Goal: Transaction & Acquisition: Book appointment/travel/reservation

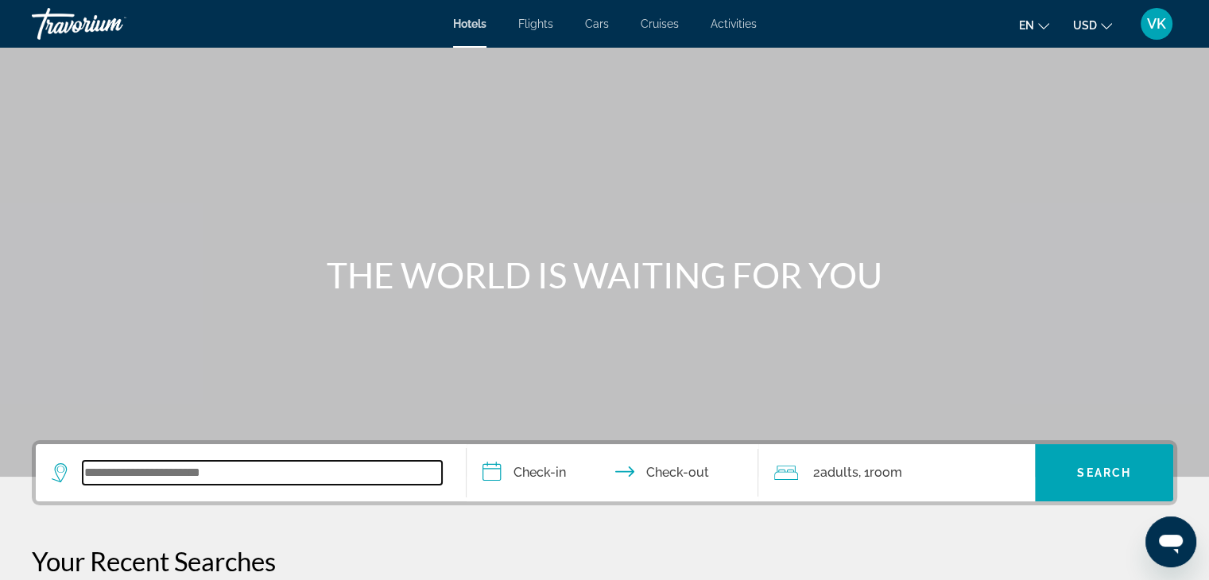
drag, startPoint x: 124, startPoint y: 474, endPoint x: 166, endPoint y: 487, distance: 44.0
click at [127, 474] on input "Search widget" at bounding box center [262, 473] width 359 height 24
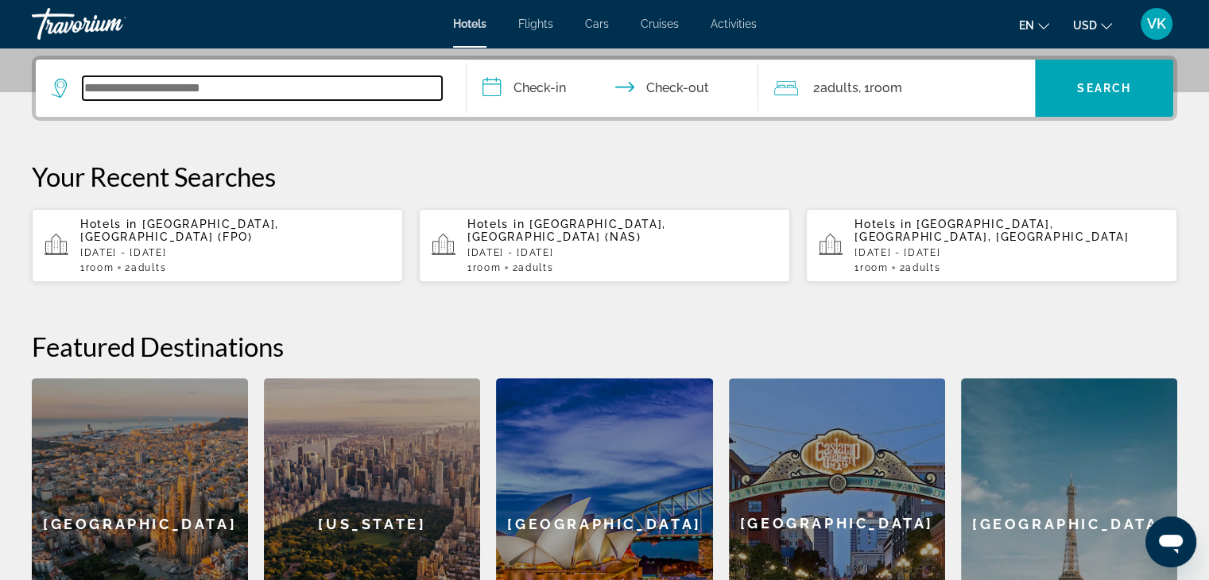
scroll to position [388, 0]
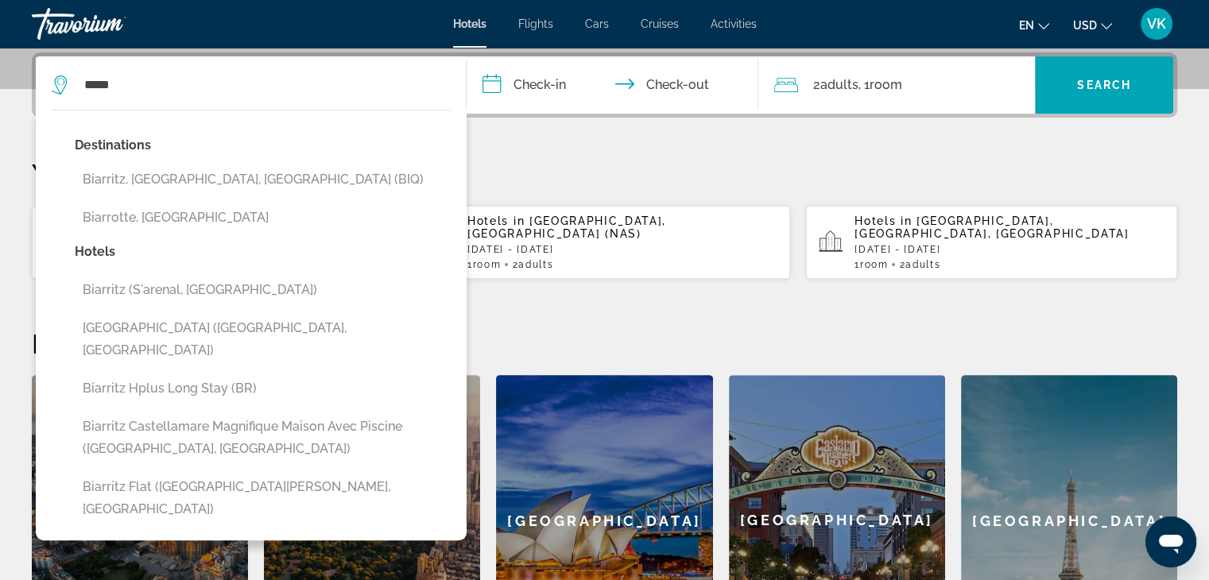
click at [230, 176] on button "Biarritz, [GEOGRAPHIC_DATA], [GEOGRAPHIC_DATA] (BIQ)" at bounding box center [263, 180] width 376 height 30
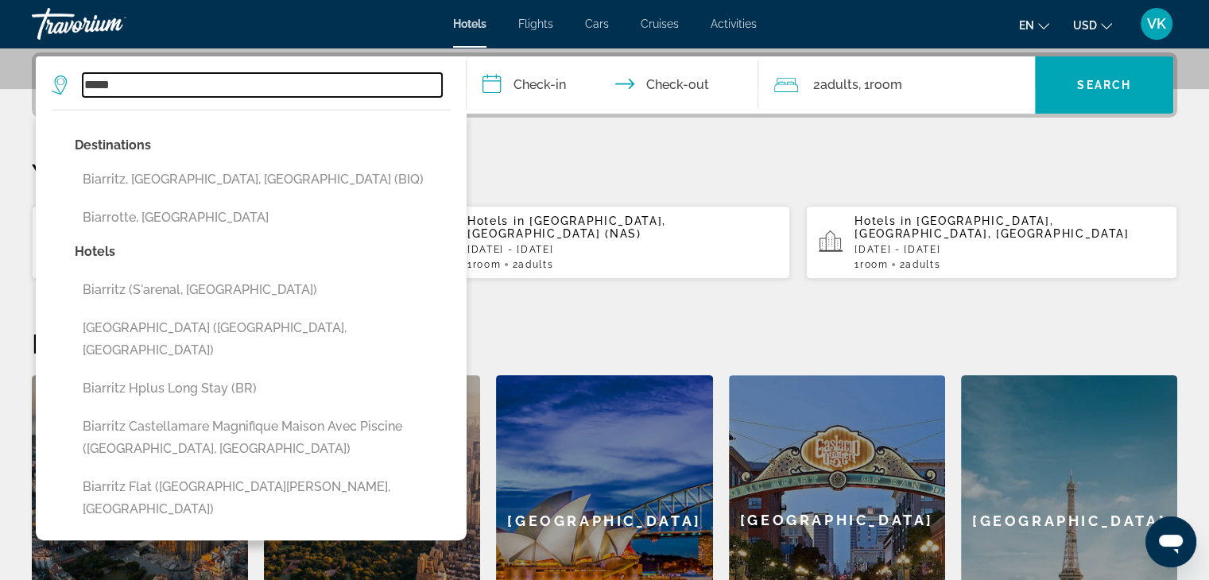
type input "**********"
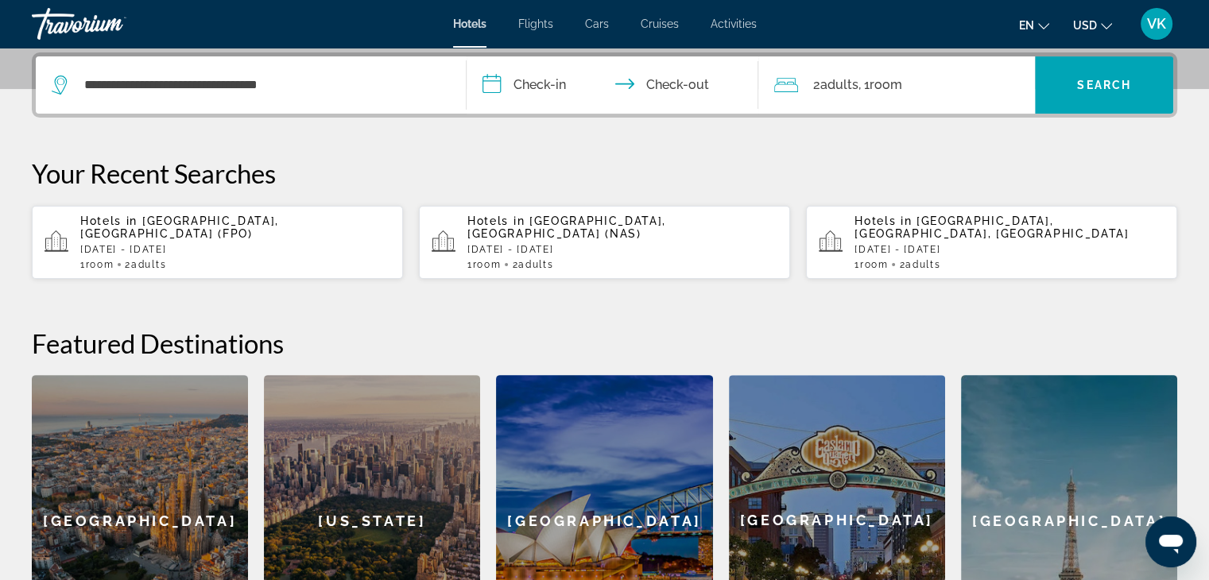
click at [537, 82] on input "**********" at bounding box center [616, 87] width 299 height 62
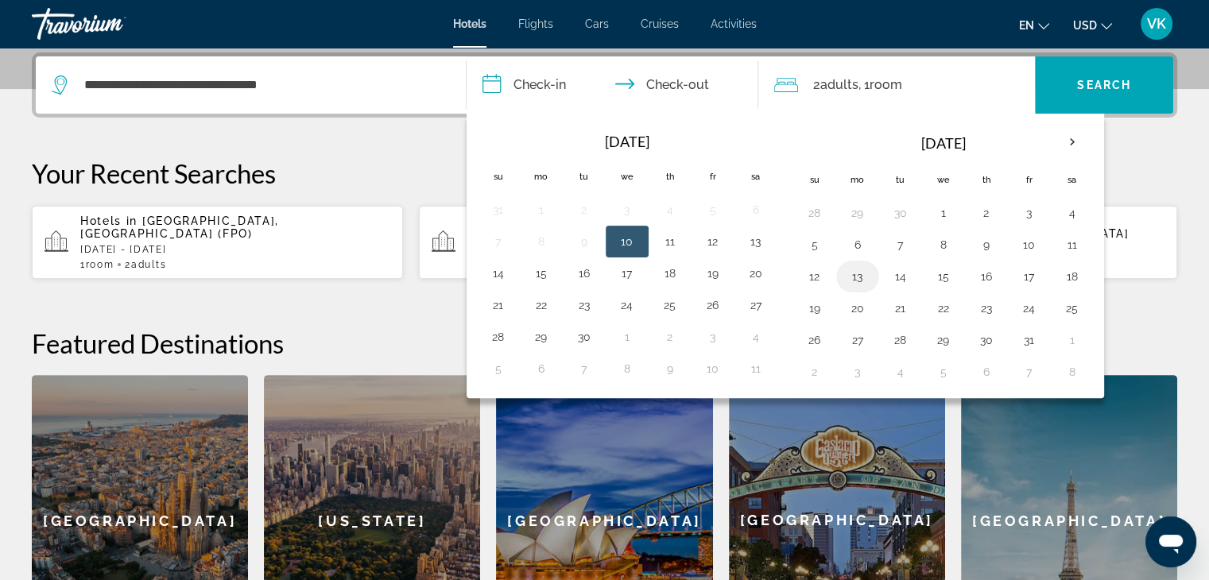
click at [850, 274] on button "13" at bounding box center [857, 276] width 25 height 22
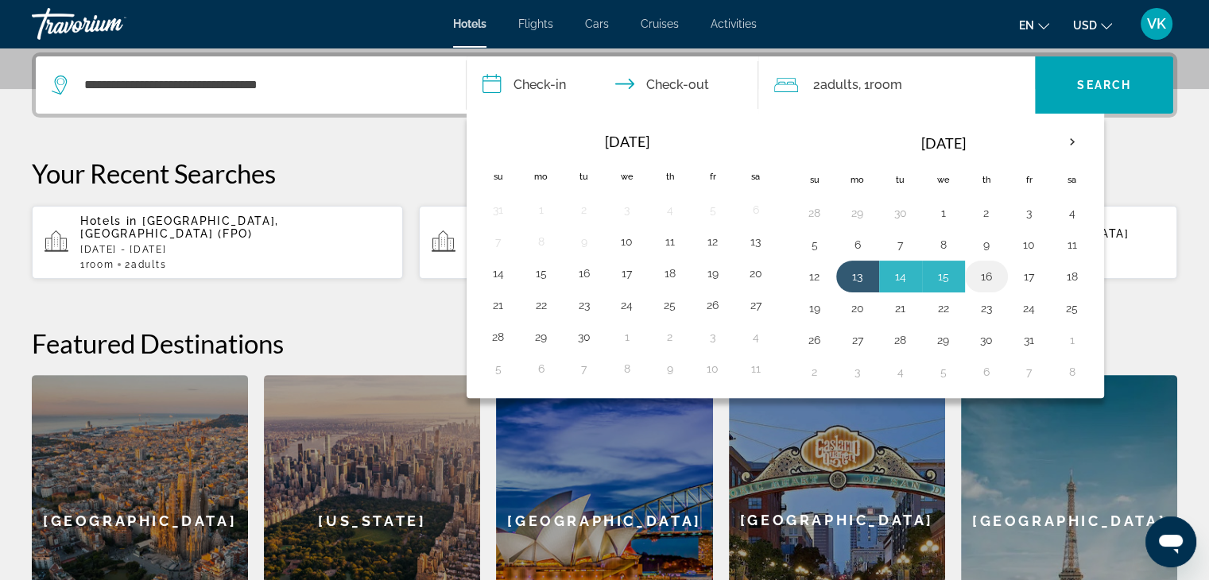
click at [992, 272] on button "16" at bounding box center [986, 276] width 25 height 22
type input "**********"
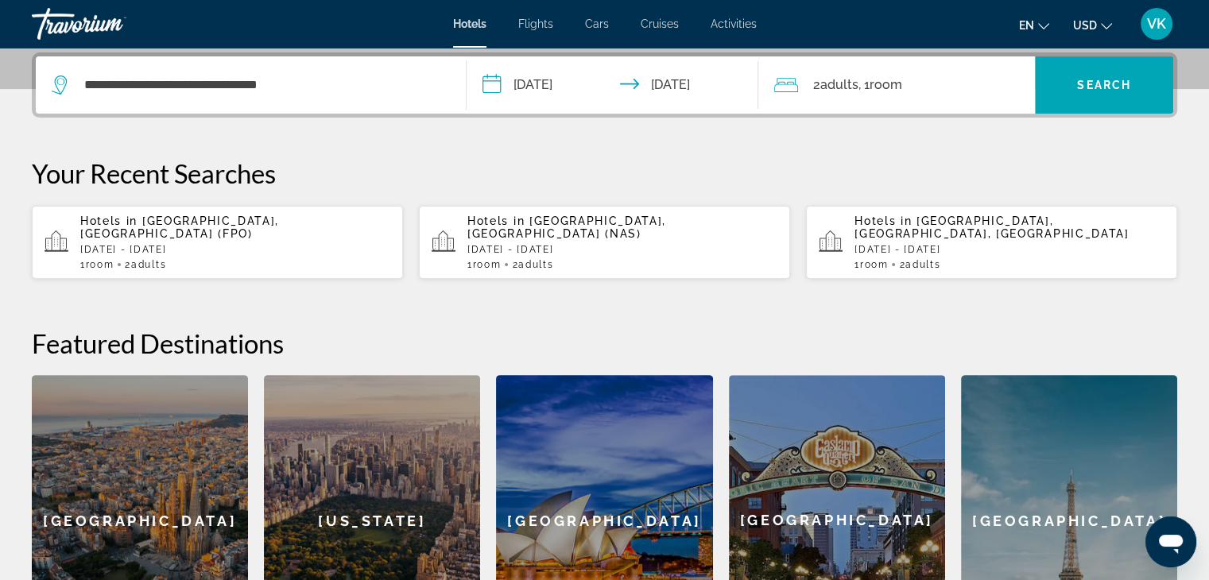
click at [1084, 17] on button "USD USD ($) MXN (Mex$) CAD (Can$) GBP (£) EUR (€) AUD (A$) NZD (NZ$) CNY (CN¥)" at bounding box center [1092, 25] width 39 height 23
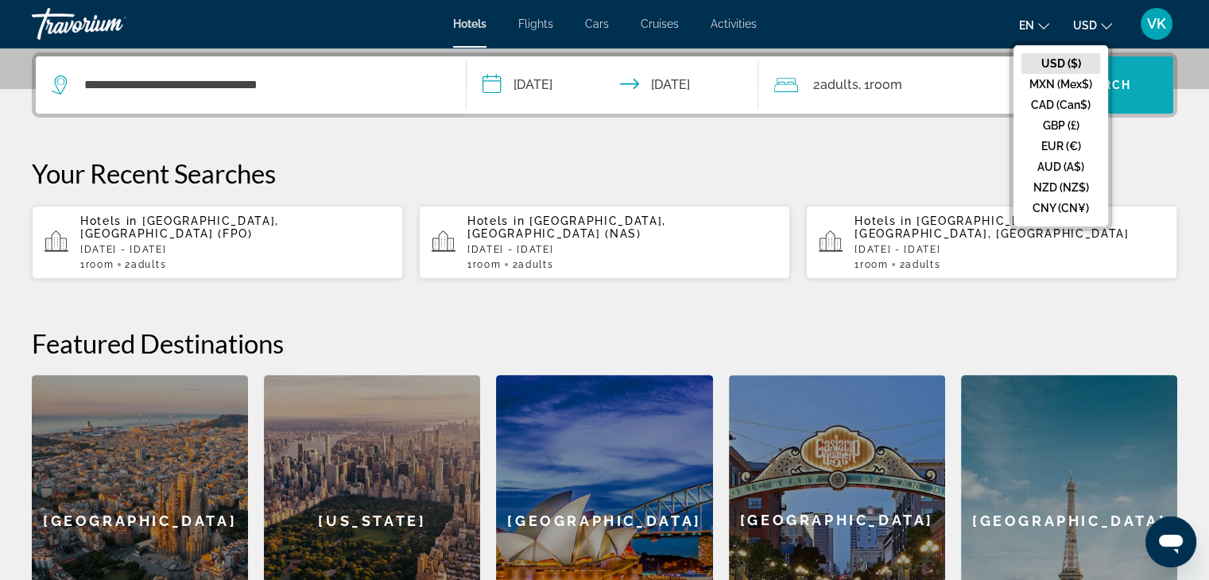
click at [1062, 103] on button "CAD (Can$)" at bounding box center [1060, 105] width 79 height 21
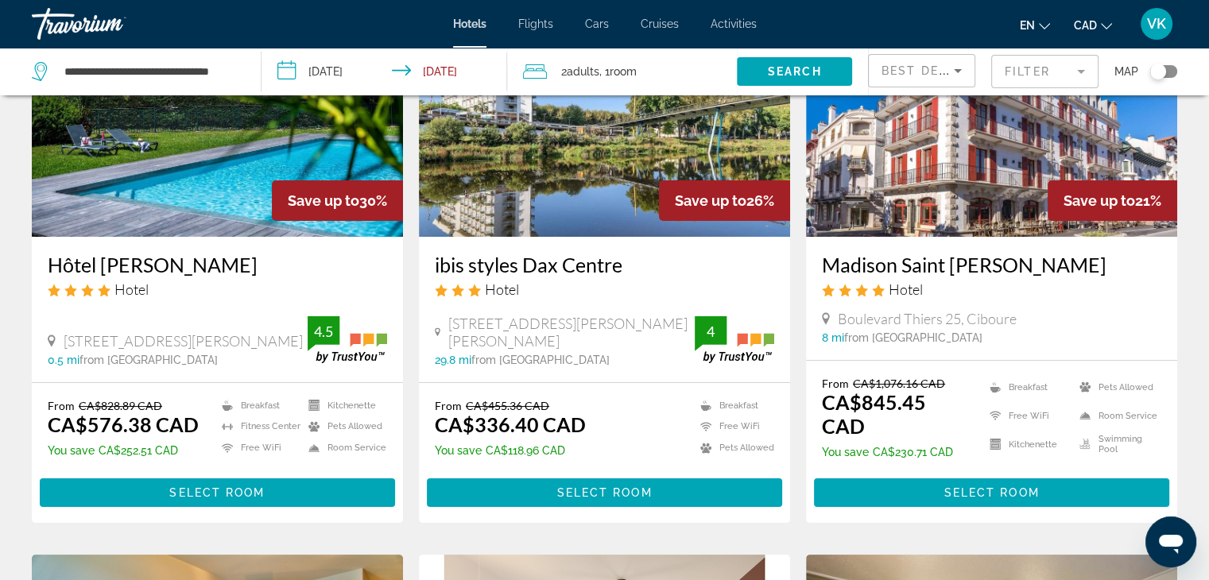
scroll to position [159, 0]
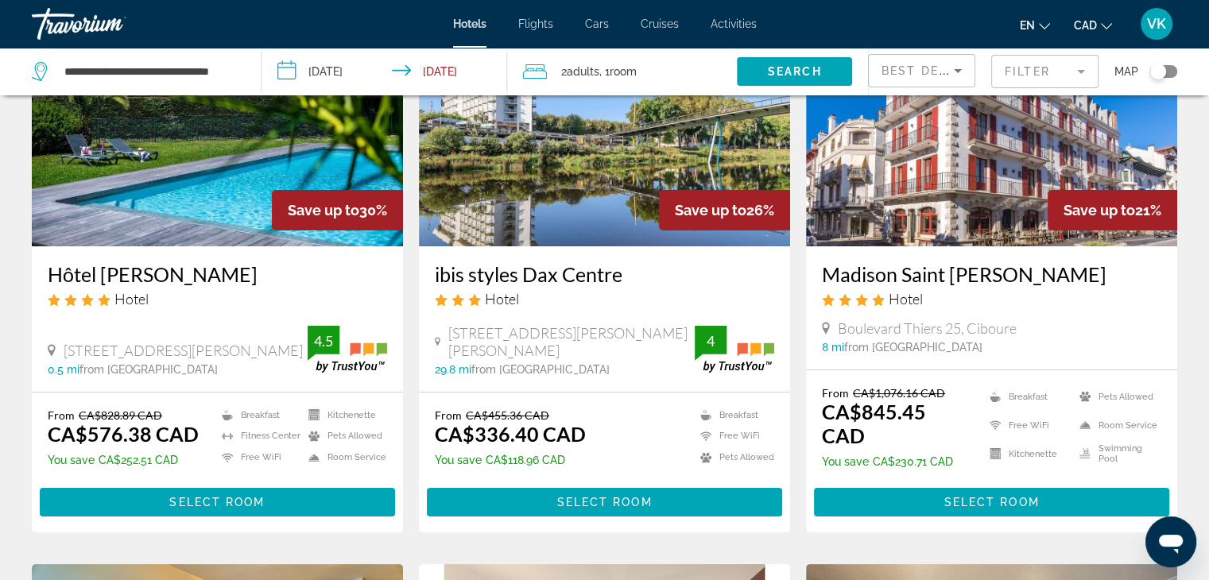
click at [1091, 26] on span "CAD" at bounding box center [1085, 25] width 23 height 13
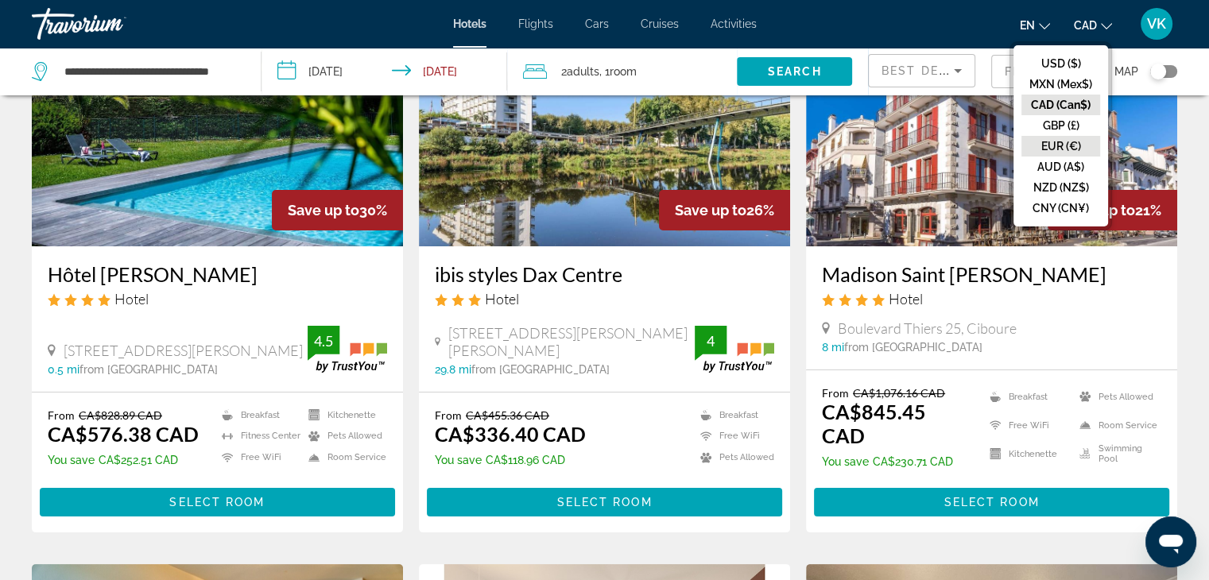
click at [1072, 148] on button "EUR (€)" at bounding box center [1060, 146] width 79 height 21
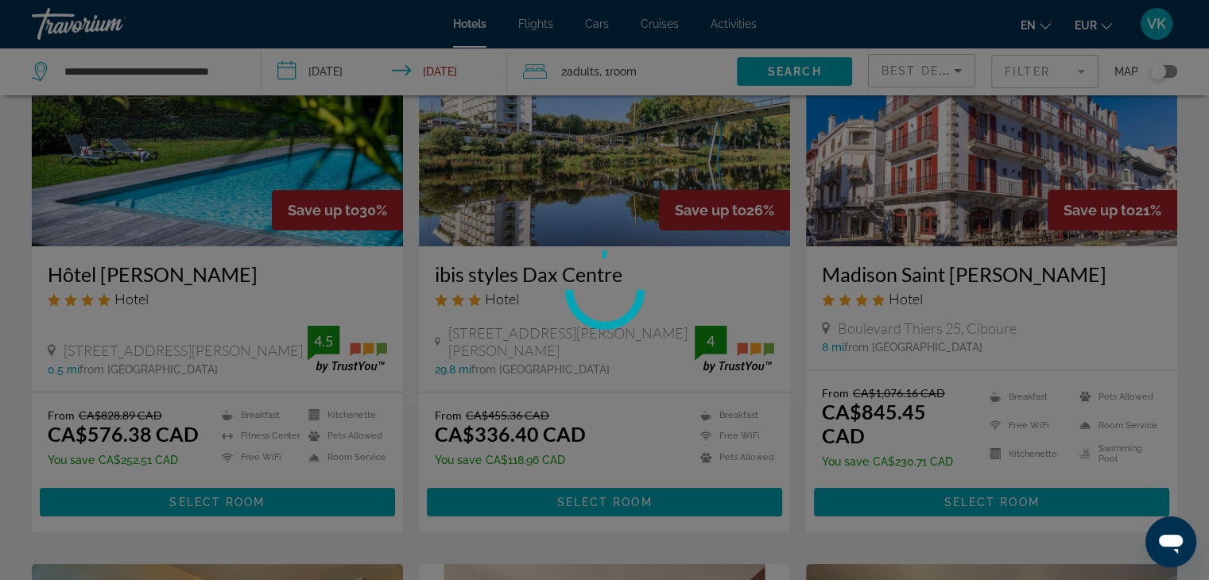
scroll to position [0, 0]
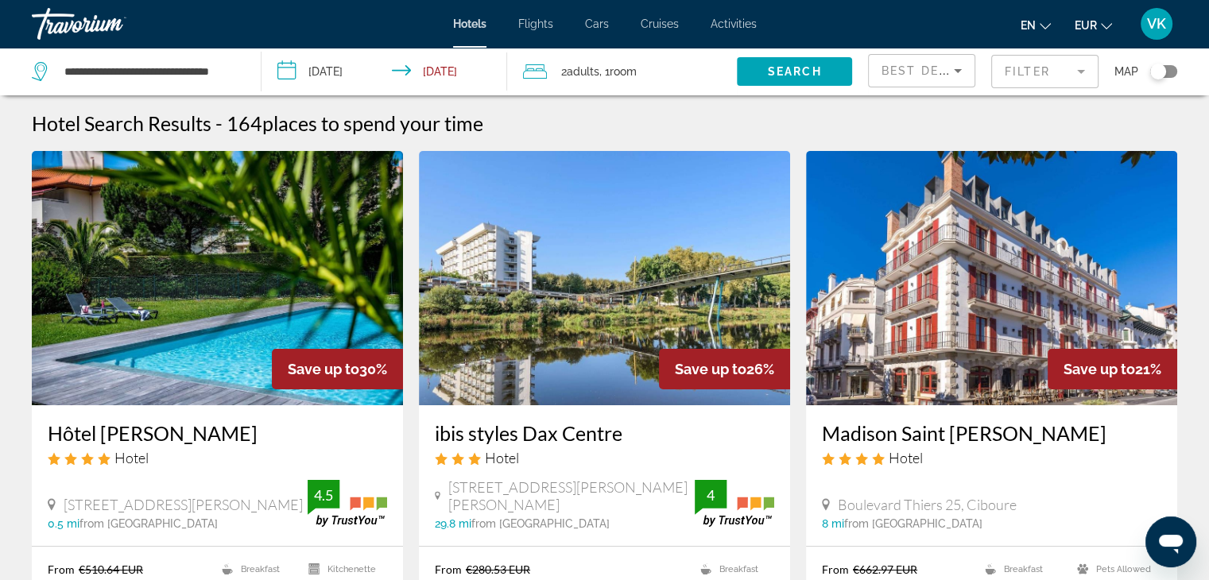
scroll to position [79, 0]
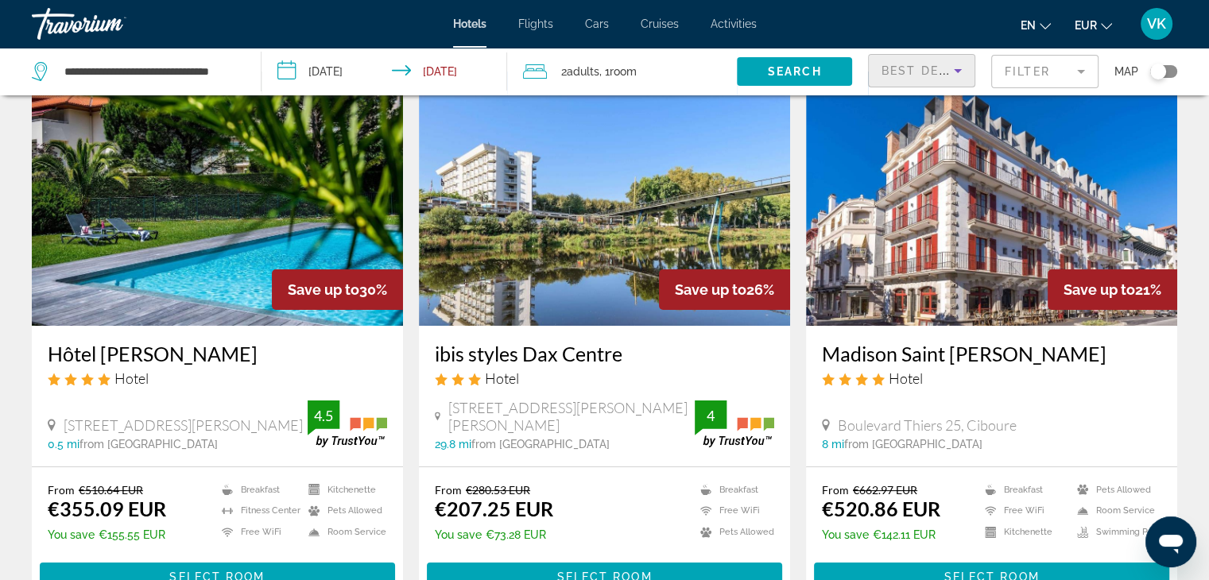
click at [955, 70] on icon "Sort by" at bounding box center [957, 70] width 19 height 19
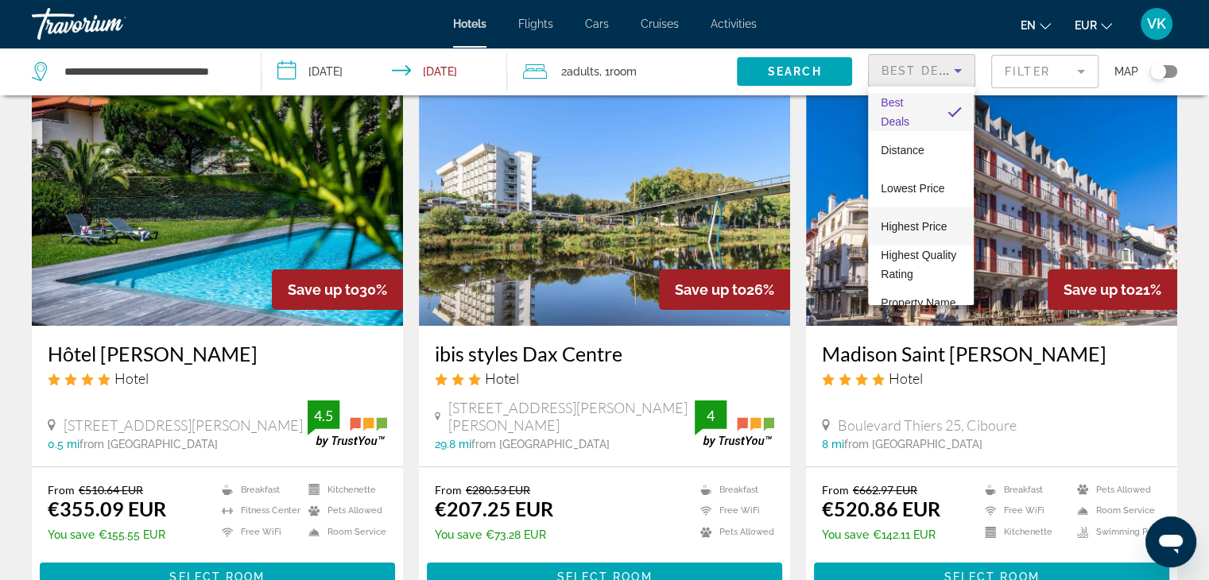
click at [908, 223] on span "Highest Price" at bounding box center [914, 226] width 66 height 13
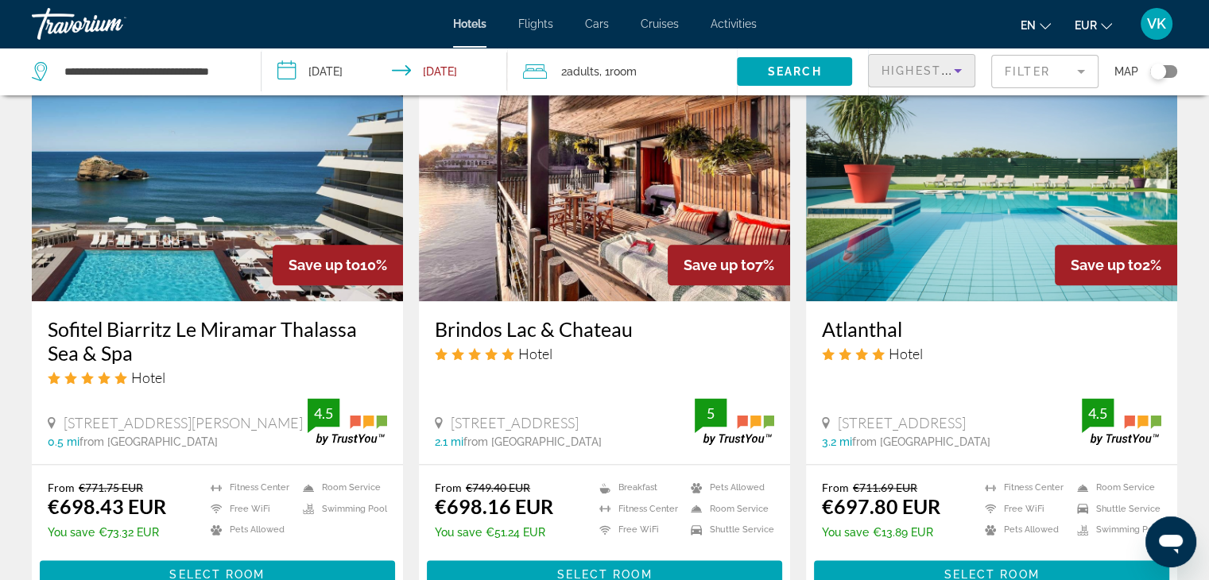
scroll to position [1908, 0]
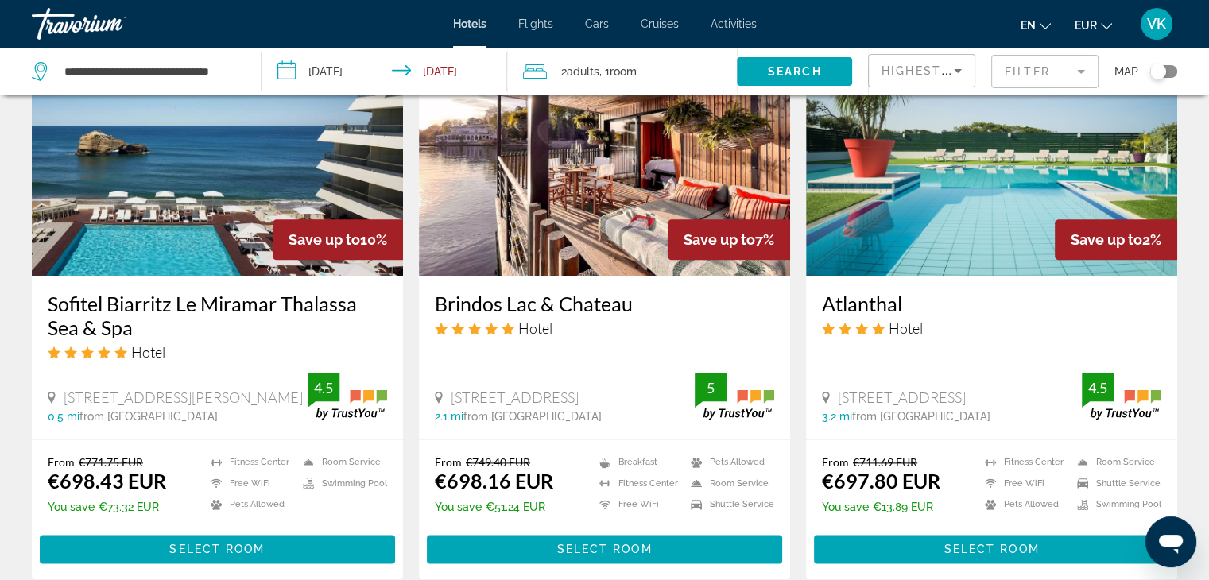
click at [134, 153] on img "Main content" at bounding box center [217, 148] width 371 height 254
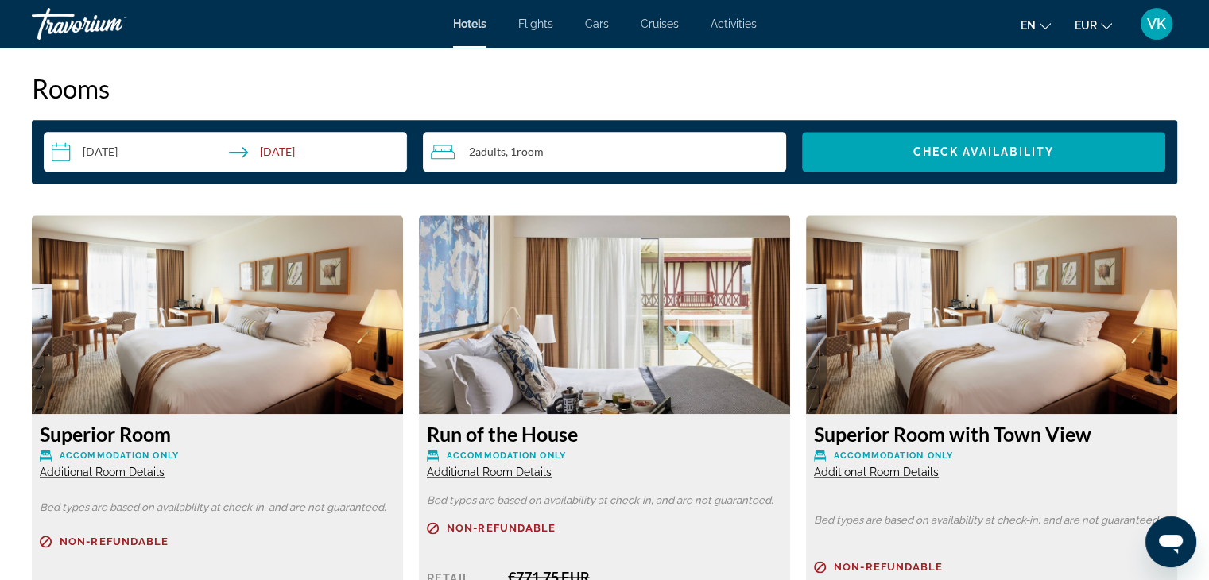
scroll to position [2146, 0]
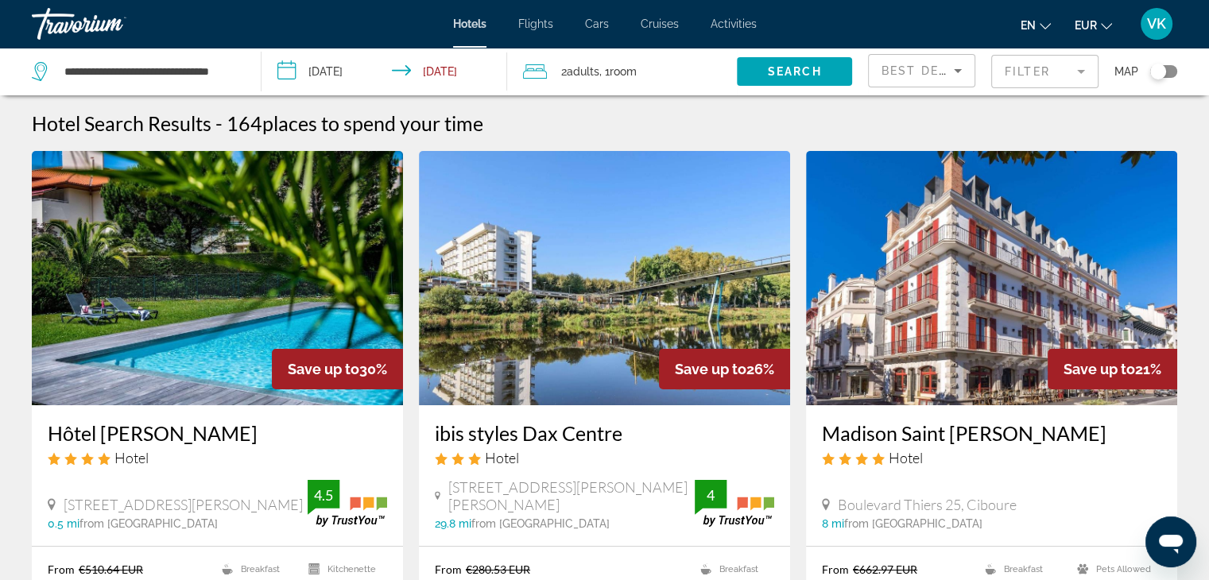
click at [916, 68] on span "Best Deals" at bounding box center [922, 70] width 83 height 13
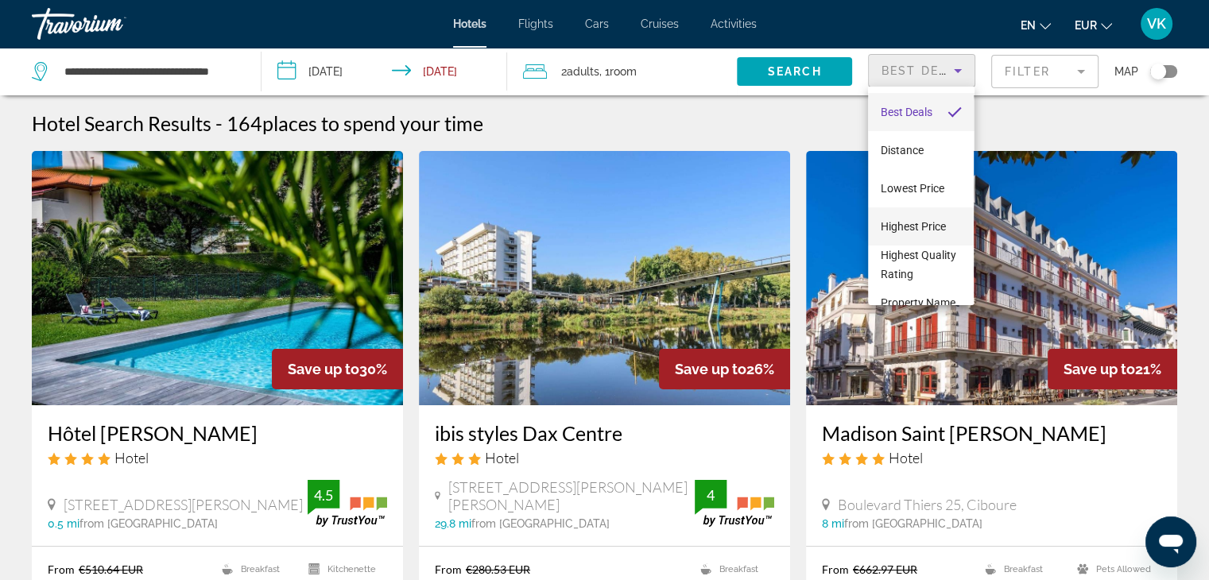
click at [912, 227] on span "Highest Price" at bounding box center [913, 226] width 65 height 13
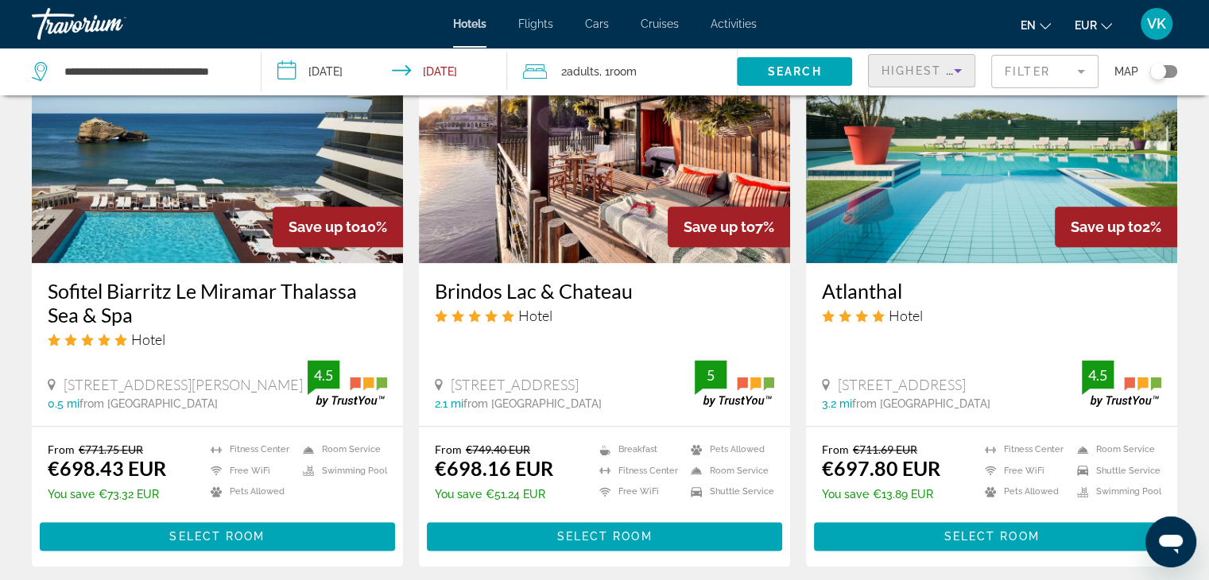
scroll to position [1908, 0]
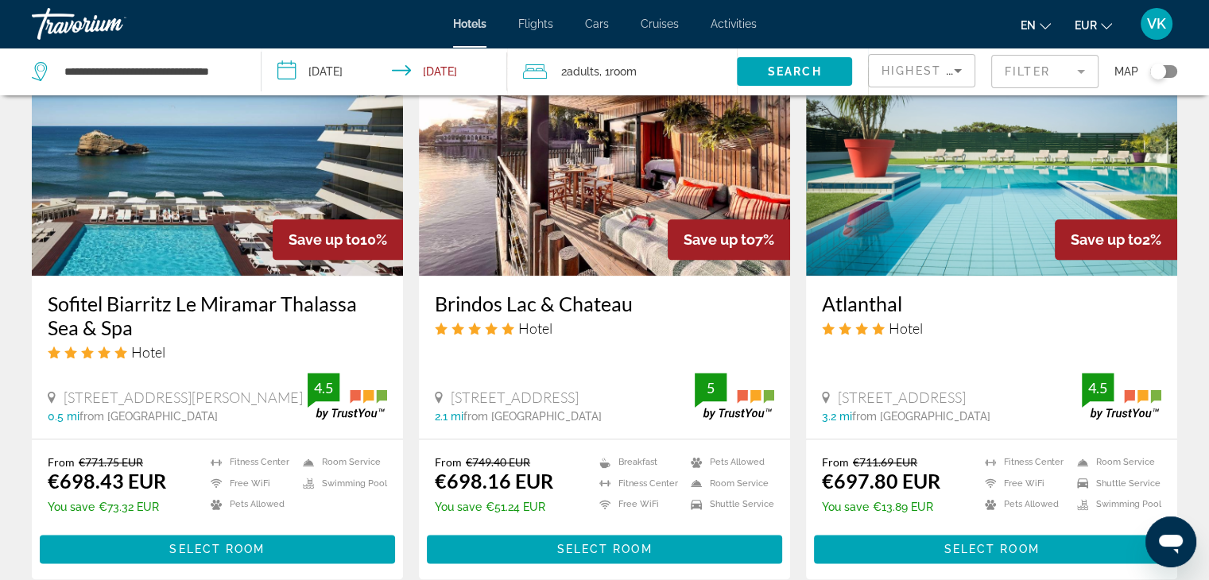
click at [502, 180] on img "Main content" at bounding box center [604, 148] width 371 height 254
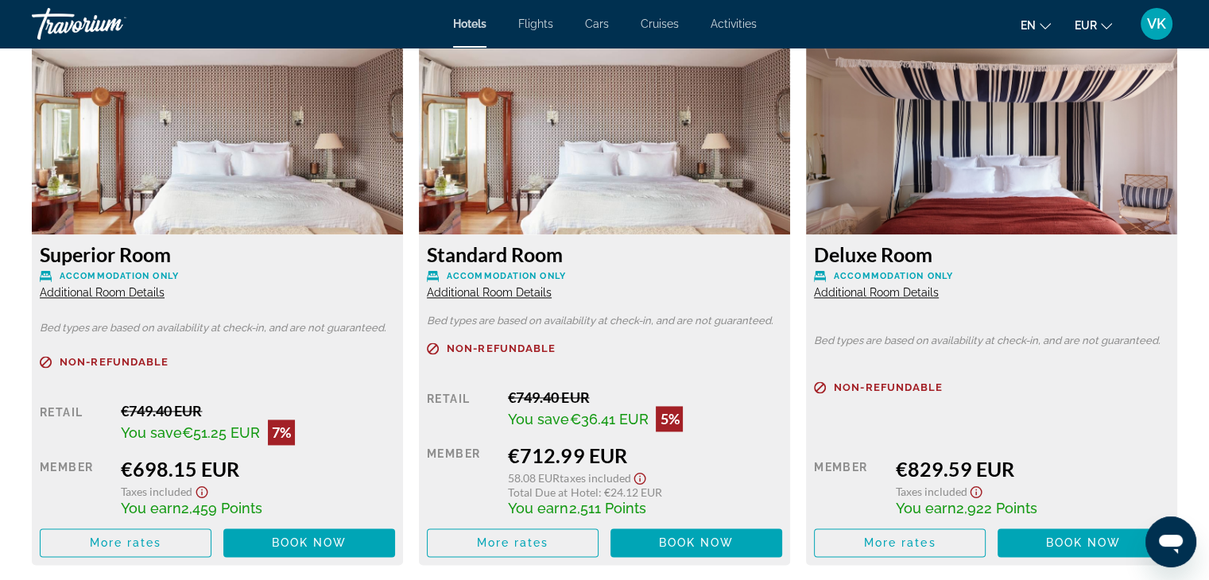
scroll to position [2305, 0]
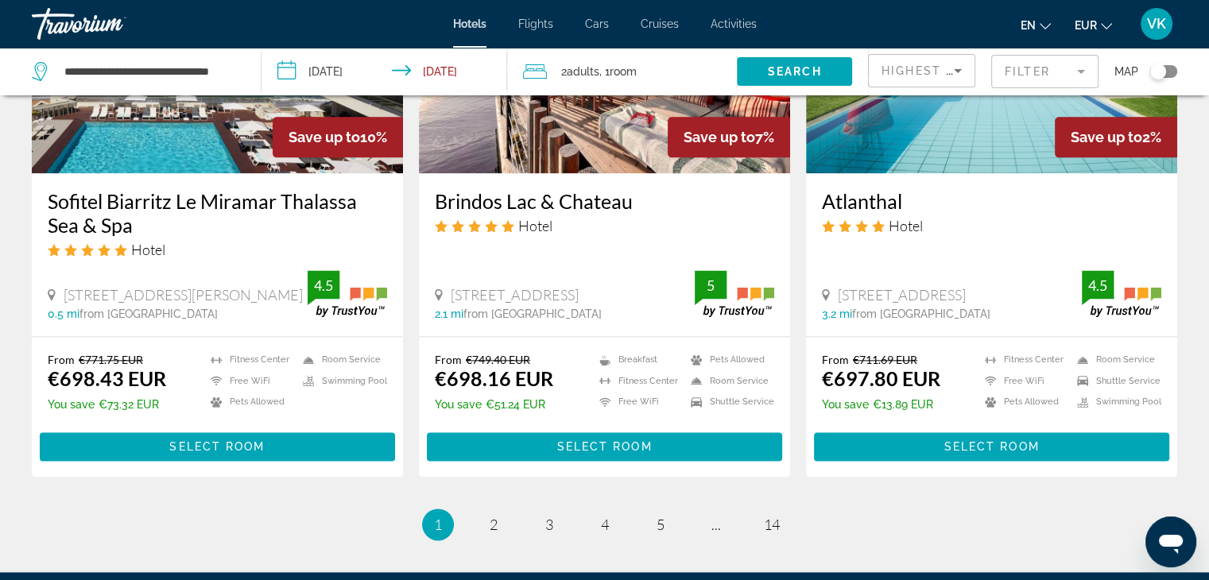
scroll to position [2146, 0]
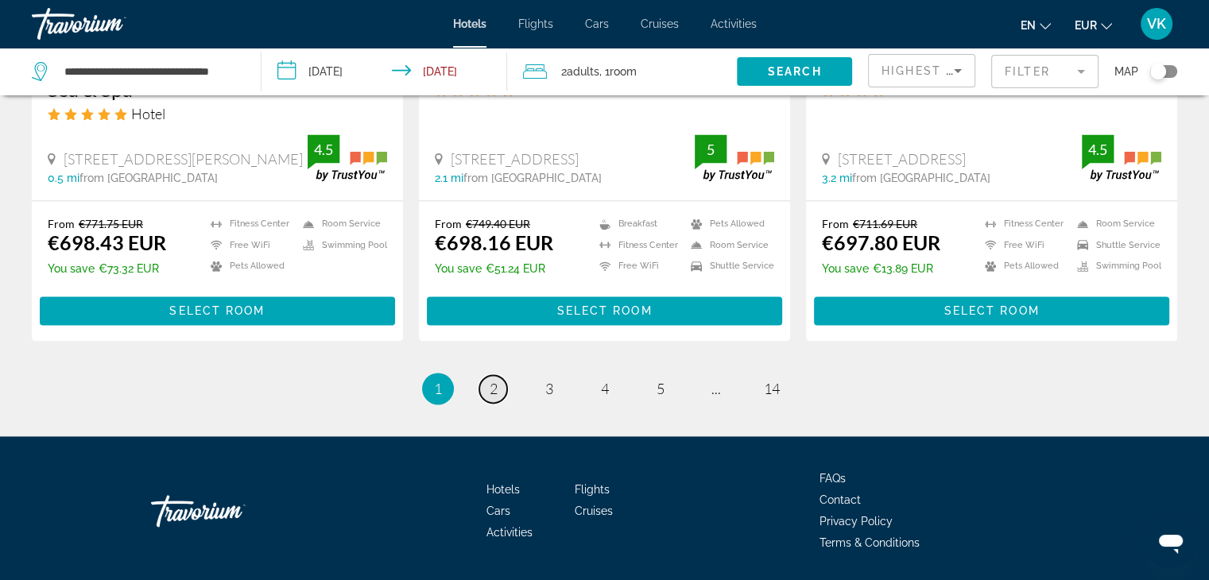
click at [492, 380] on span "2" at bounding box center [494, 388] width 8 height 17
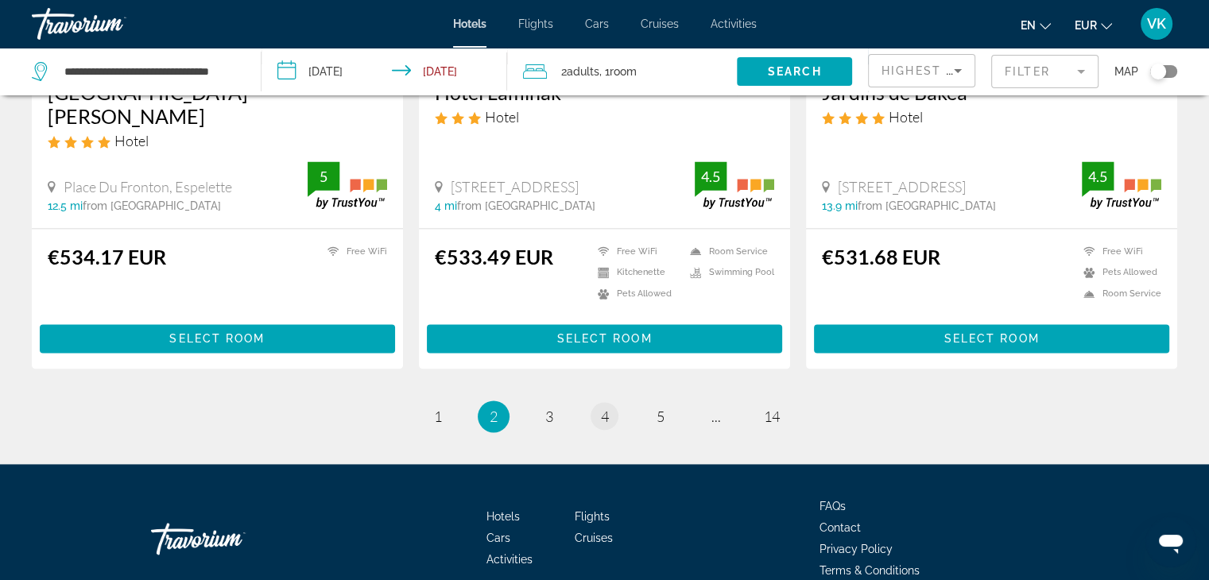
scroll to position [2144, 0]
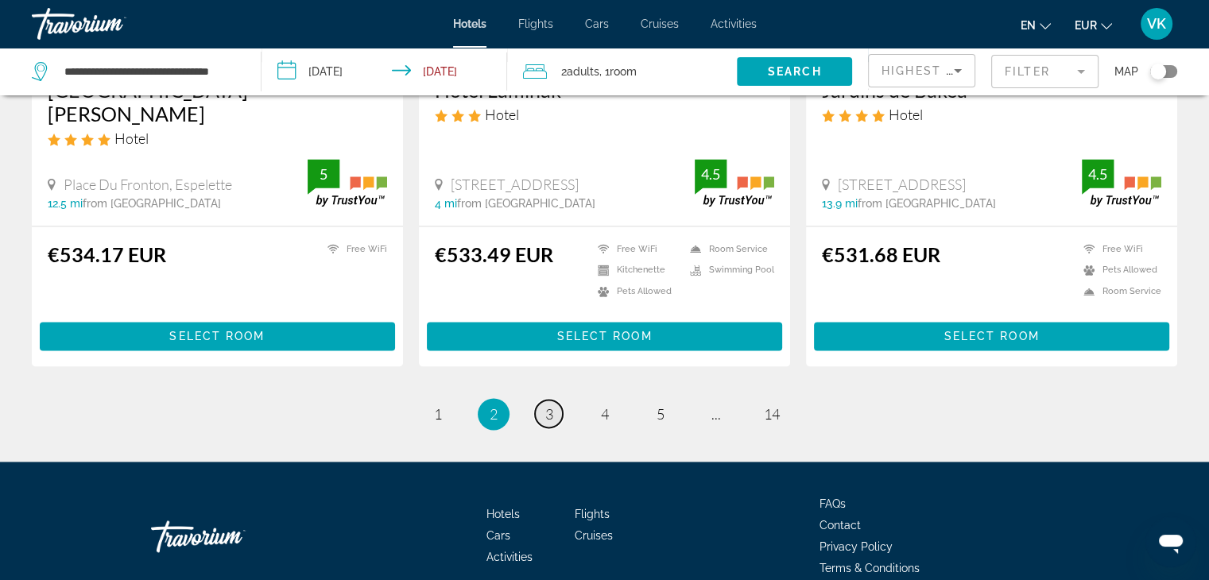
click at [546, 405] on span "3" at bounding box center [549, 413] width 8 height 17
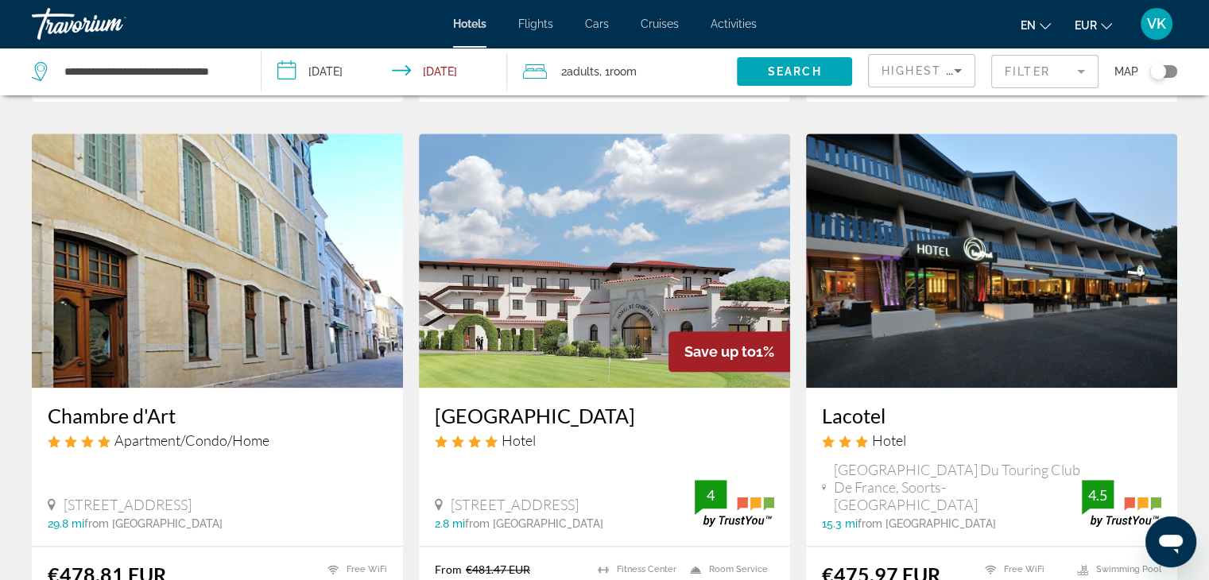
scroll to position [1828, 0]
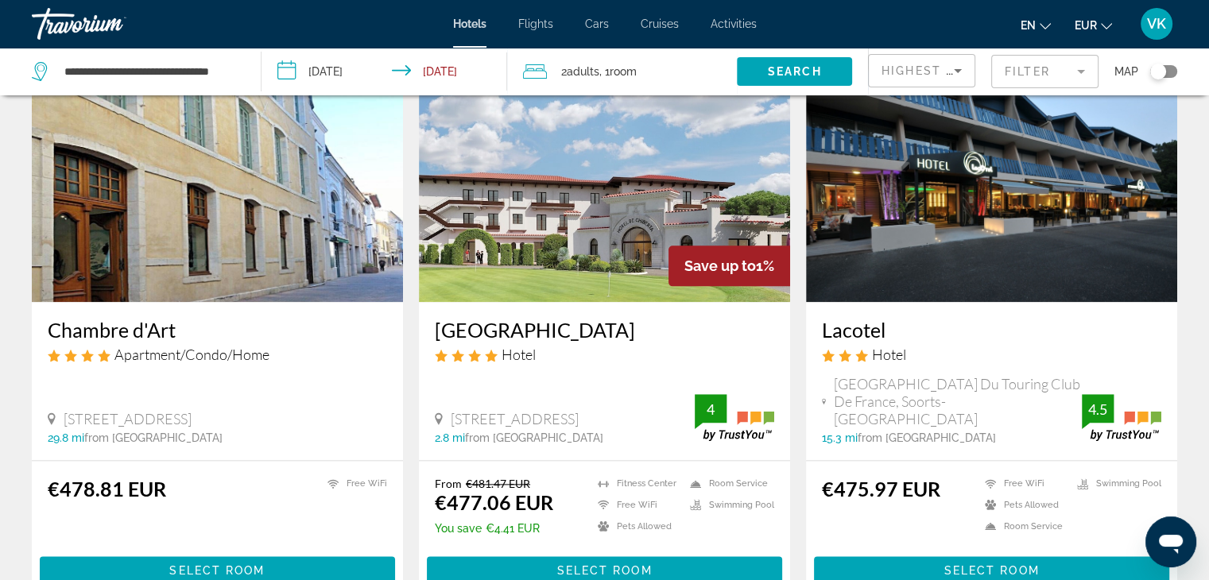
click at [595, 214] on img "Main content" at bounding box center [604, 175] width 371 height 254
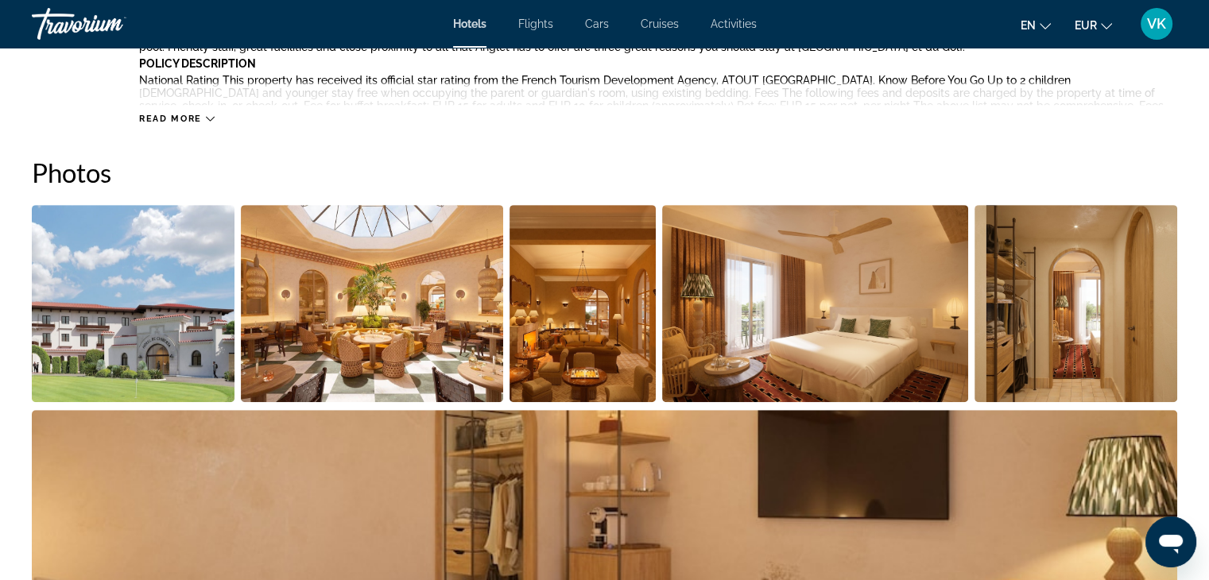
scroll to position [874, 0]
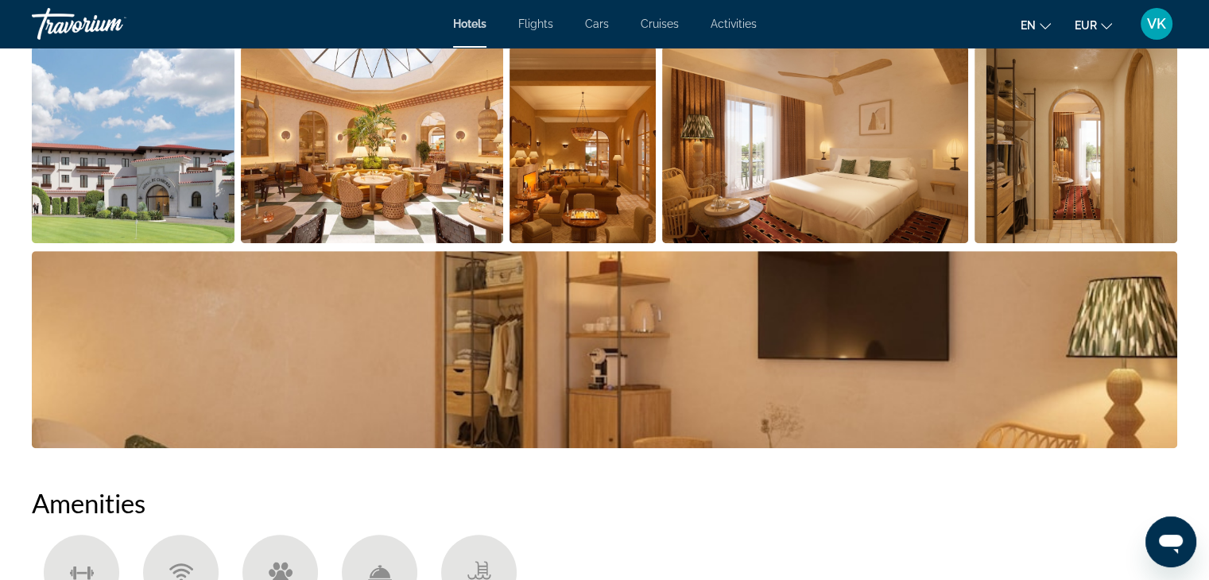
click at [166, 163] on img "Open full-screen image slider" at bounding box center [133, 144] width 203 height 197
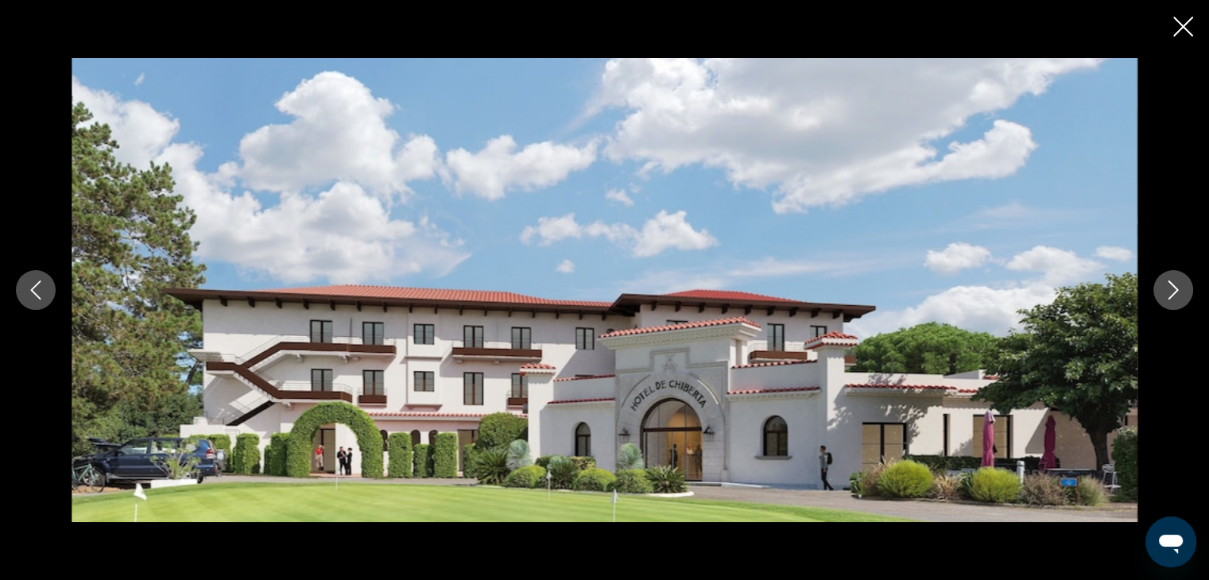
click at [1177, 290] on icon "Next image" at bounding box center [1173, 290] width 10 height 19
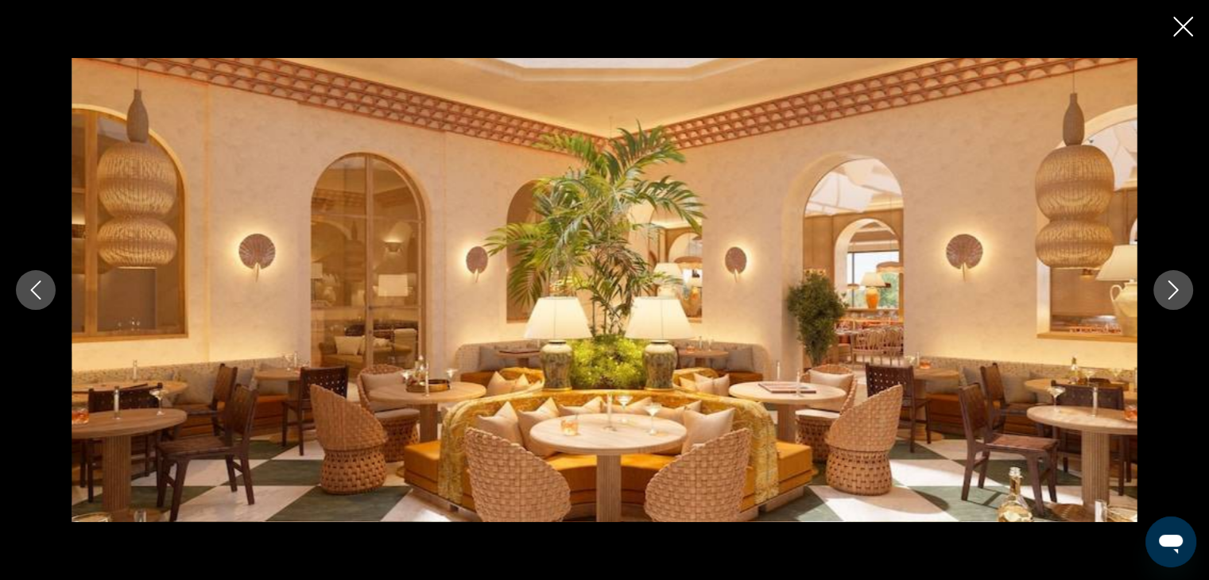
click at [1177, 290] on icon "Next image" at bounding box center [1173, 290] width 10 height 19
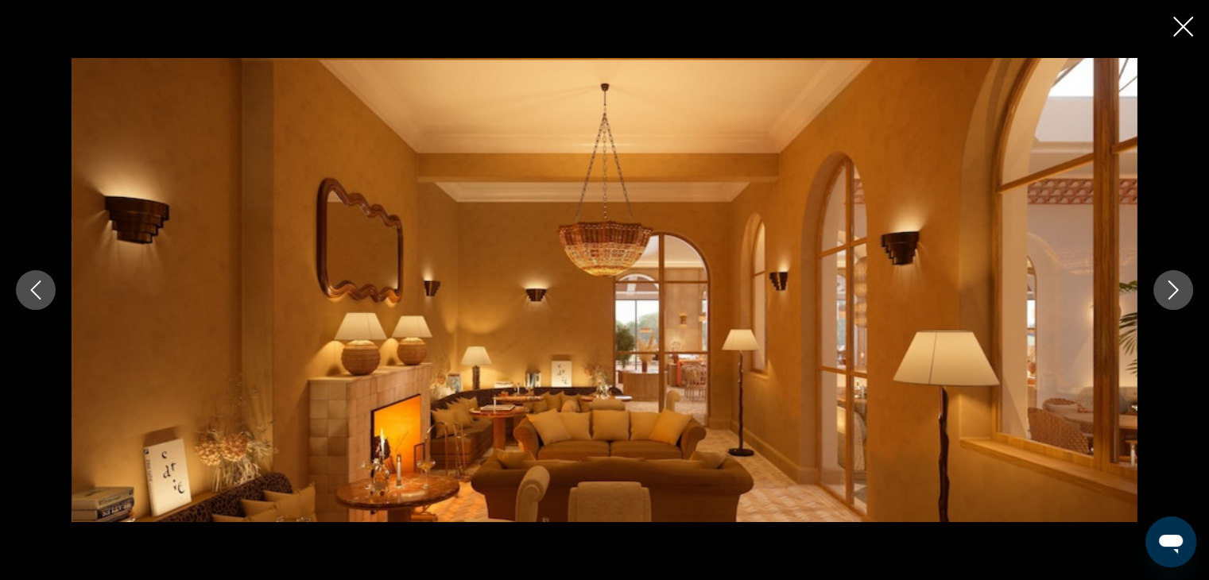
click at [1177, 290] on icon "Next image" at bounding box center [1173, 290] width 10 height 19
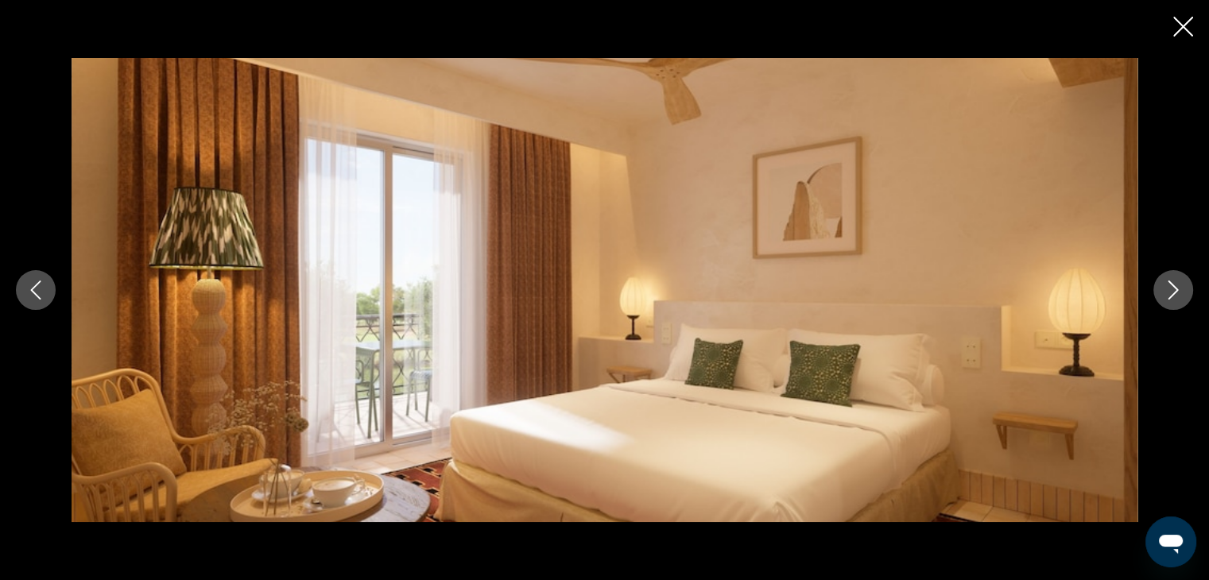
click at [1177, 290] on icon "Next image" at bounding box center [1173, 290] width 10 height 19
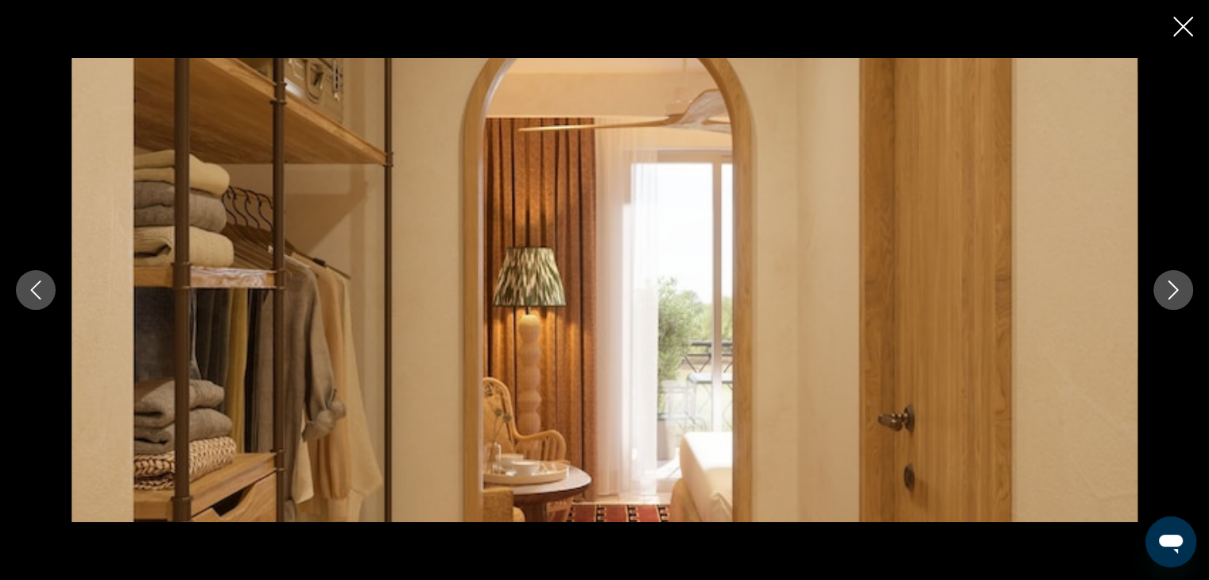
click at [1177, 290] on icon "Next image" at bounding box center [1173, 290] width 10 height 19
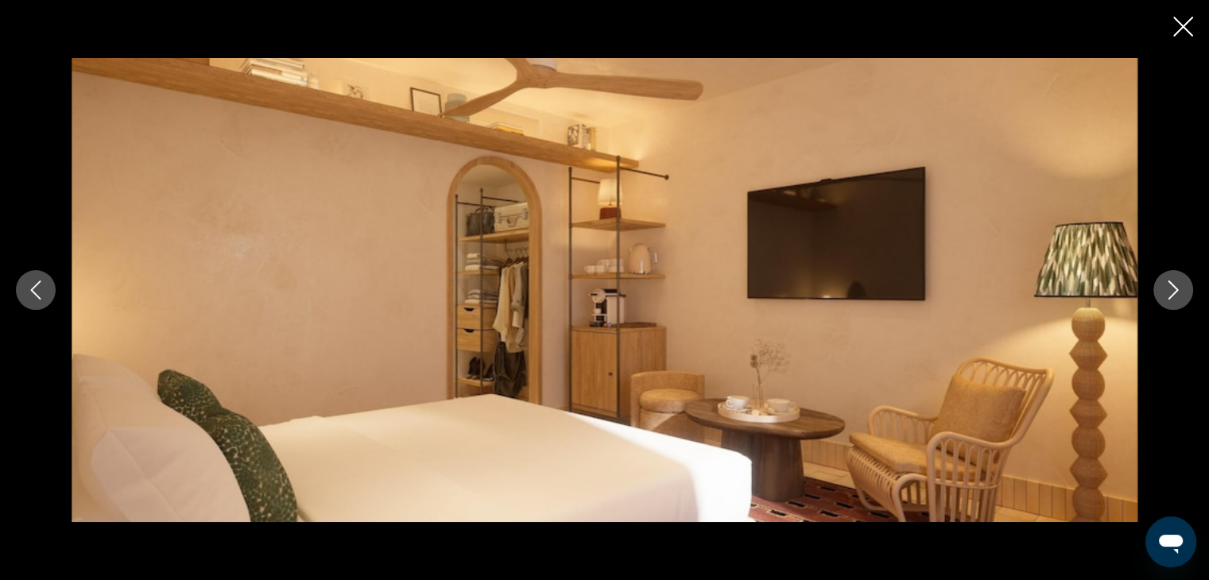
click at [1177, 290] on icon "Next image" at bounding box center [1173, 290] width 10 height 19
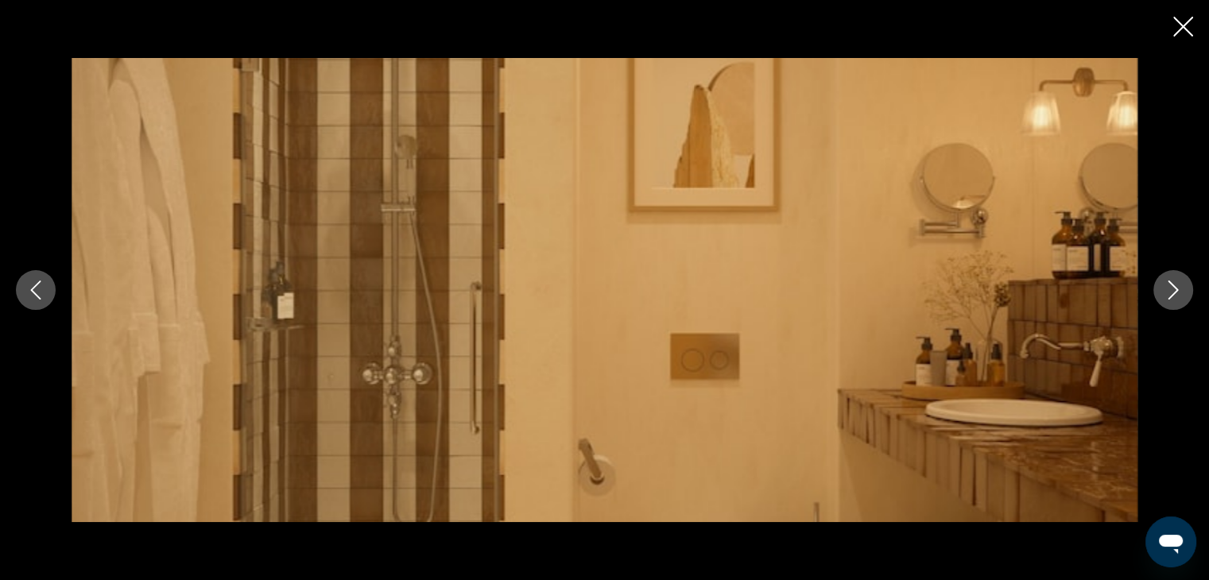
click at [1177, 290] on icon "Next image" at bounding box center [1173, 290] width 10 height 19
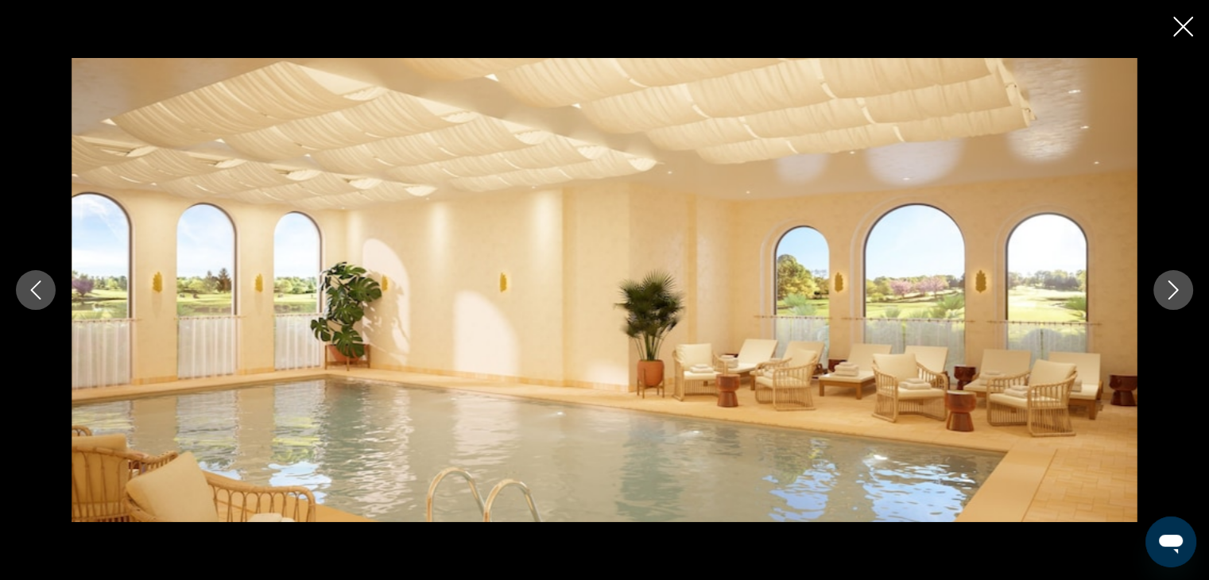
click at [1177, 290] on icon "Next image" at bounding box center [1173, 290] width 10 height 19
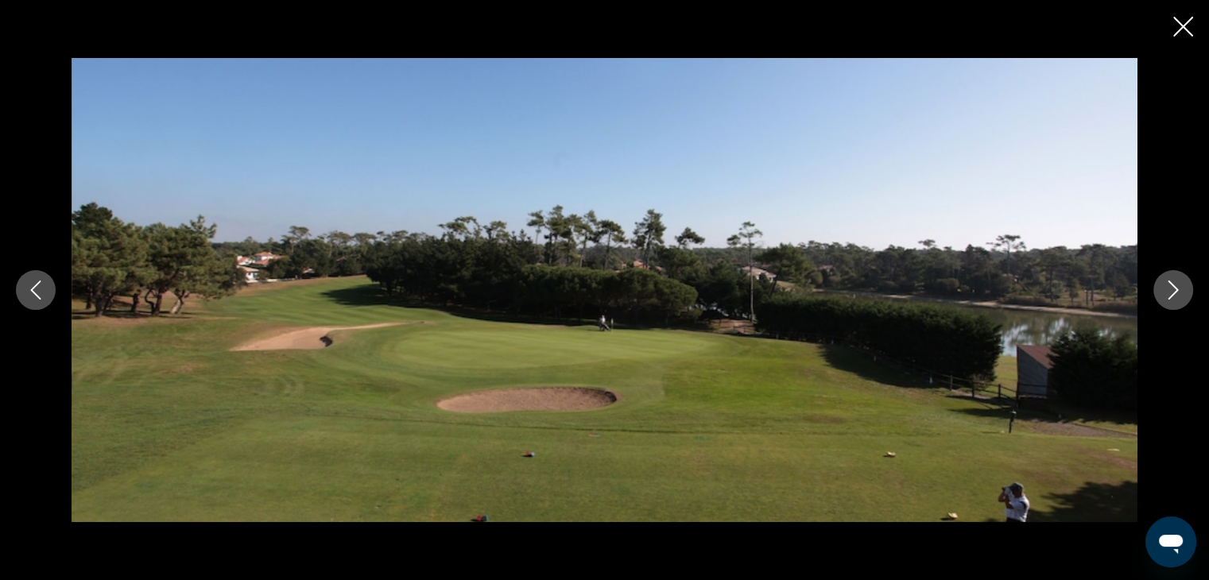
click at [1177, 290] on icon "Next image" at bounding box center [1173, 290] width 10 height 19
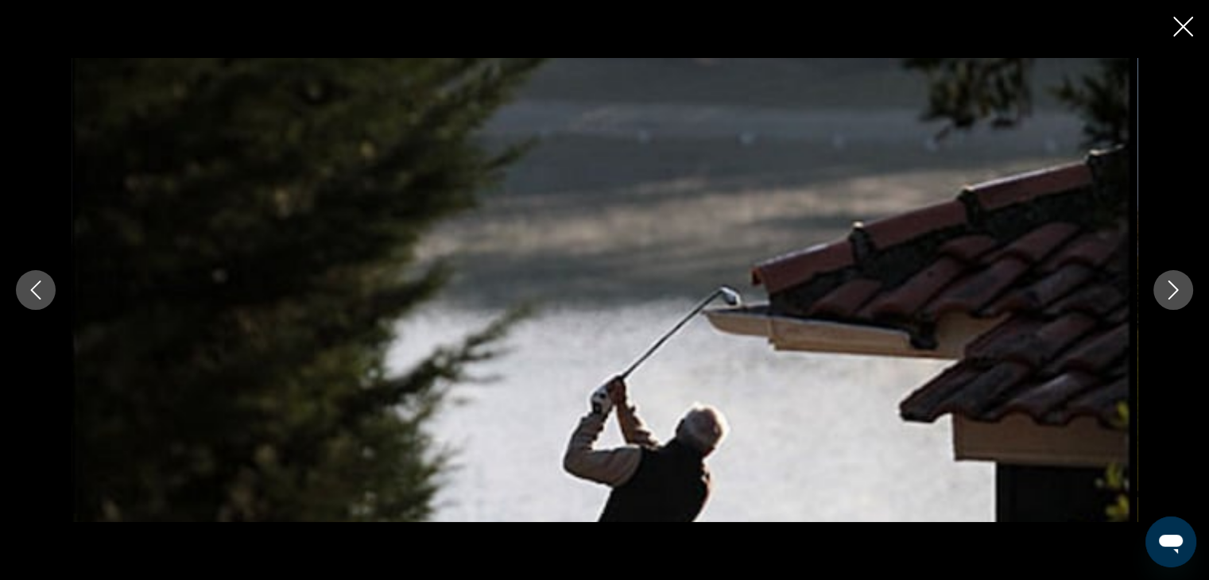
click at [1177, 290] on icon "Next image" at bounding box center [1173, 290] width 10 height 19
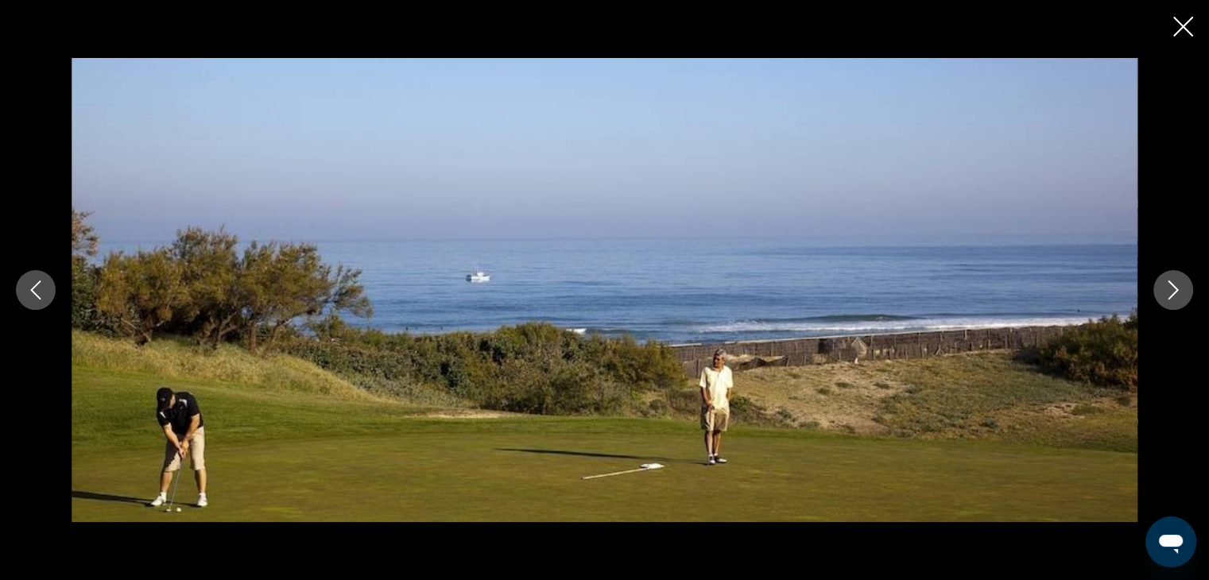
click at [1177, 290] on icon "Next image" at bounding box center [1173, 290] width 10 height 19
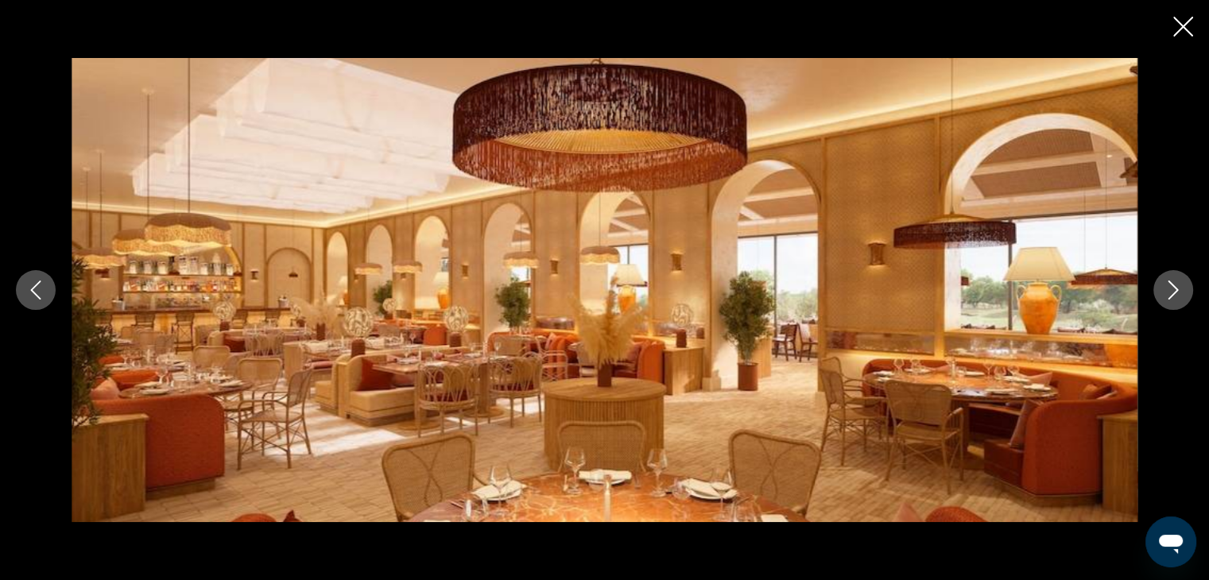
click at [1177, 290] on icon "Next image" at bounding box center [1173, 290] width 10 height 19
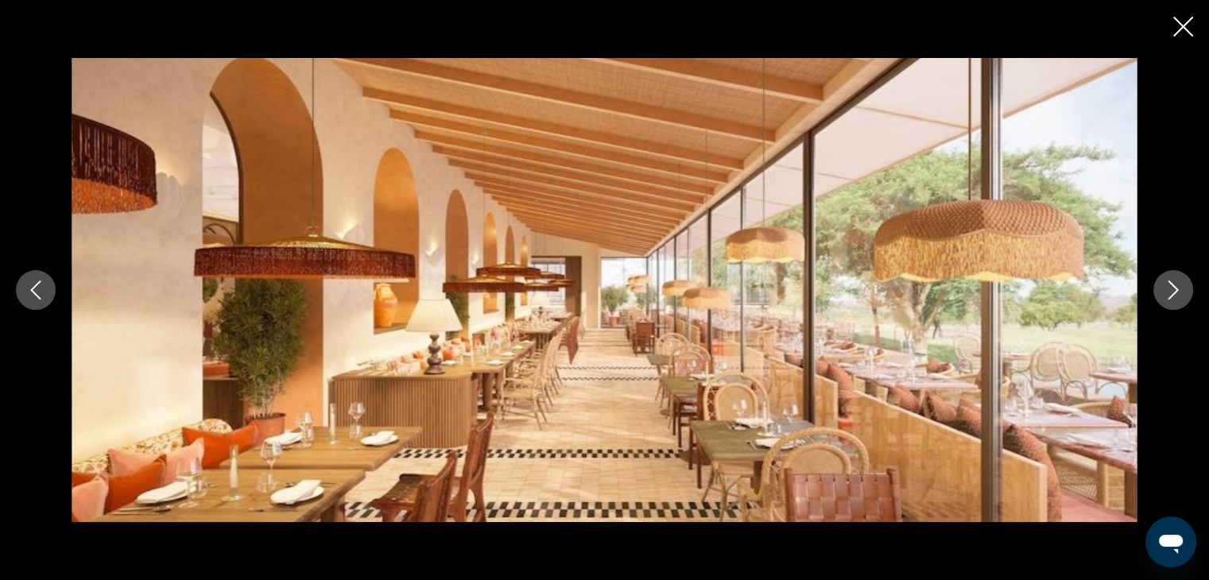
click at [1177, 290] on icon "Next image" at bounding box center [1173, 290] width 10 height 19
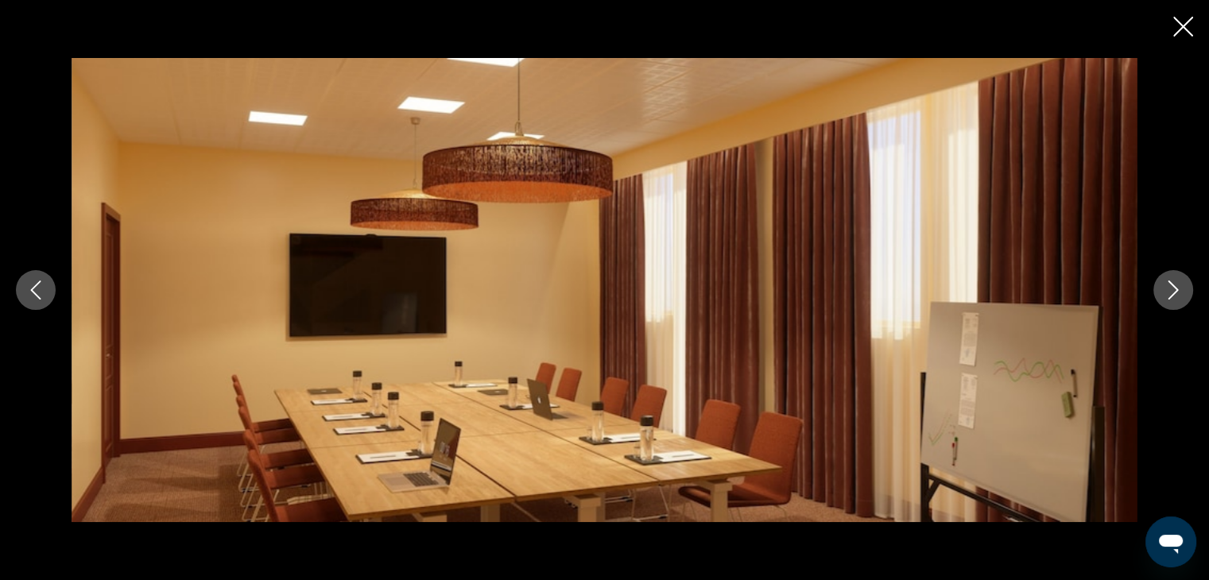
click at [1177, 290] on icon "Next image" at bounding box center [1173, 290] width 10 height 19
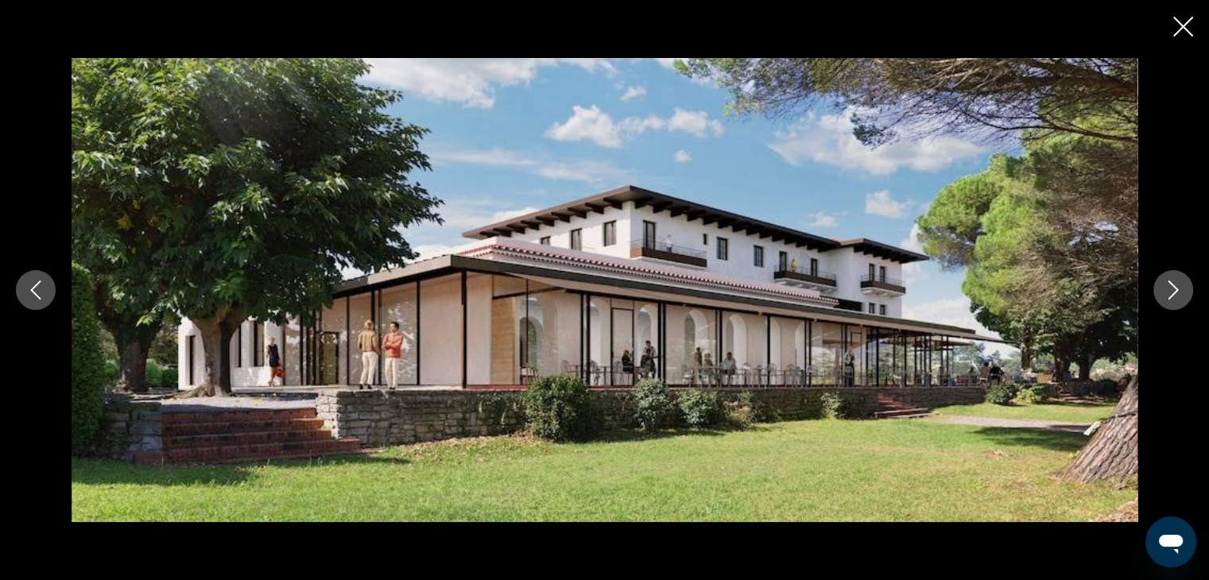
click at [1177, 290] on icon "Next image" at bounding box center [1173, 290] width 10 height 19
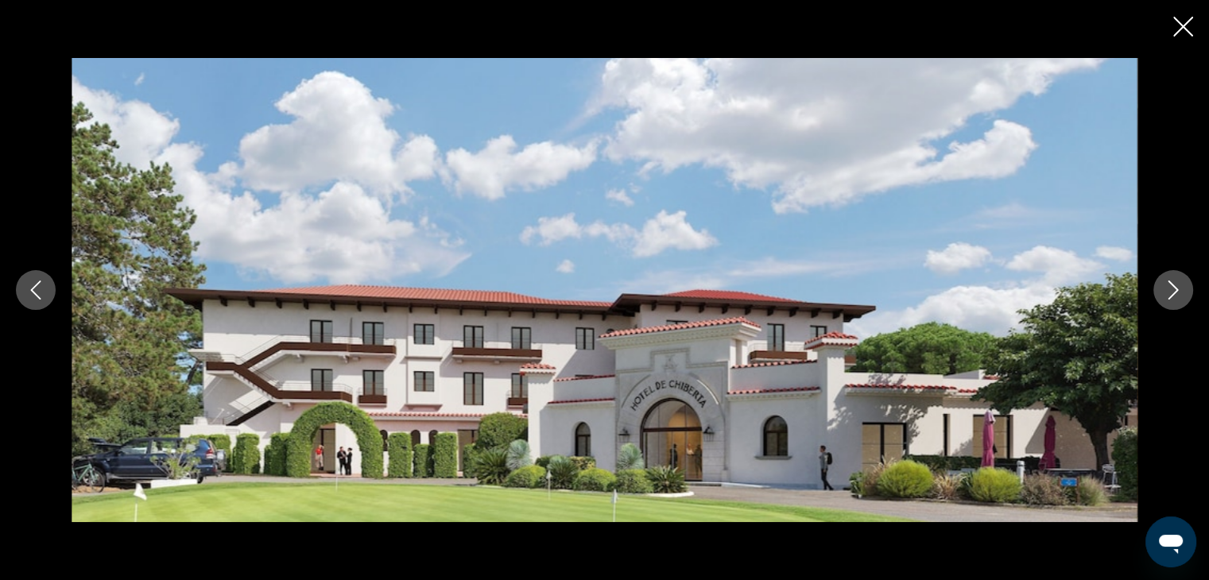
click at [1177, 290] on icon "Next image" at bounding box center [1173, 290] width 10 height 19
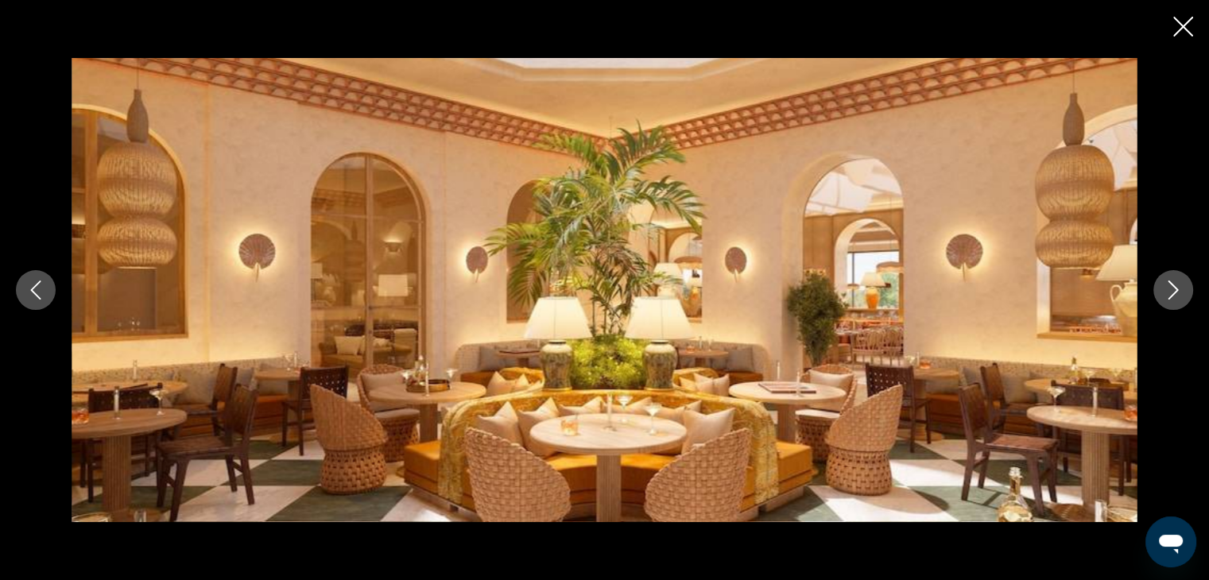
click at [1177, 290] on icon "Next image" at bounding box center [1173, 290] width 10 height 19
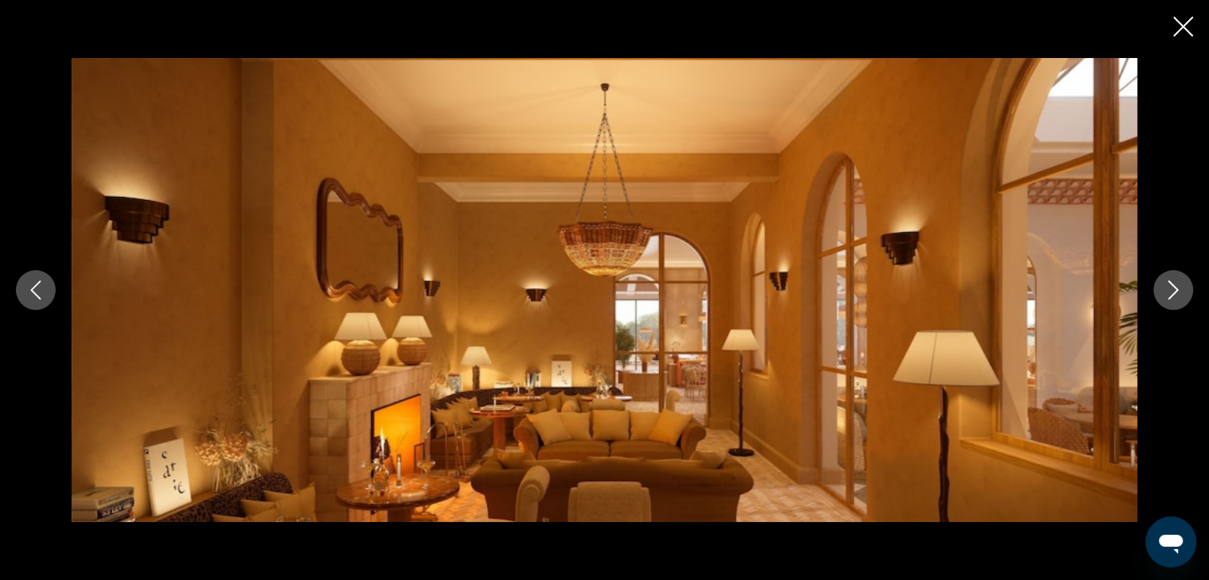
click at [1177, 290] on icon "Next image" at bounding box center [1173, 290] width 10 height 19
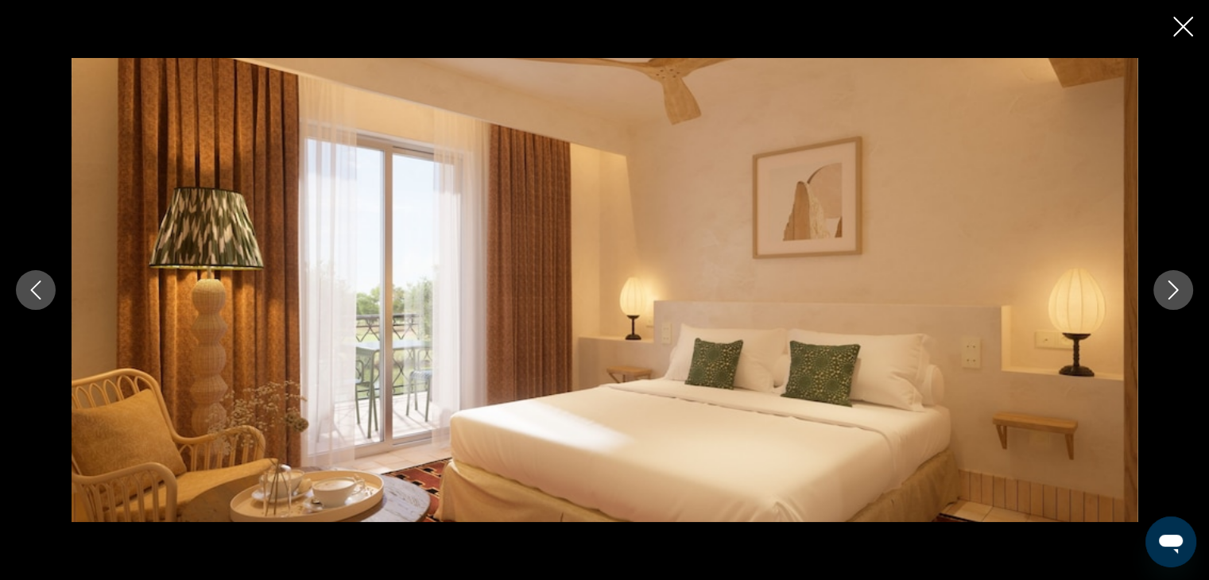
click at [1179, 21] on icon "Close slideshow" at bounding box center [1183, 27] width 20 height 20
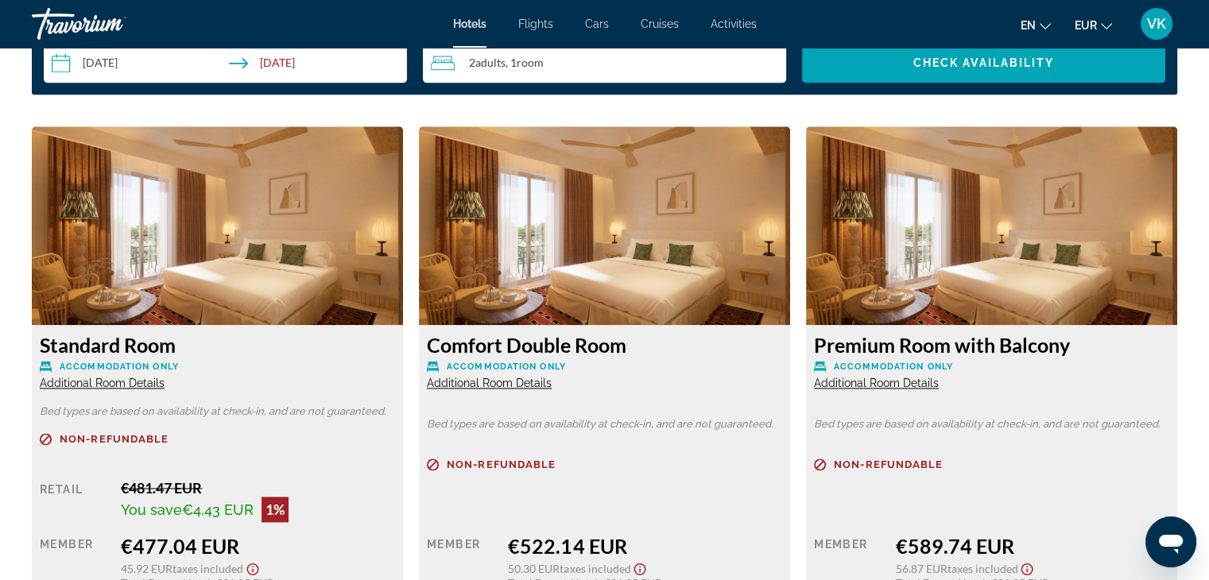
scroll to position [2225, 0]
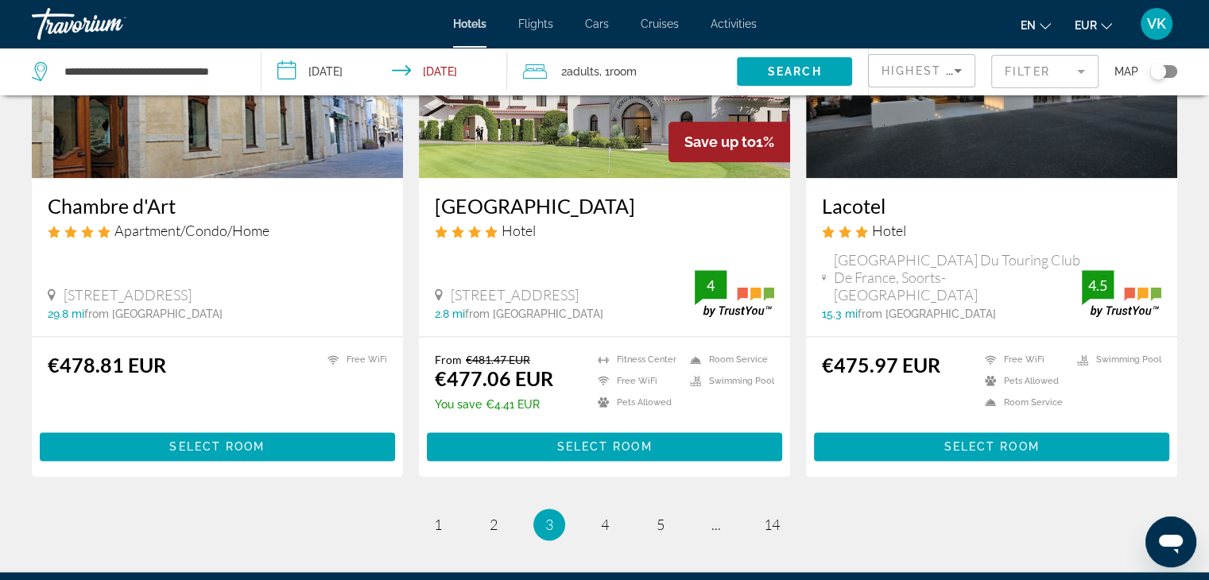
scroll to position [2097, 0]
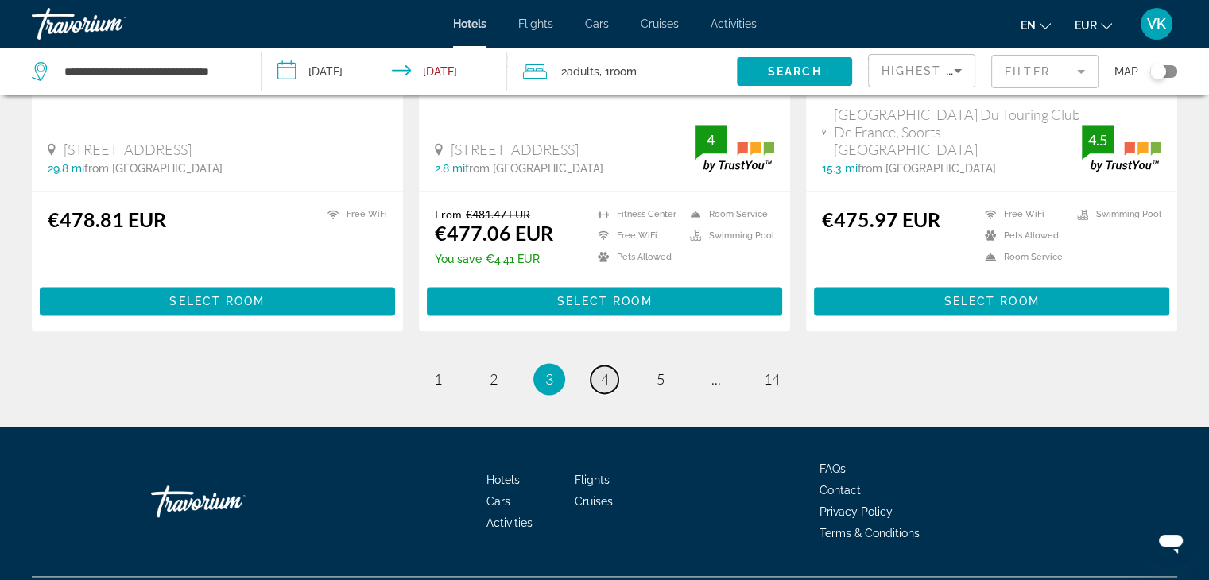
click at [601, 370] on span "4" at bounding box center [605, 378] width 8 height 17
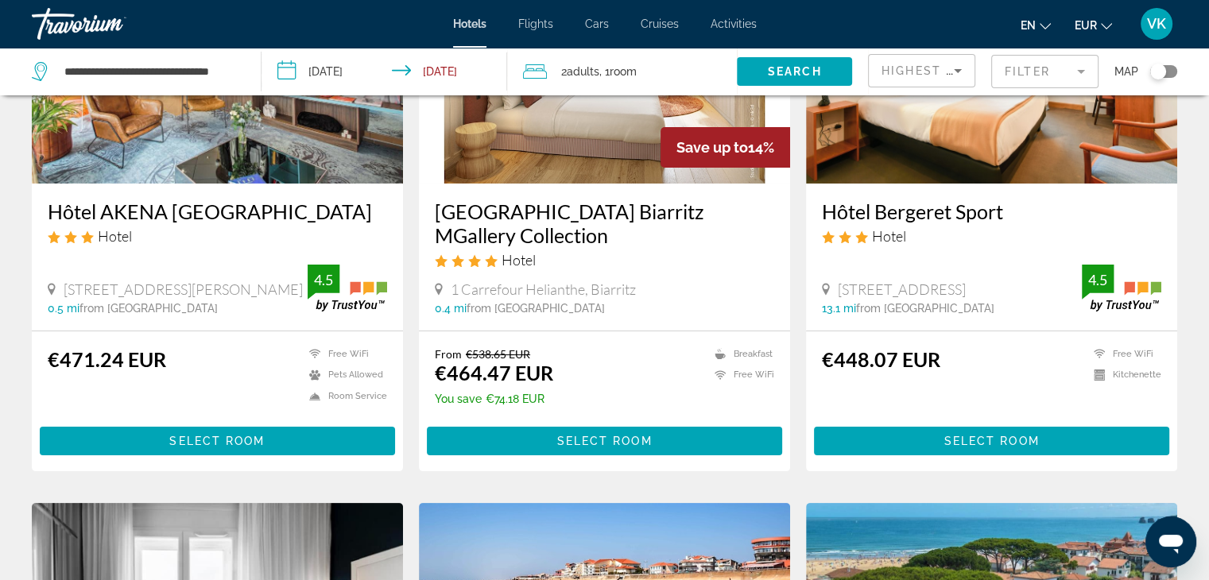
scroll to position [79, 0]
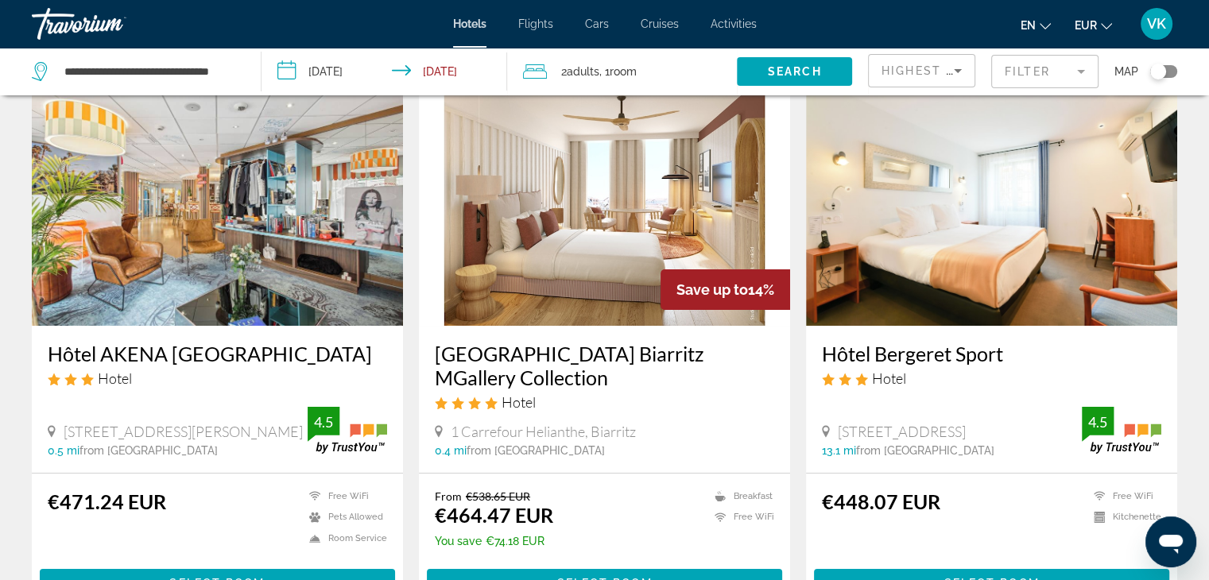
click at [575, 353] on h3 "[GEOGRAPHIC_DATA] Biarritz MGallery Collection" at bounding box center [604, 366] width 339 height 48
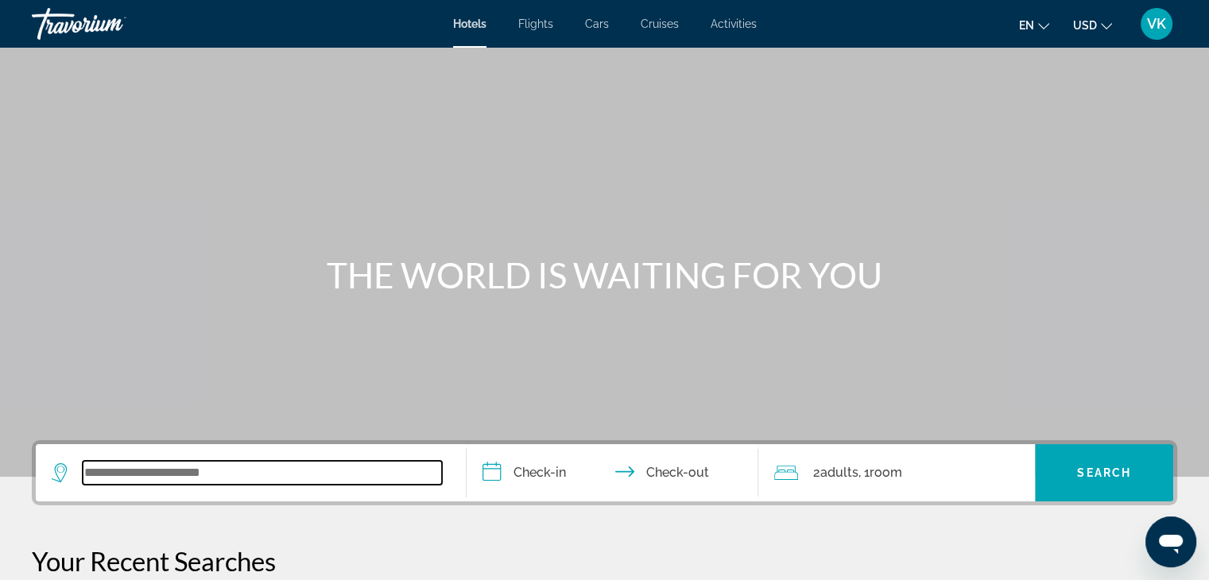
click at [213, 461] on input "Search widget" at bounding box center [262, 473] width 359 height 24
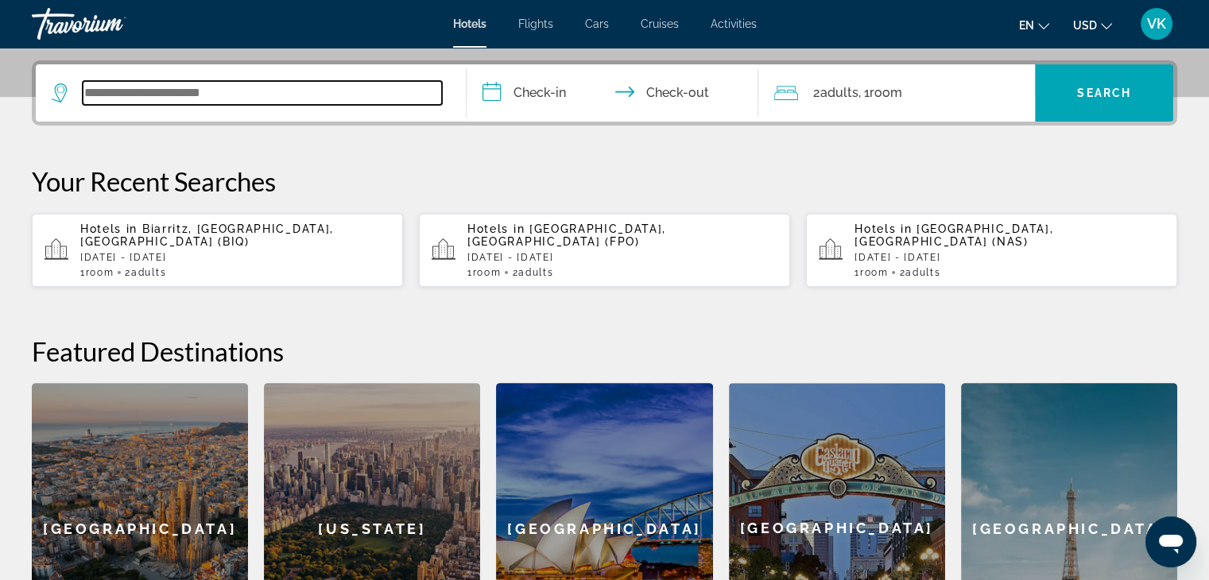
scroll to position [388, 0]
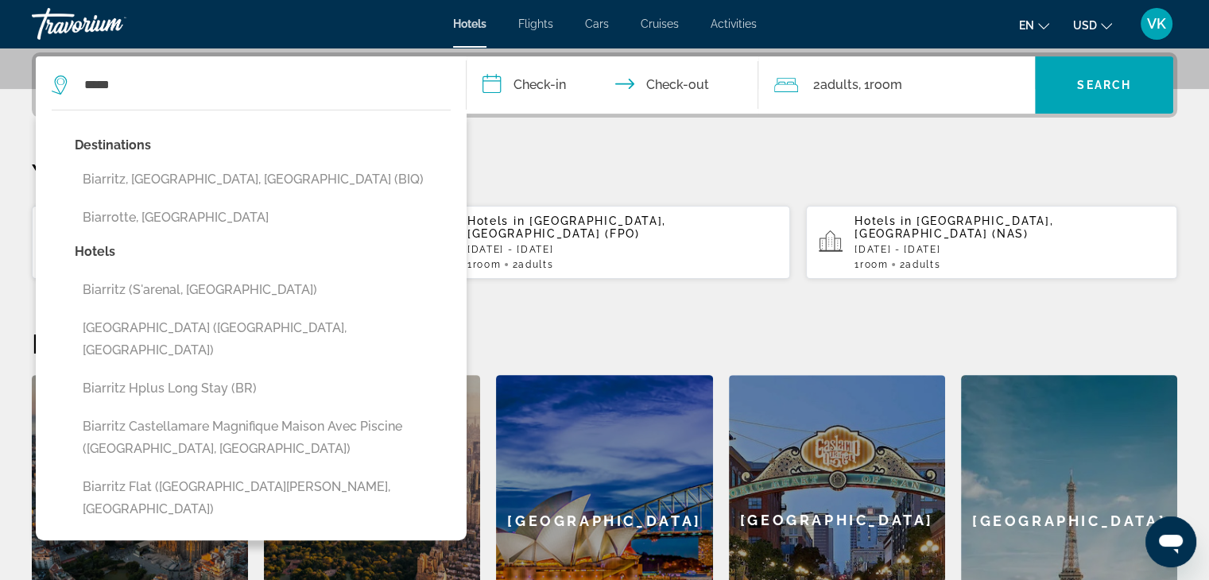
click at [268, 169] on button "Biarritz, [GEOGRAPHIC_DATA], [GEOGRAPHIC_DATA] (BIQ)" at bounding box center [263, 180] width 376 height 30
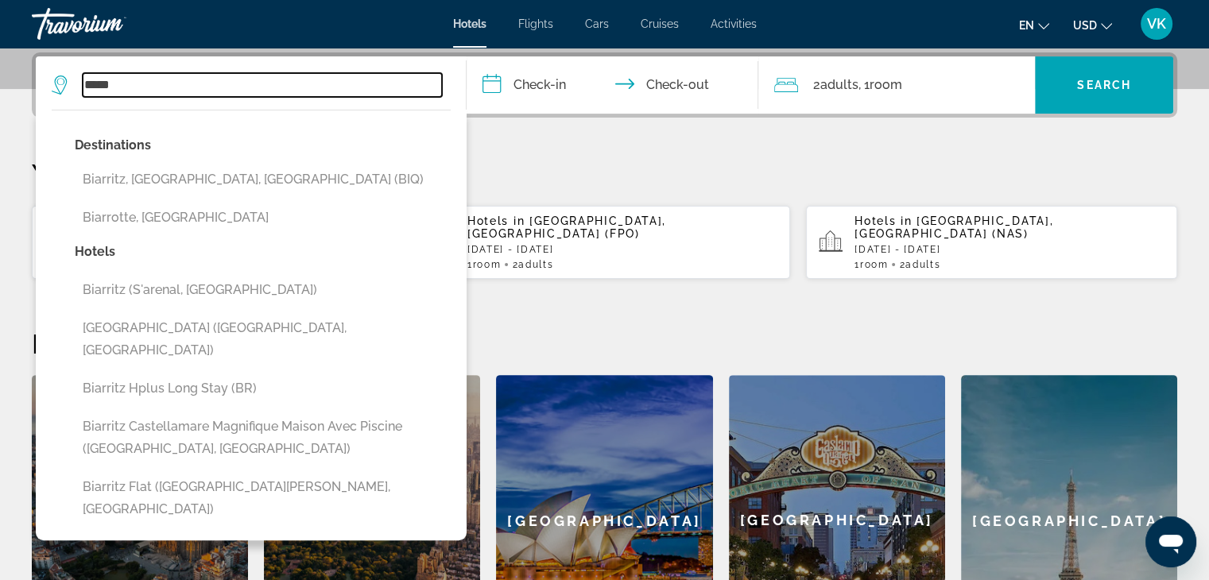
type input "**********"
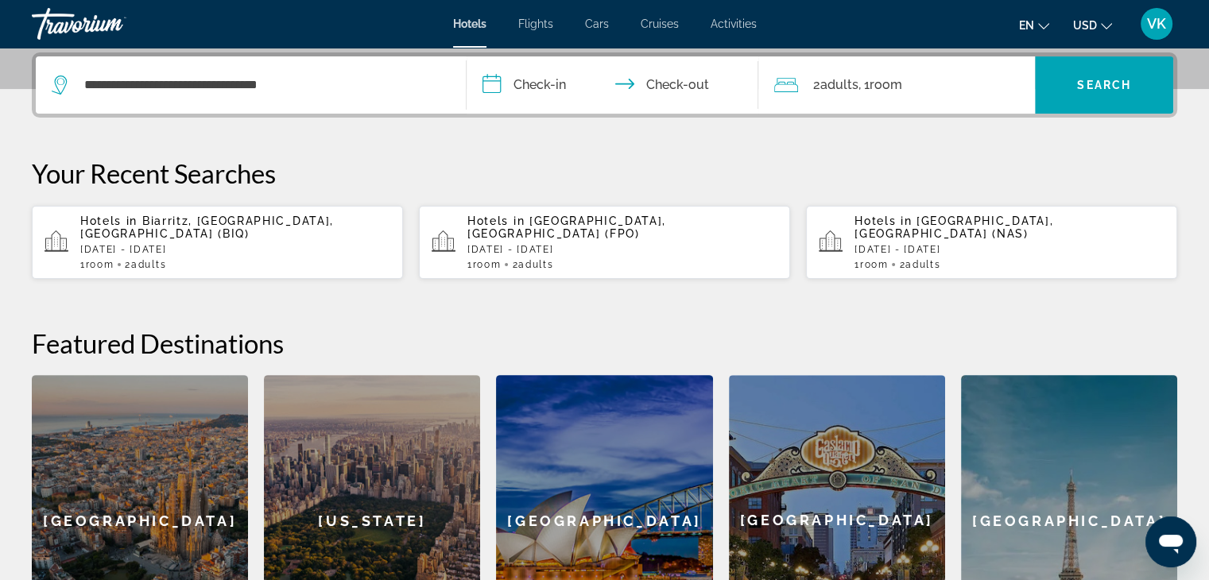
click at [556, 73] on input "**********" at bounding box center [616, 87] width 299 height 62
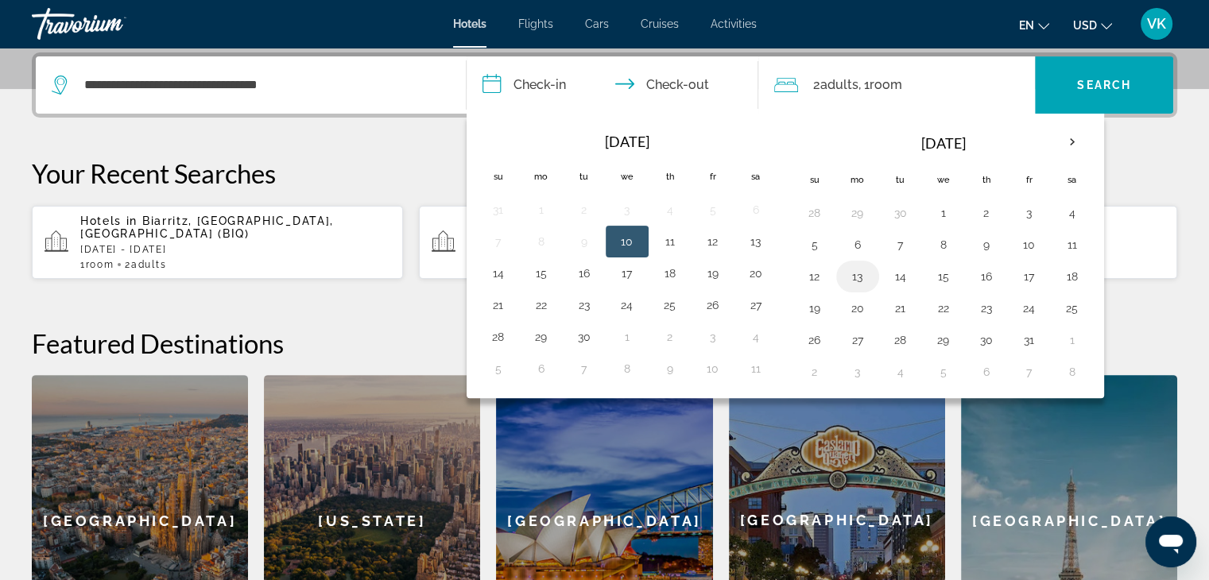
click at [852, 270] on button "13" at bounding box center [857, 276] width 25 height 22
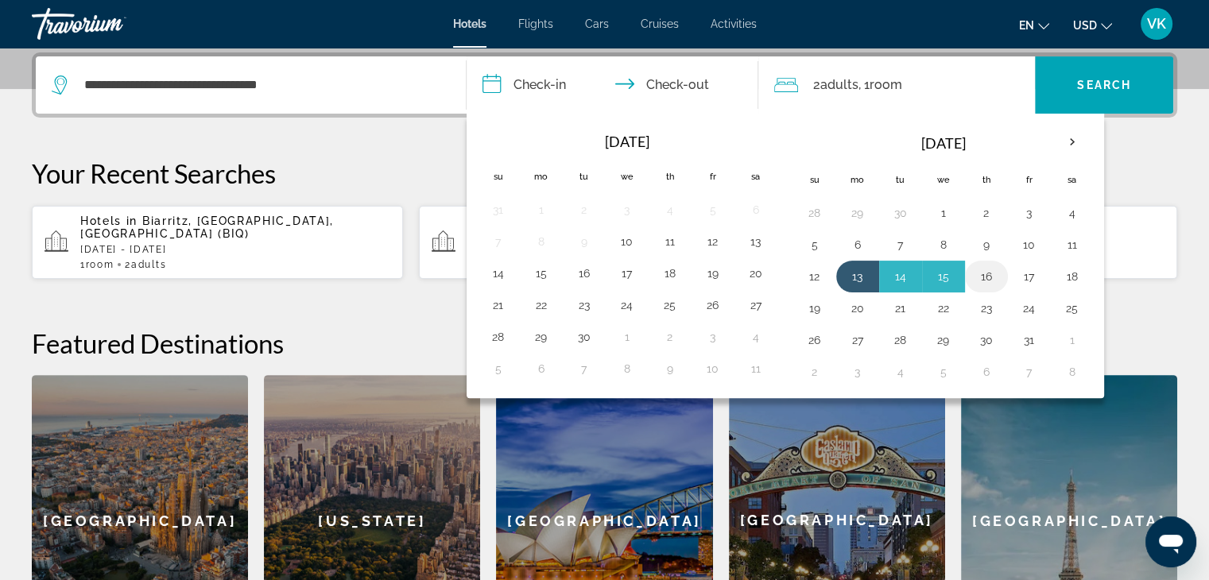
click at [982, 269] on button "16" at bounding box center [986, 276] width 25 height 22
type input "**********"
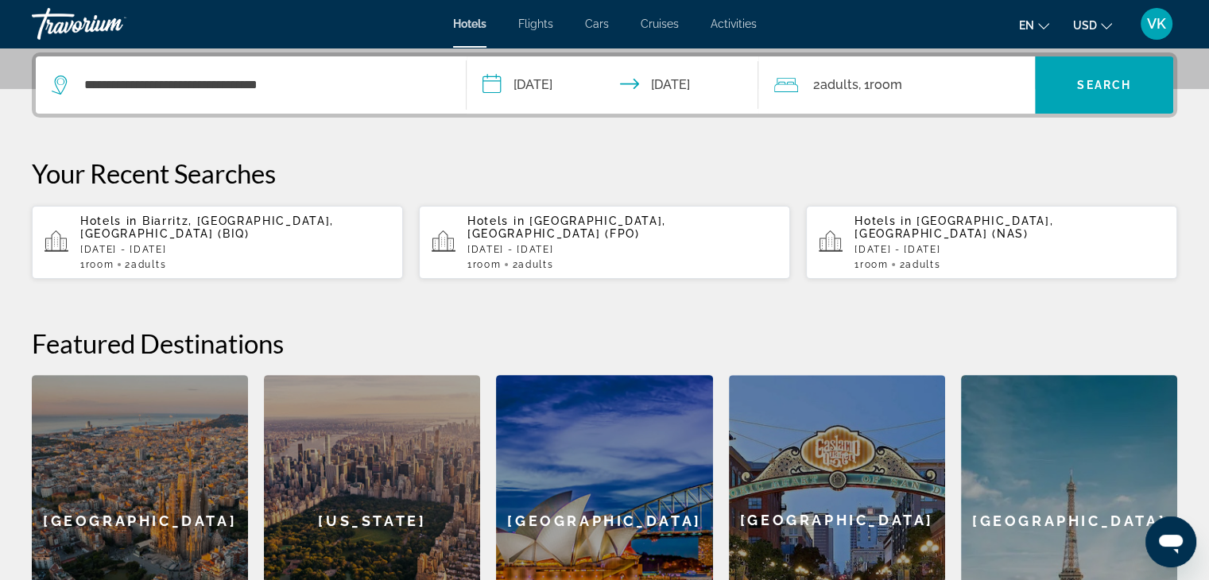
click at [1091, 22] on span "USD" at bounding box center [1085, 25] width 24 height 13
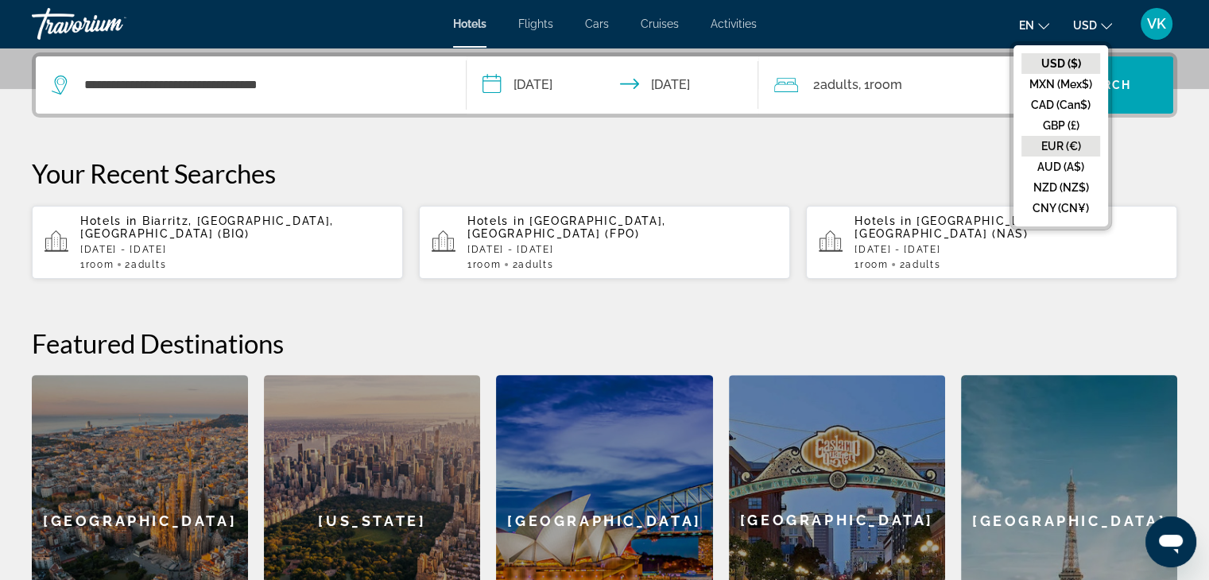
click at [1054, 140] on button "EUR (€)" at bounding box center [1060, 146] width 79 height 21
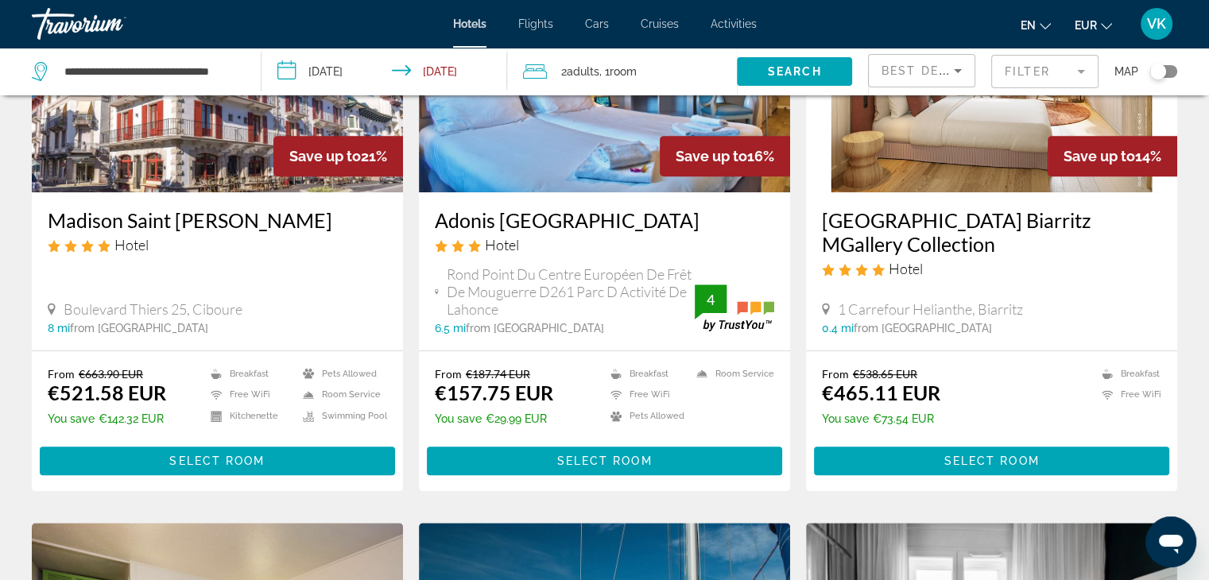
scroll to position [795, 0]
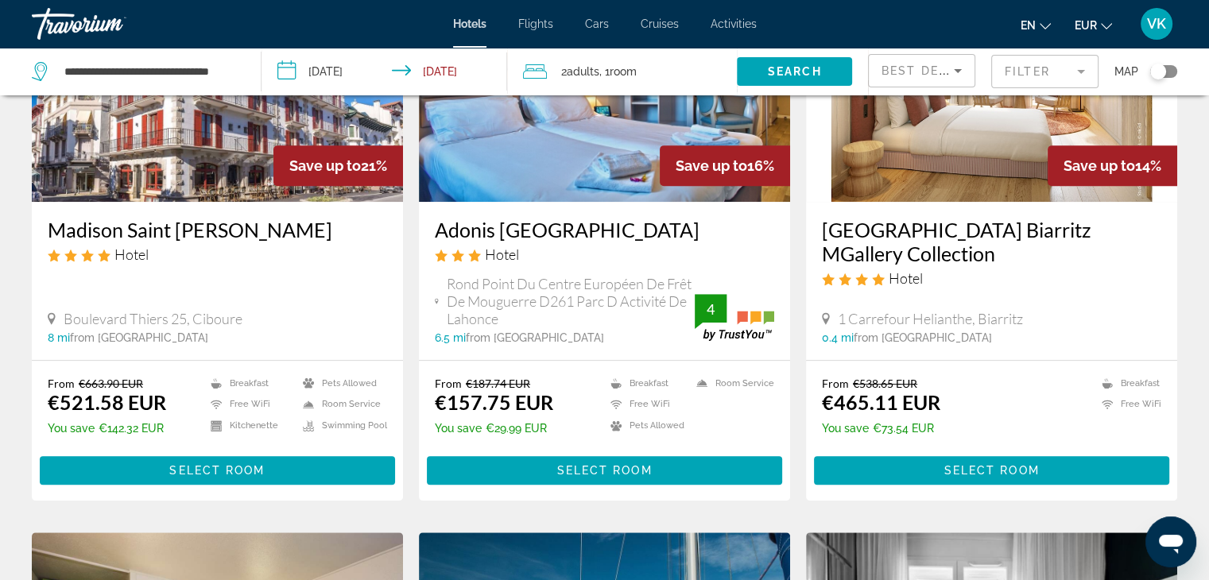
click at [881, 223] on h3 "[GEOGRAPHIC_DATA] Biarritz MGallery Collection" at bounding box center [991, 242] width 339 height 48
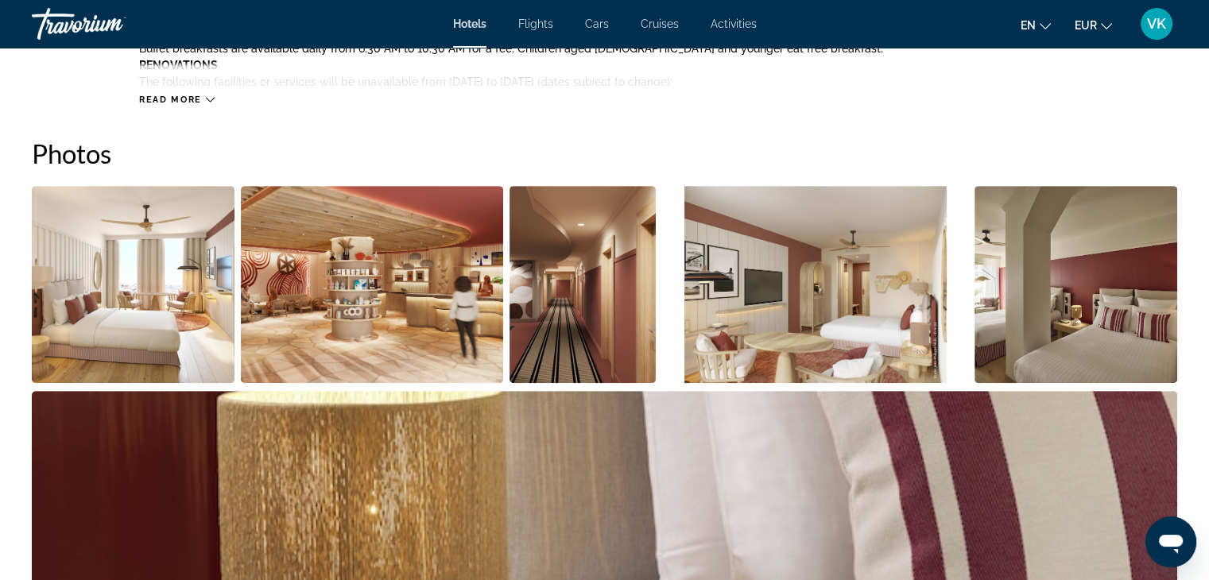
scroll to position [795, 0]
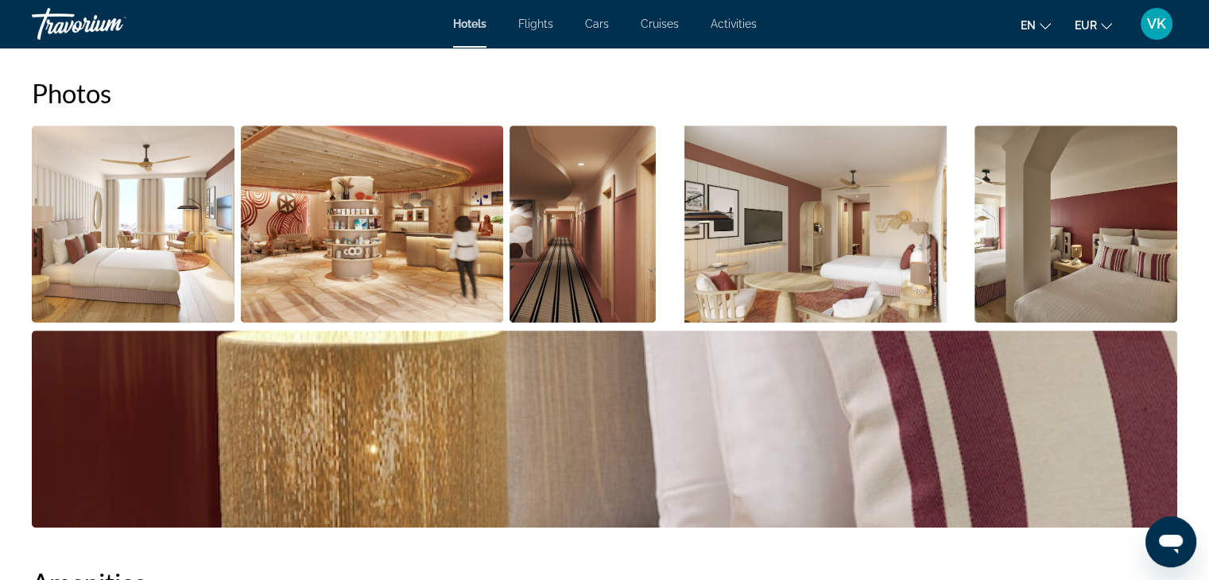
click at [183, 255] on img "Open full-screen image slider" at bounding box center [133, 224] width 203 height 197
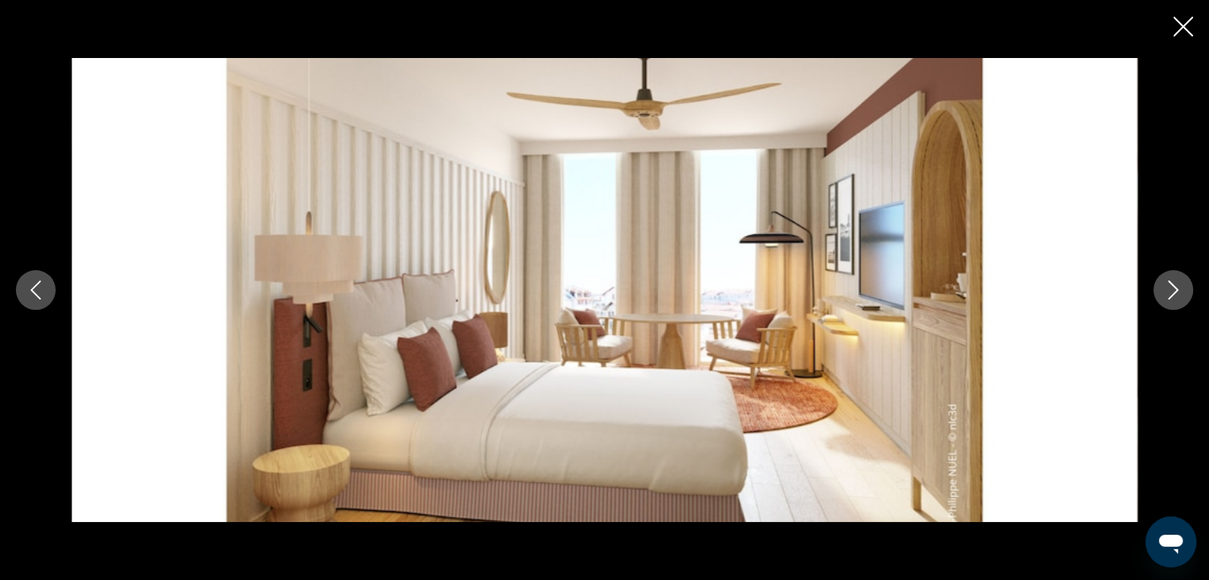
click at [1173, 286] on icon "Next image" at bounding box center [1173, 290] width 10 height 19
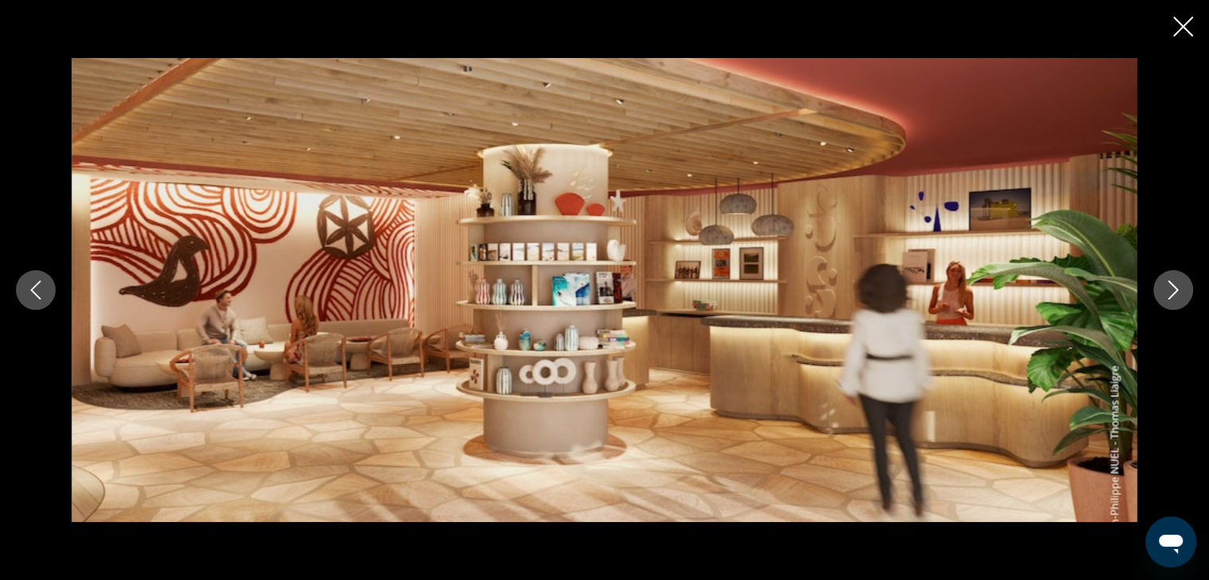
click at [1174, 285] on icon "Next image" at bounding box center [1173, 290] width 19 height 19
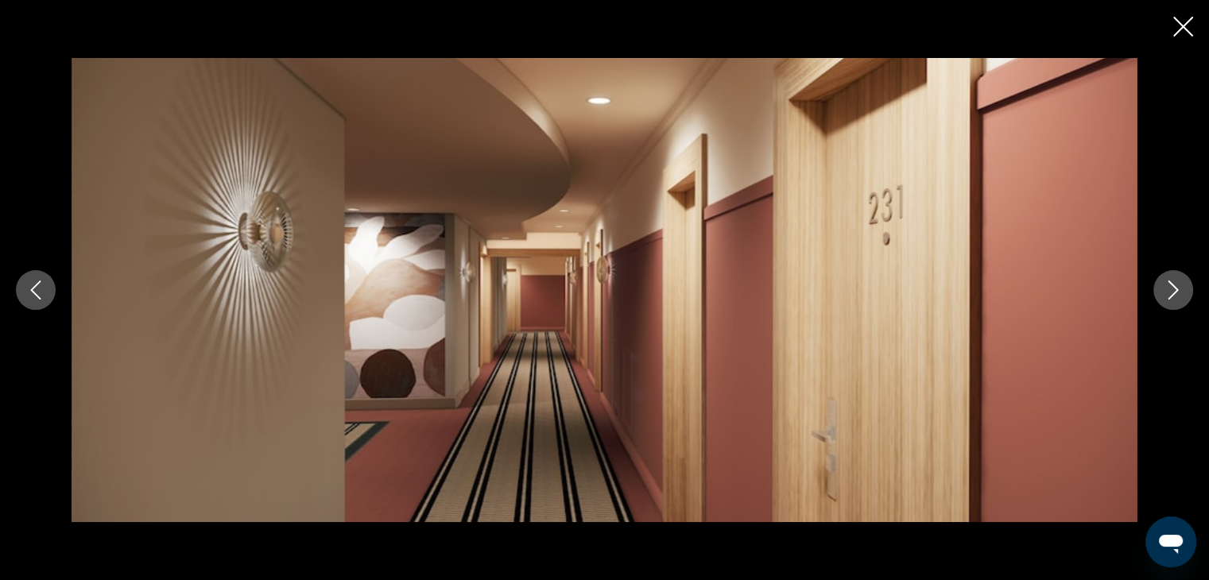
click at [1174, 285] on icon "Next image" at bounding box center [1173, 290] width 19 height 19
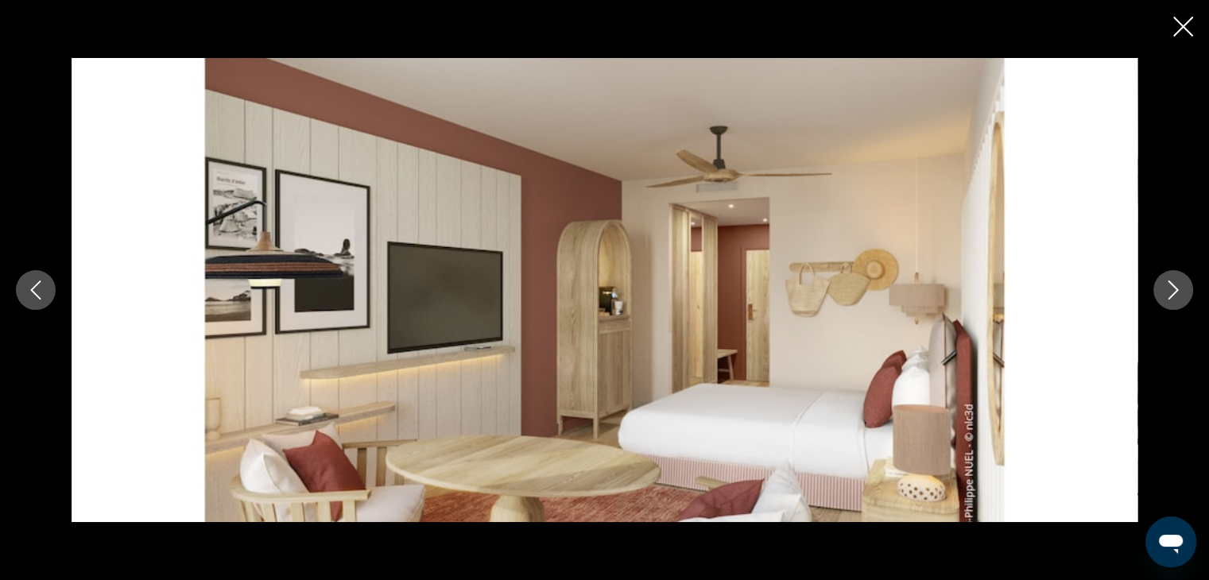
click at [1175, 285] on icon "Next image" at bounding box center [1173, 290] width 19 height 19
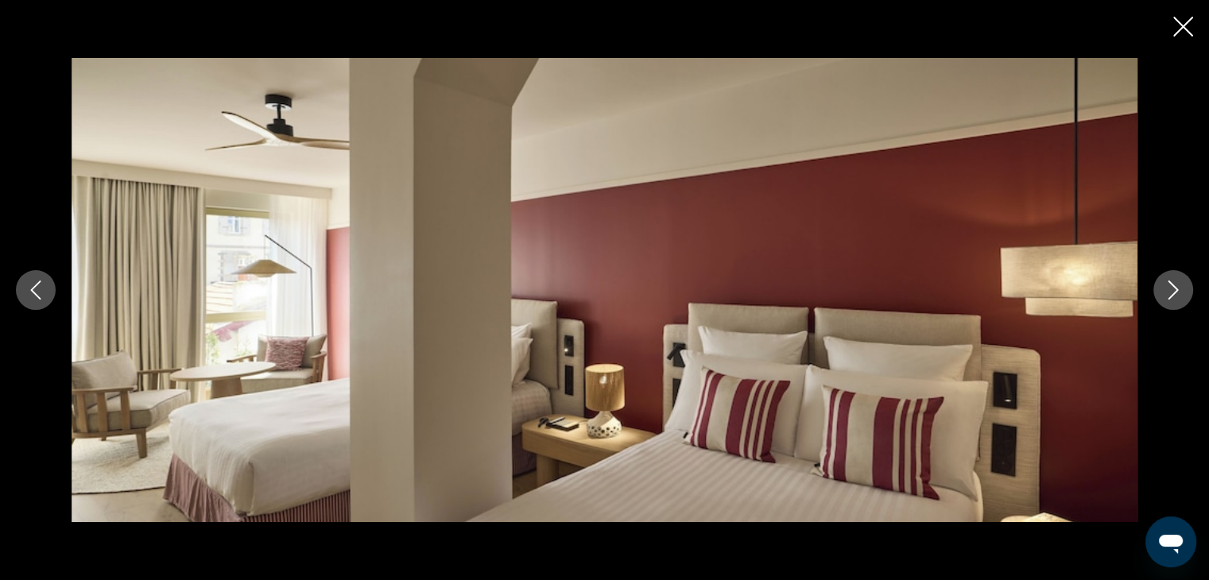
click at [1175, 285] on icon "Next image" at bounding box center [1173, 290] width 19 height 19
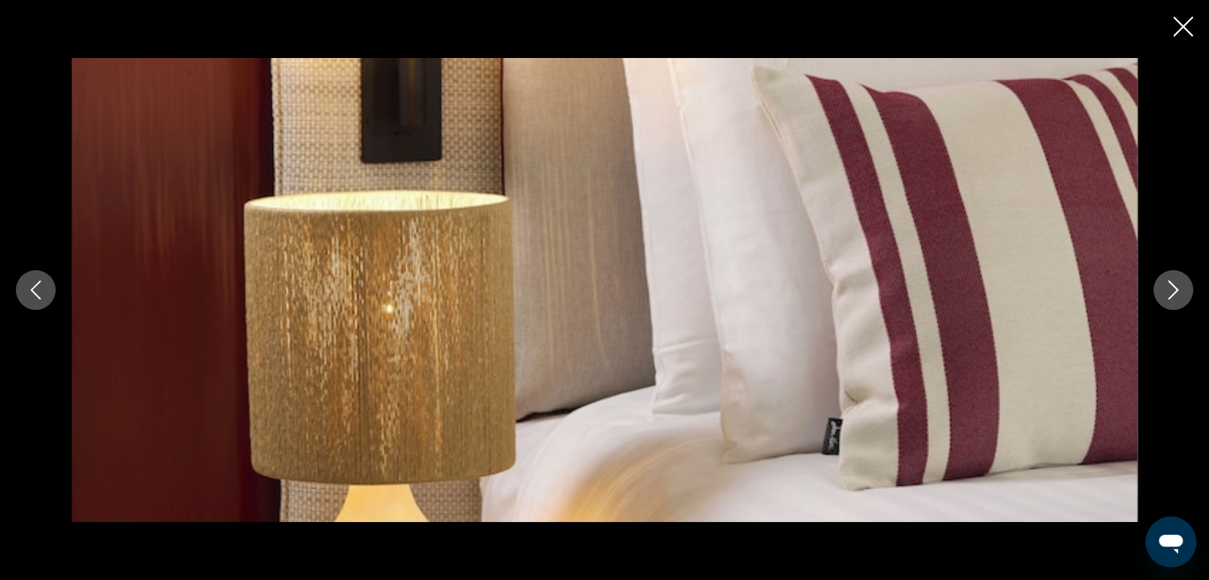
click at [1175, 284] on icon "Next image" at bounding box center [1173, 290] width 19 height 19
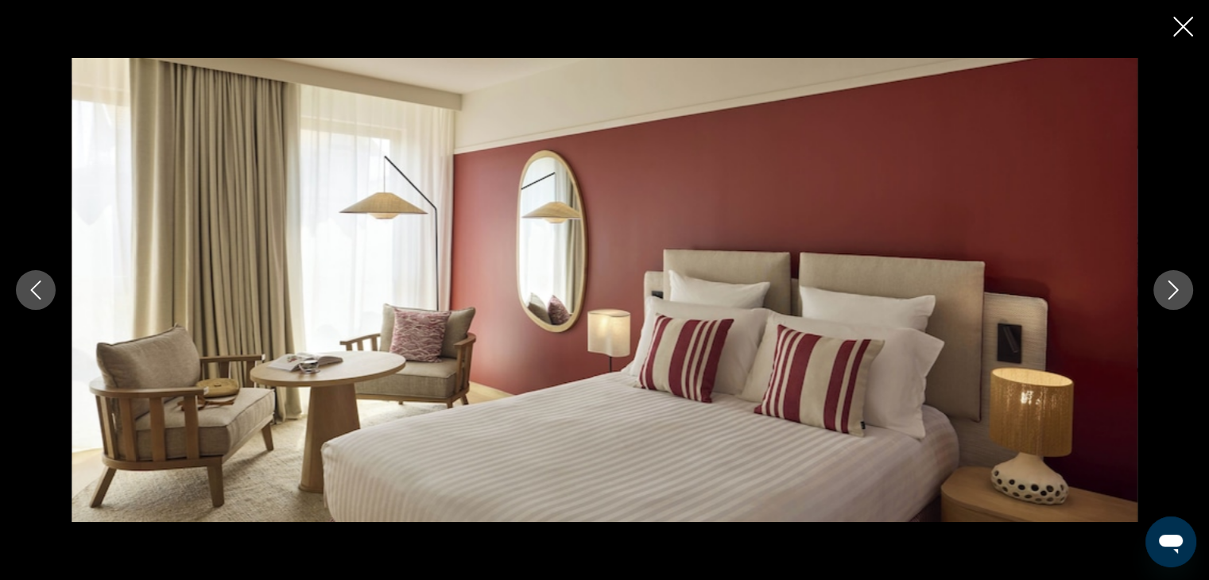
click at [1175, 284] on icon "Next image" at bounding box center [1173, 290] width 19 height 19
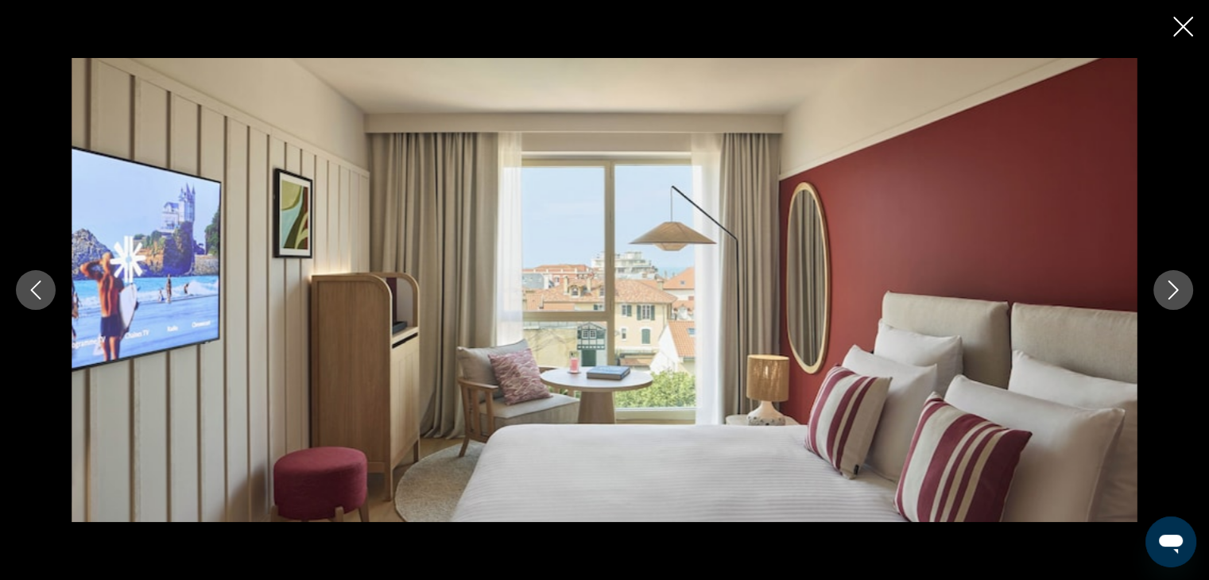
click at [1175, 284] on icon "Next image" at bounding box center [1173, 290] width 19 height 19
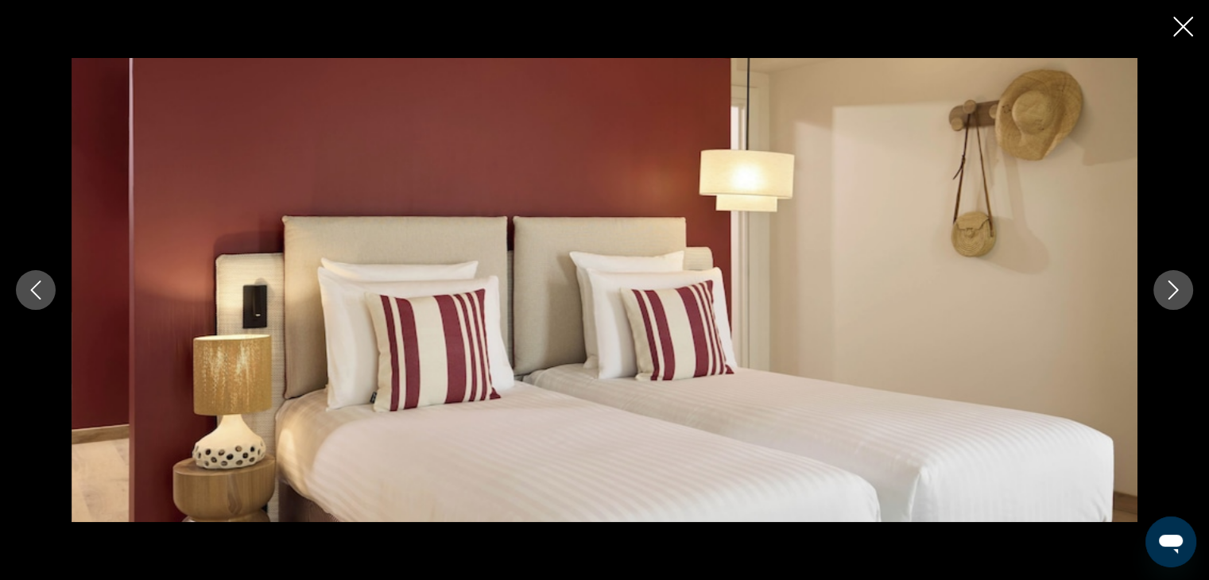
click at [1175, 284] on icon "Next image" at bounding box center [1173, 290] width 19 height 19
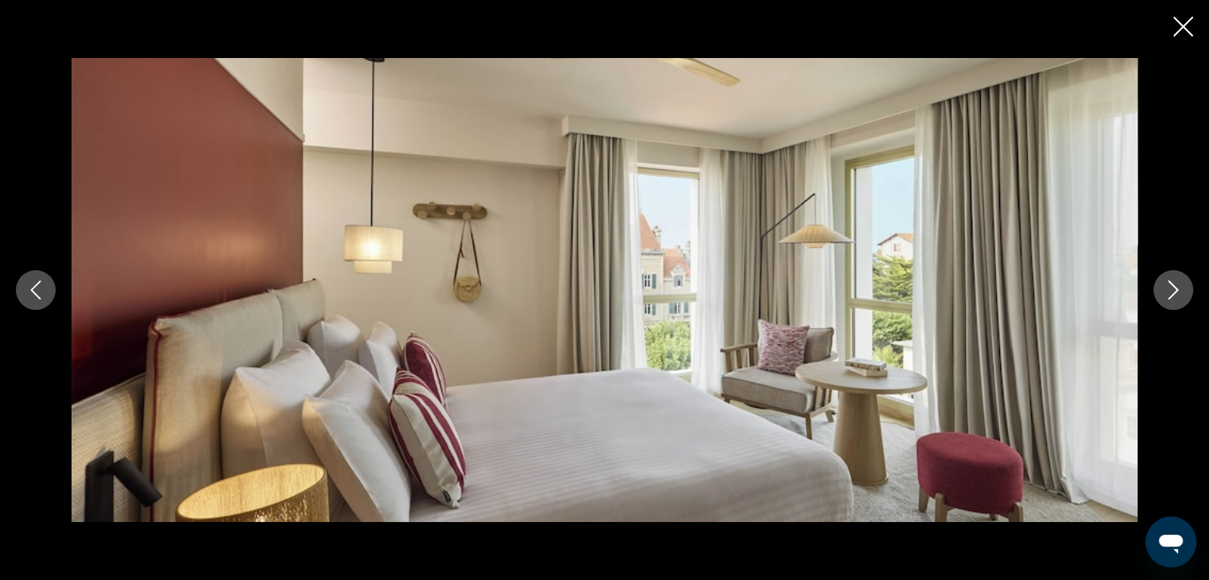
click at [1175, 283] on icon "Next image" at bounding box center [1173, 290] width 19 height 19
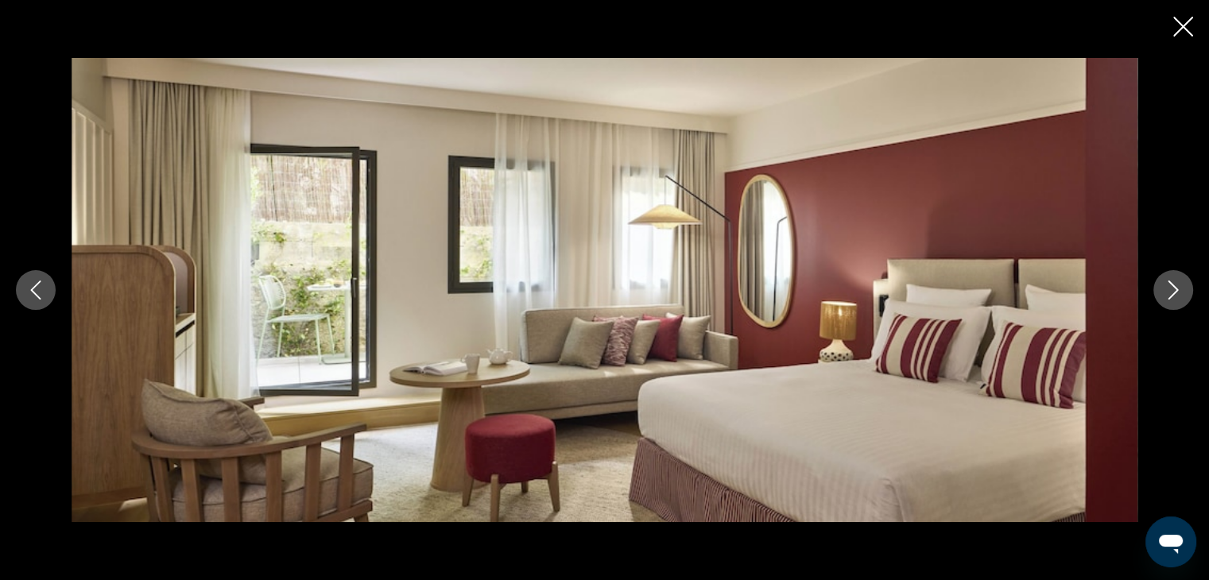
click at [1175, 283] on icon "Next image" at bounding box center [1173, 290] width 19 height 19
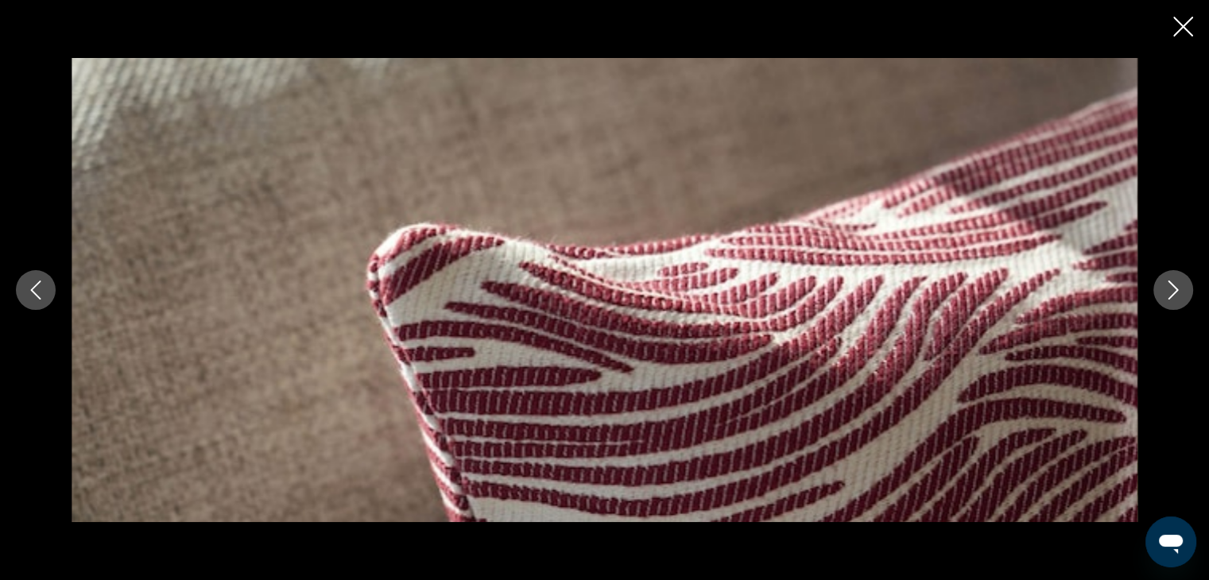
click at [1175, 283] on icon "Next image" at bounding box center [1173, 290] width 19 height 19
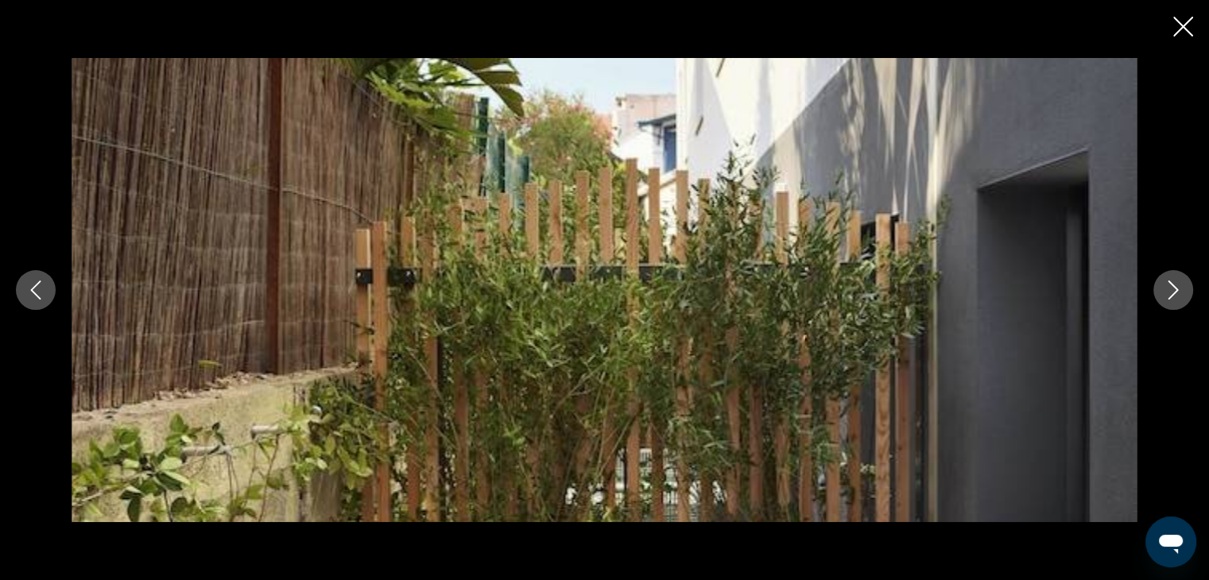
click at [1175, 283] on icon "Next image" at bounding box center [1173, 290] width 19 height 19
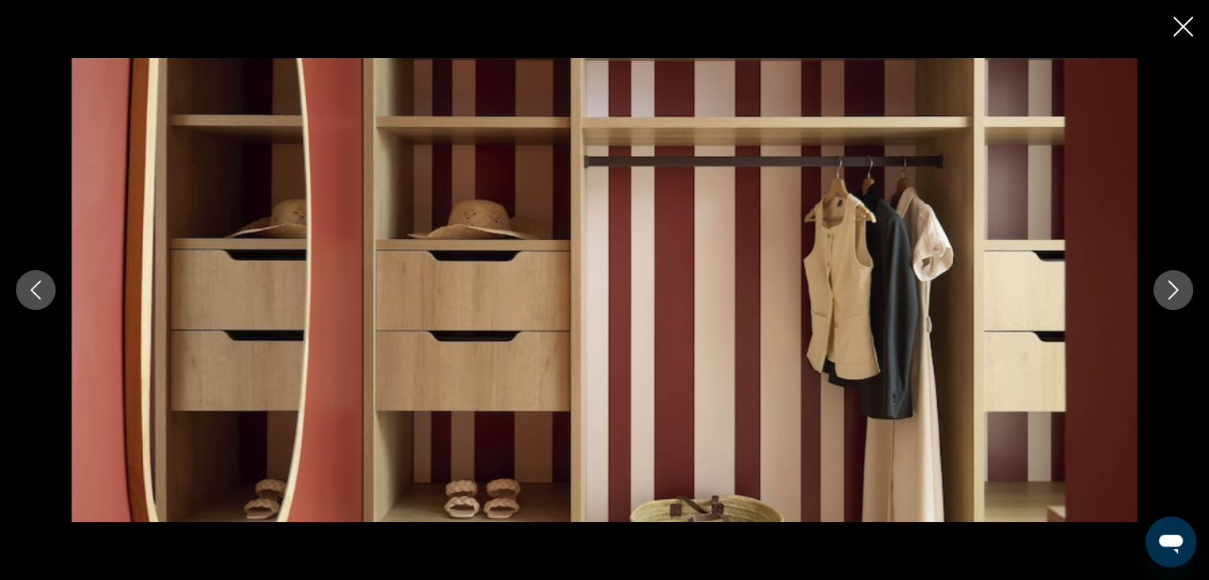
click at [1175, 284] on icon "Next image" at bounding box center [1173, 290] width 19 height 19
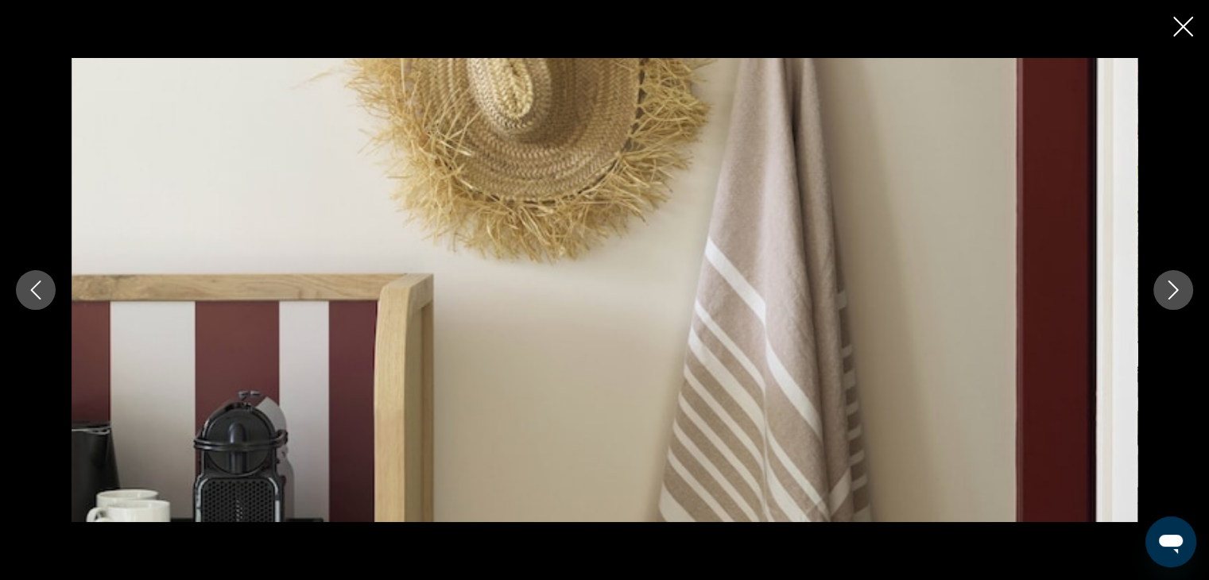
click at [1175, 284] on icon "Next image" at bounding box center [1173, 290] width 19 height 19
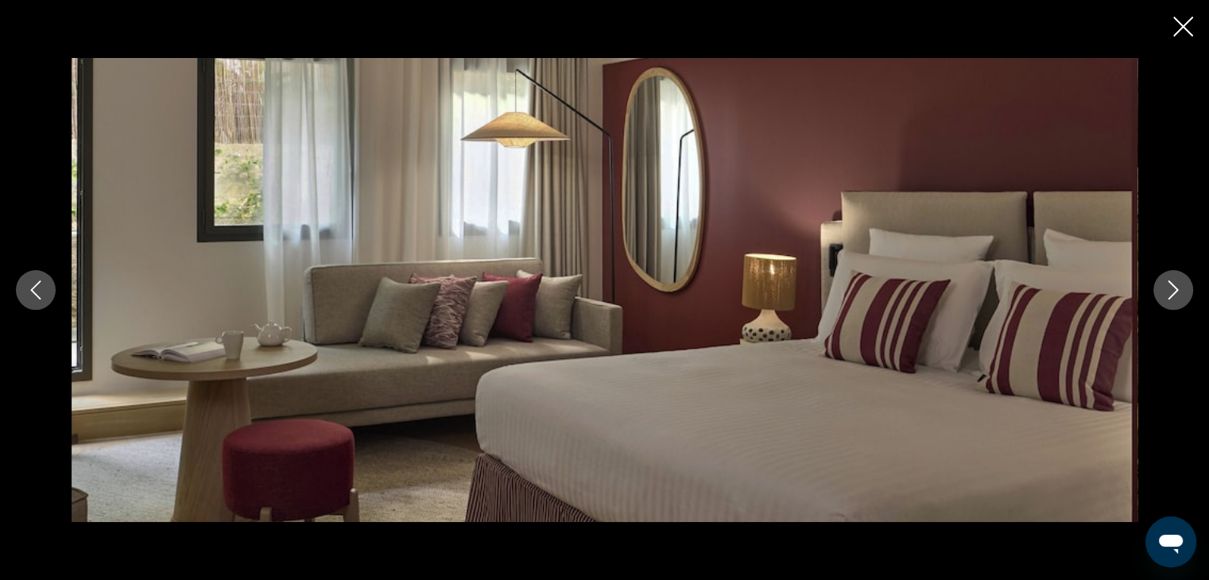
click at [1175, 284] on icon "Next image" at bounding box center [1173, 290] width 19 height 19
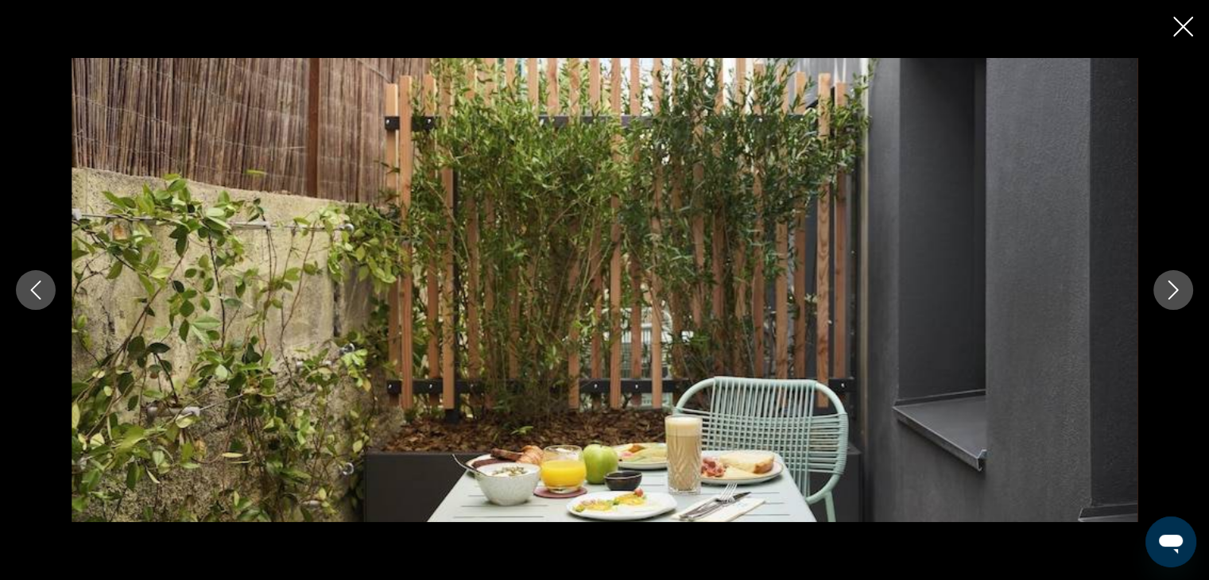
click at [1175, 283] on icon "Next image" at bounding box center [1173, 290] width 19 height 19
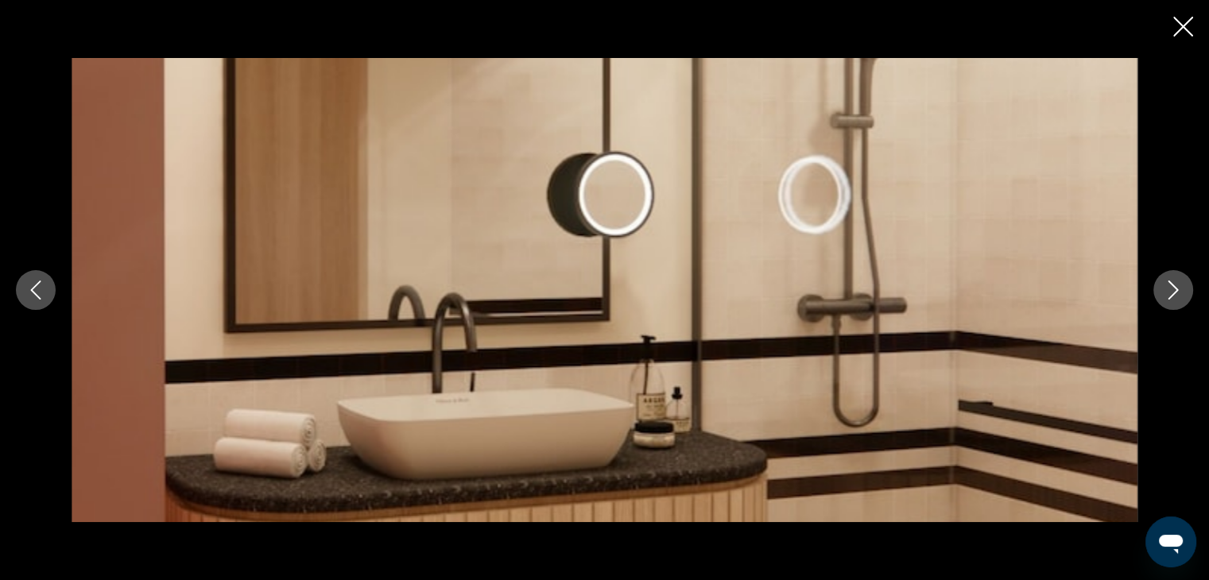
click at [1175, 283] on icon "Next image" at bounding box center [1173, 290] width 19 height 19
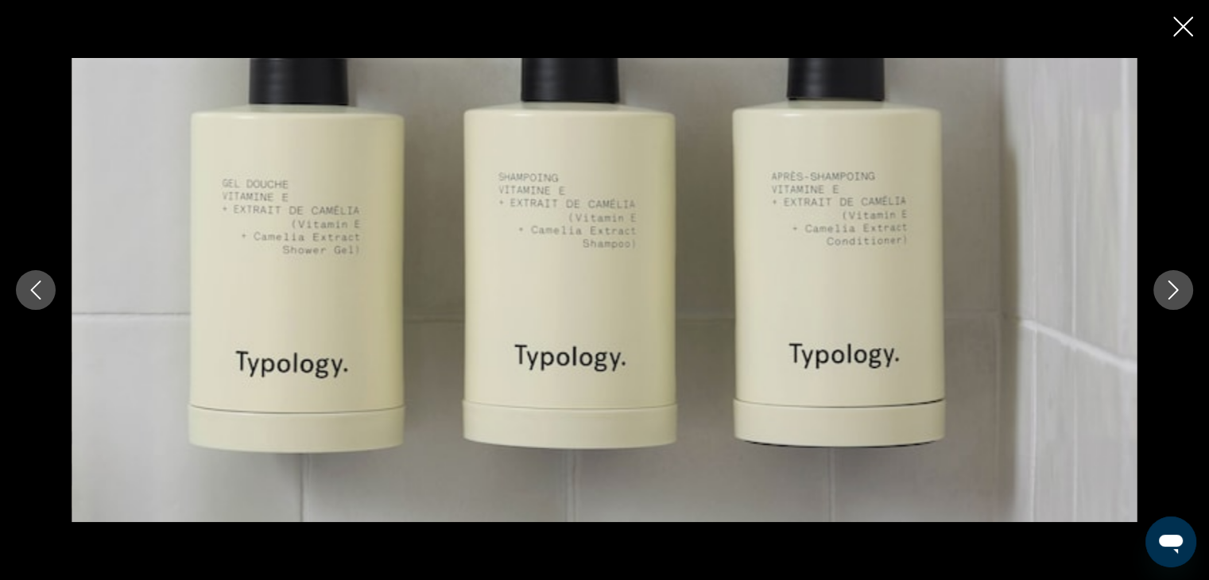
click at [1175, 284] on icon "Next image" at bounding box center [1173, 290] width 19 height 19
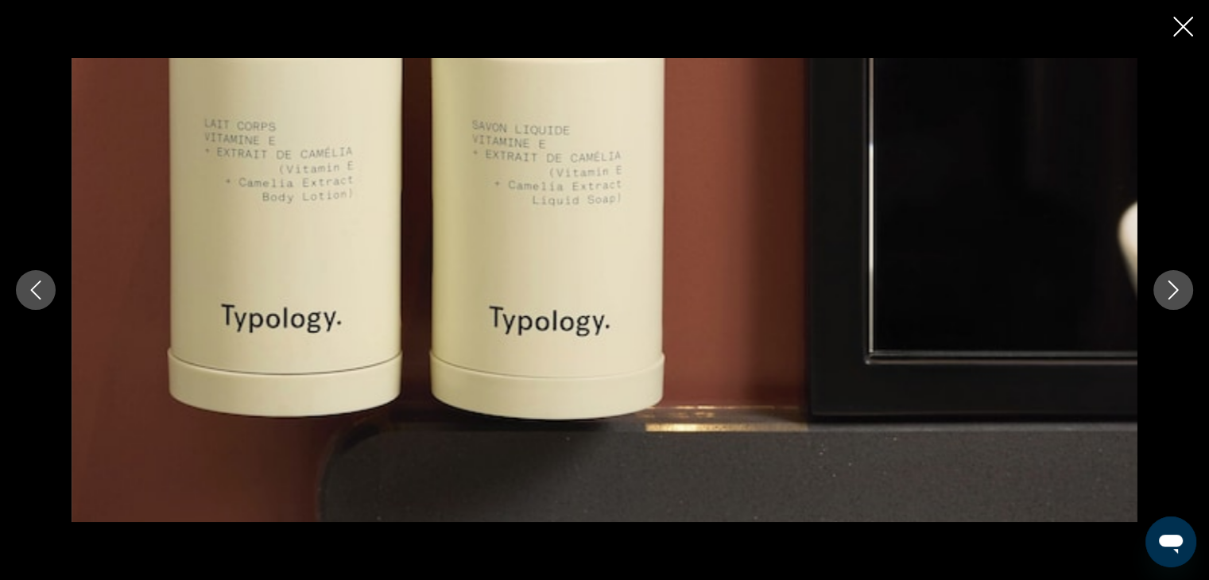
click at [1175, 284] on icon "Next image" at bounding box center [1173, 290] width 19 height 19
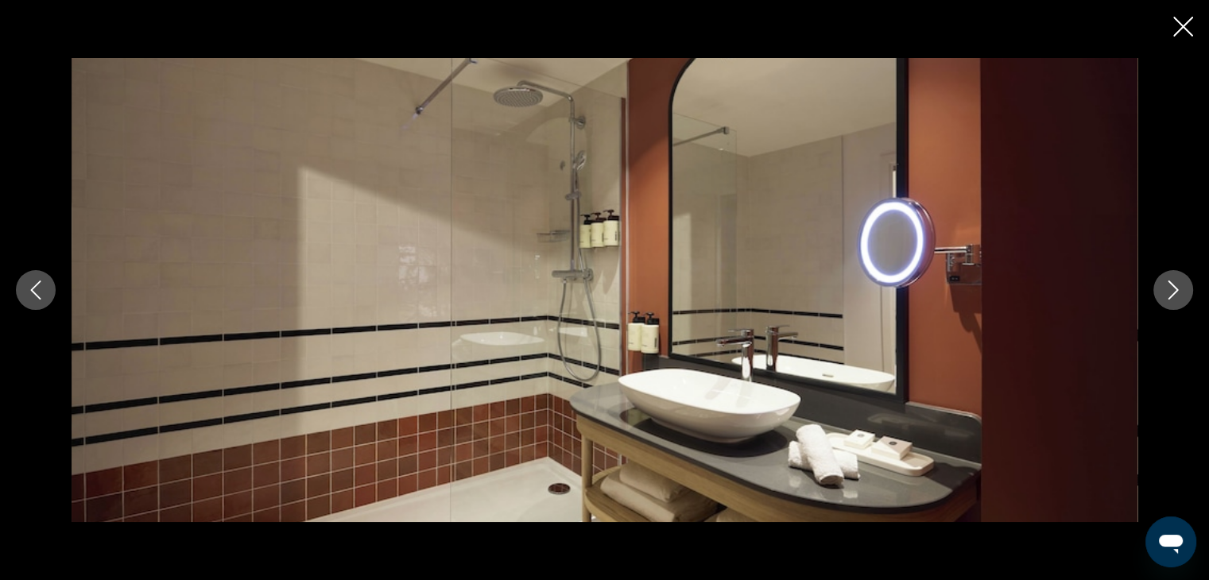
click at [1175, 284] on icon "Next image" at bounding box center [1173, 290] width 19 height 19
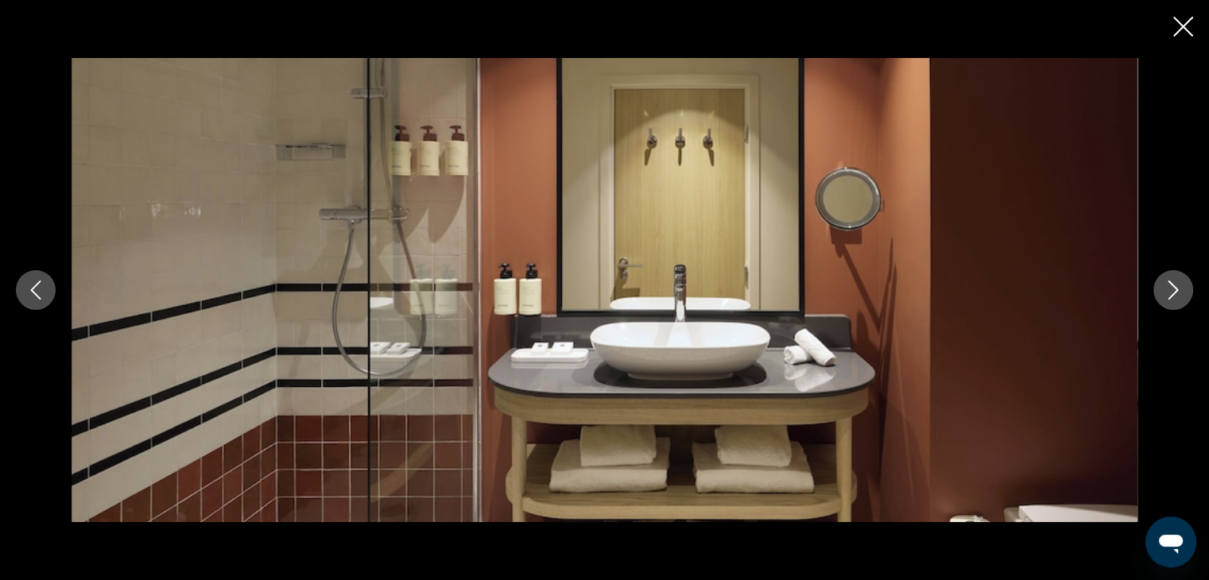
click at [1175, 284] on icon "Next image" at bounding box center [1173, 290] width 19 height 19
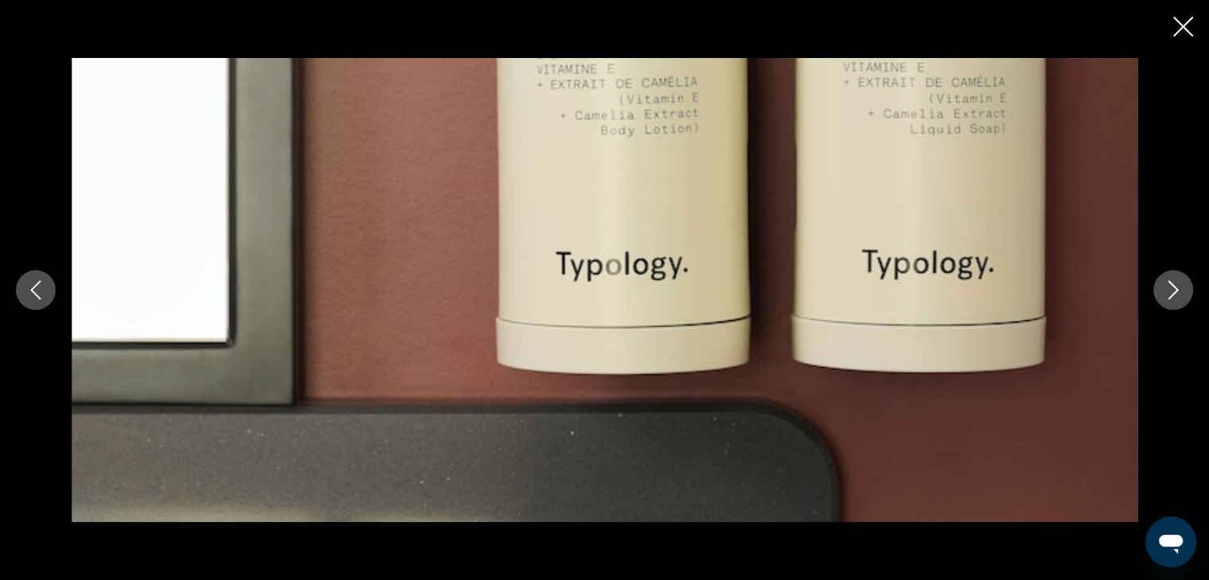
click at [1175, 284] on icon "Next image" at bounding box center [1173, 290] width 19 height 19
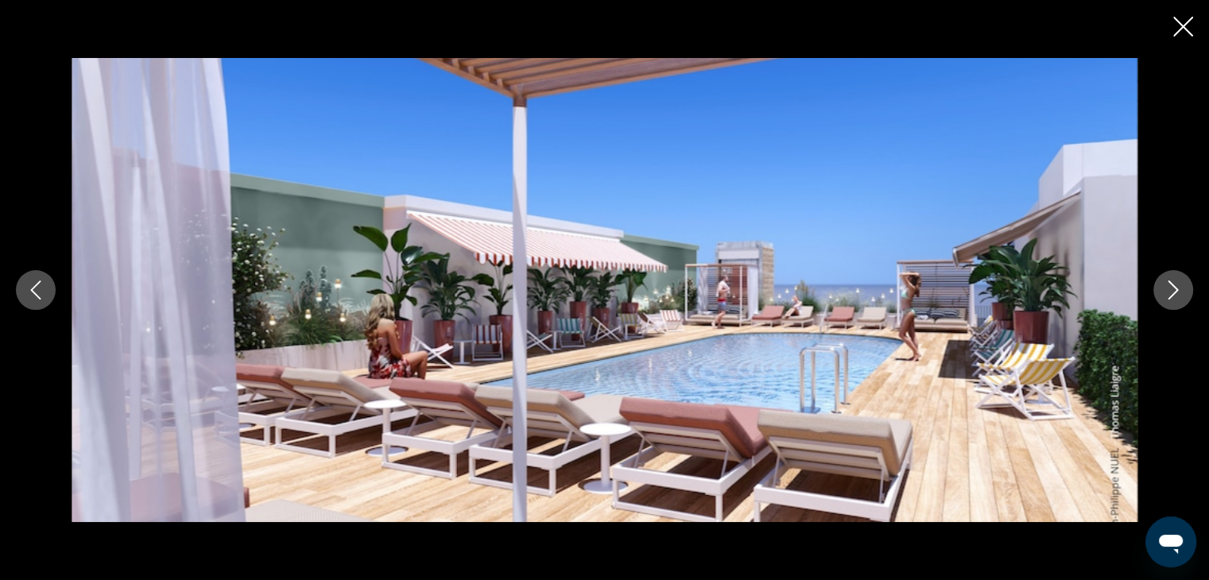
click at [1175, 284] on icon "Next image" at bounding box center [1173, 290] width 19 height 19
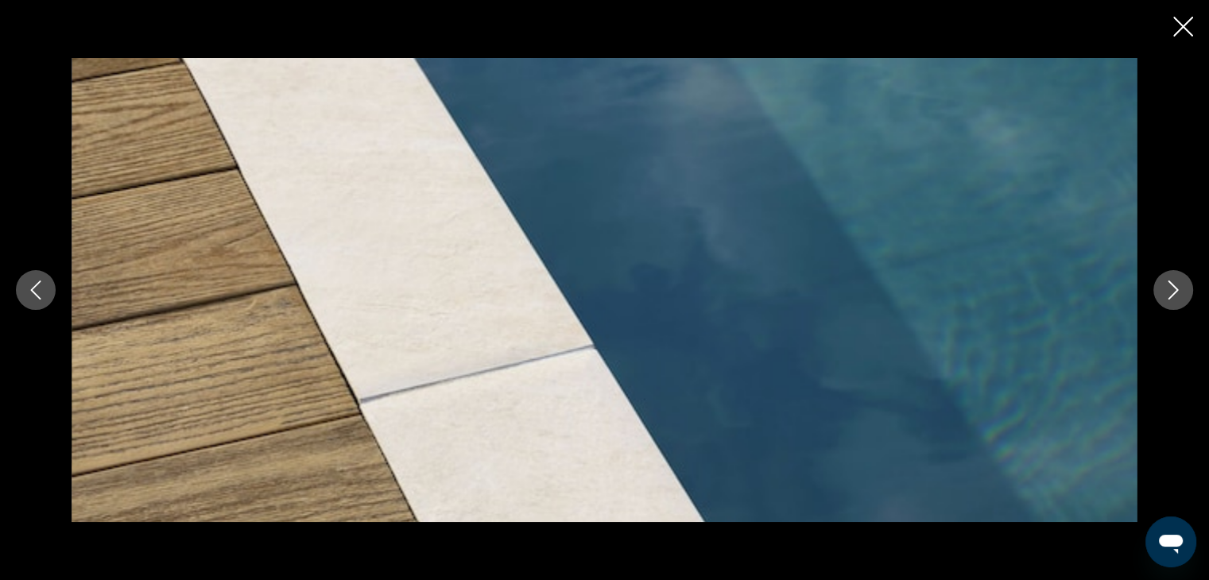
click at [1174, 284] on icon "Next image" at bounding box center [1173, 290] width 19 height 19
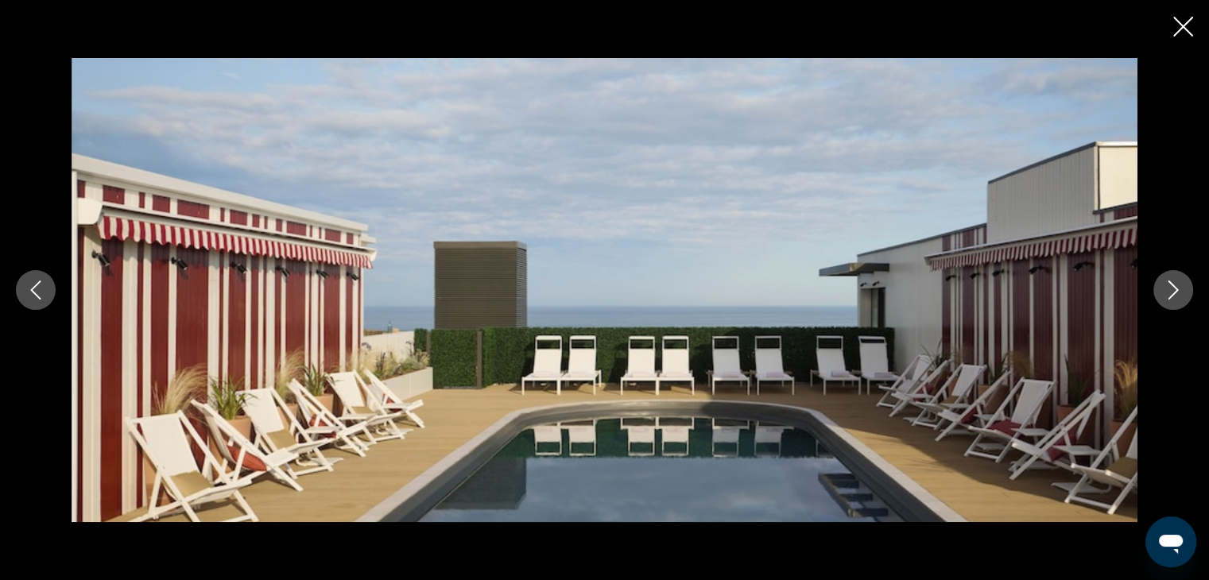
click at [1173, 284] on icon "Next image" at bounding box center [1173, 290] width 19 height 19
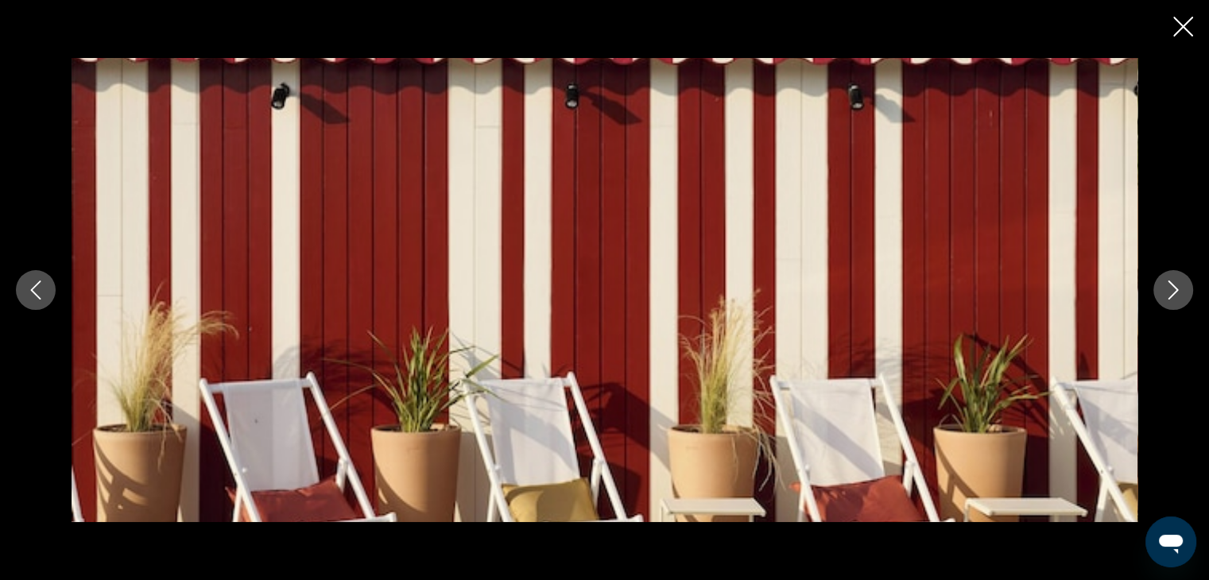
click at [1173, 284] on icon "Next image" at bounding box center [1173, 290] width 19 height 19
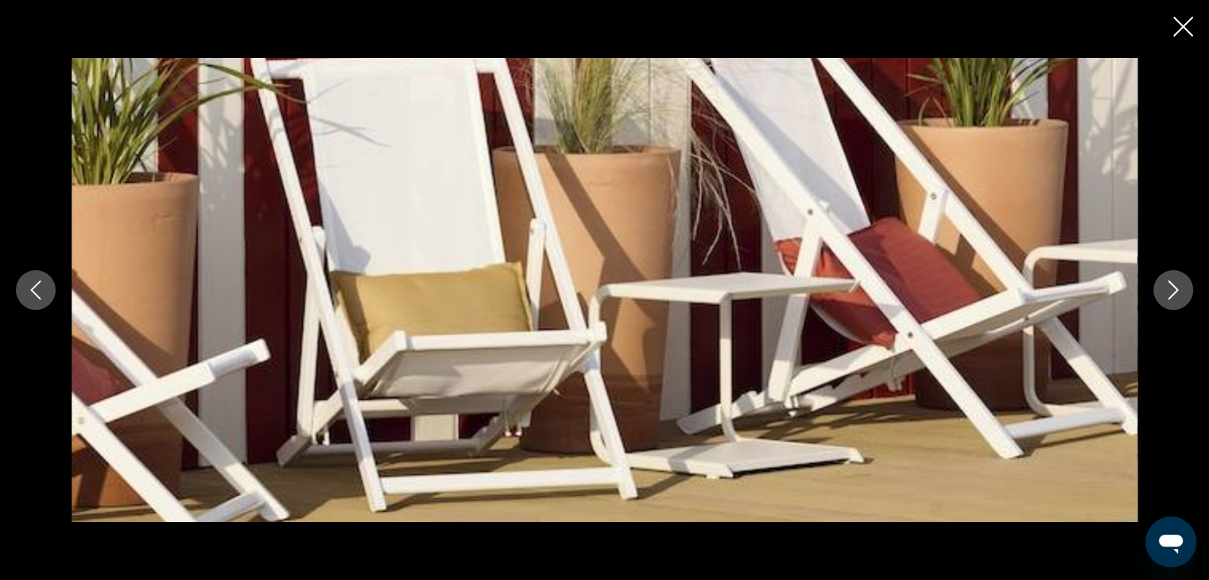
click at [1173, 284] on icon "Next image" at bounding box center [1173, 290] width 19 height 19
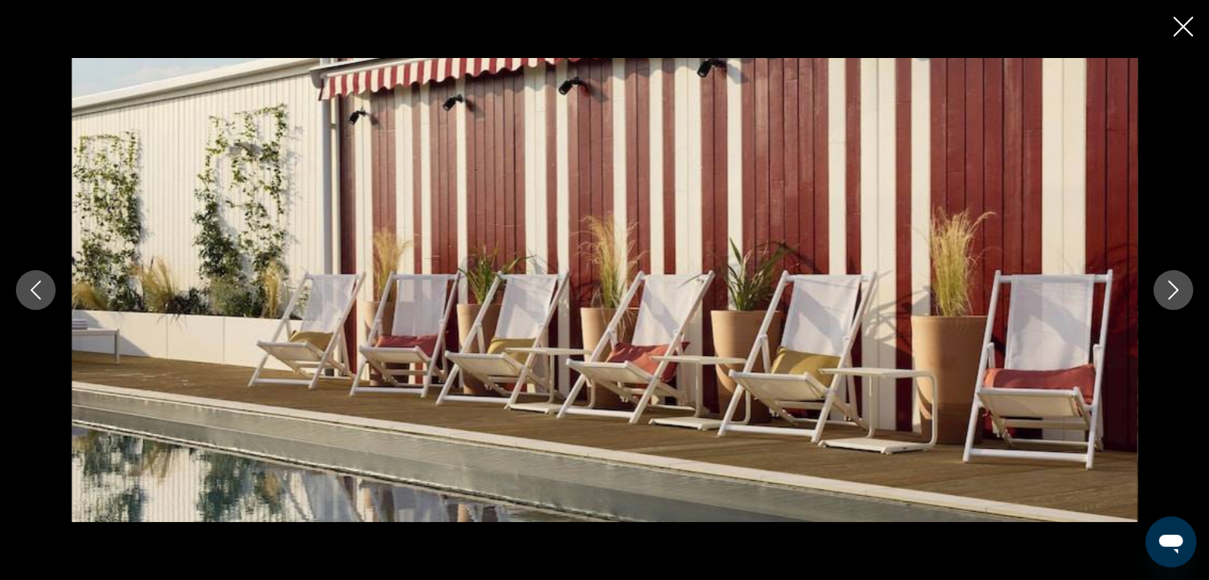
click at [1173, 284] on icon "Next image" at bounding box center [1173, 290] width 19 height 19
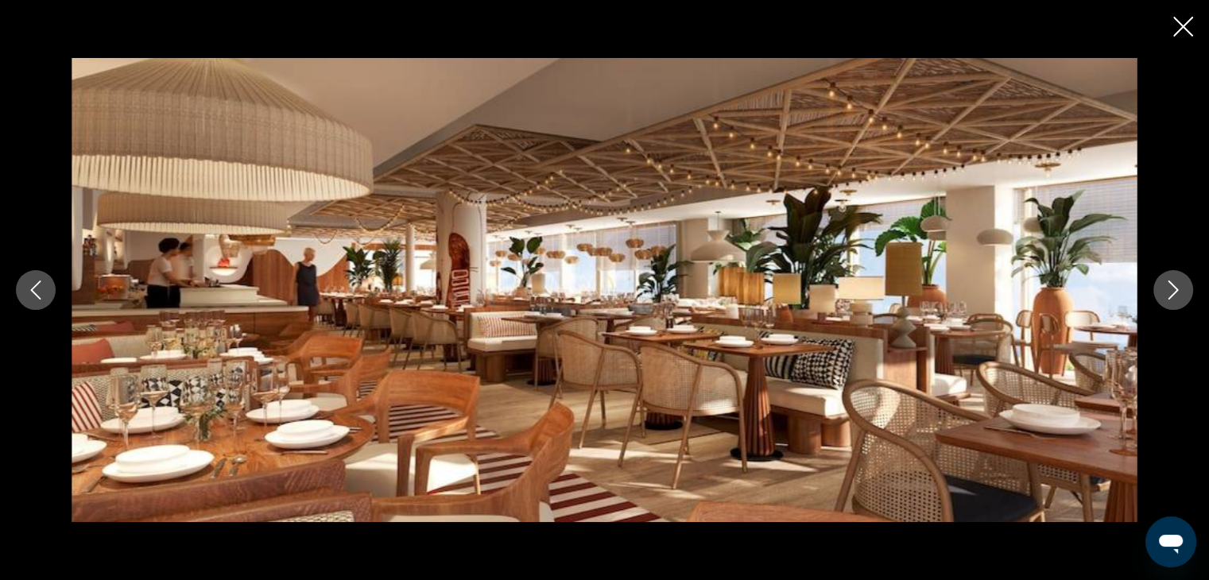
click at [1173, 284] on icon "Next image" at bounding box center [1173, 290] width 19 height 19
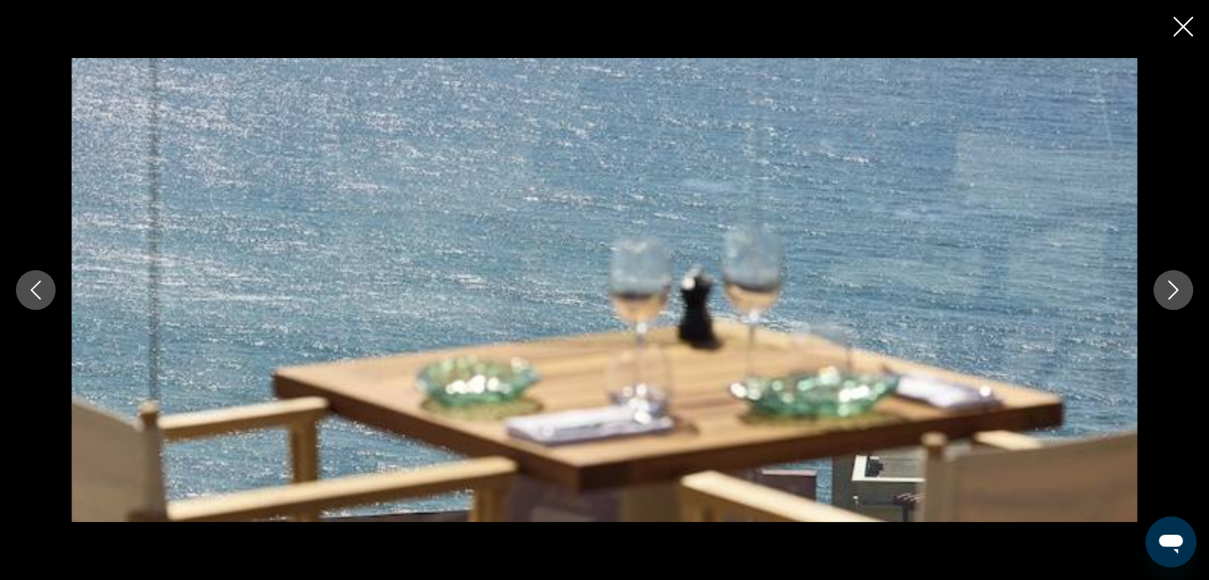
click at [1173, 284] on icon "Next image" at bounding box center [1173, 290] width 19 height 19
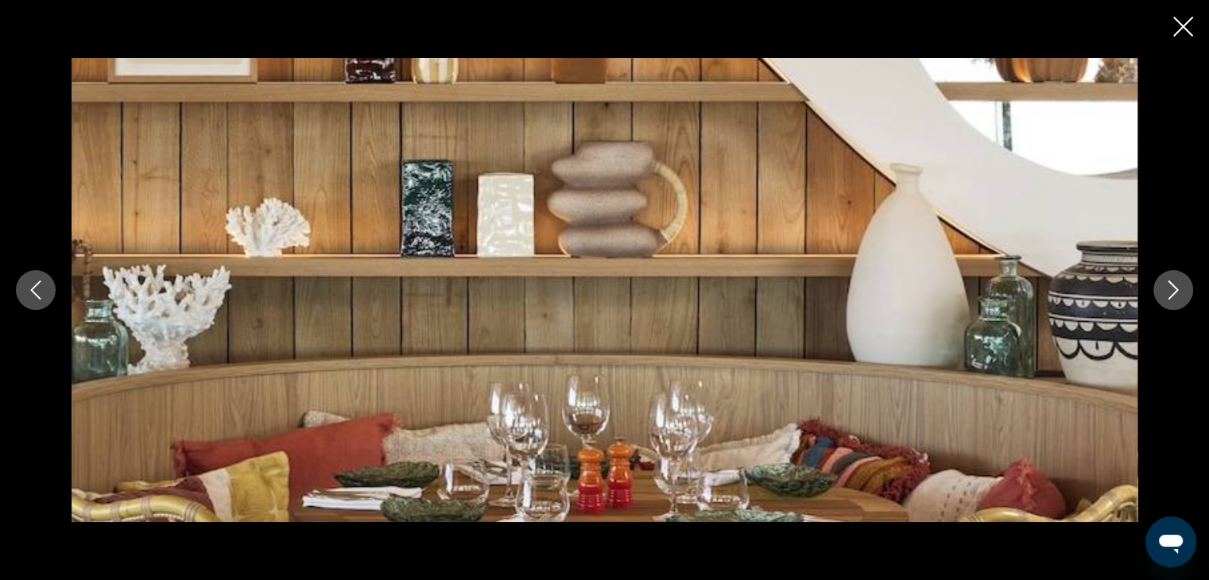
click at [1173, 284] on icon "Next image" at bounding box center [1173, 290] width 19 height 19
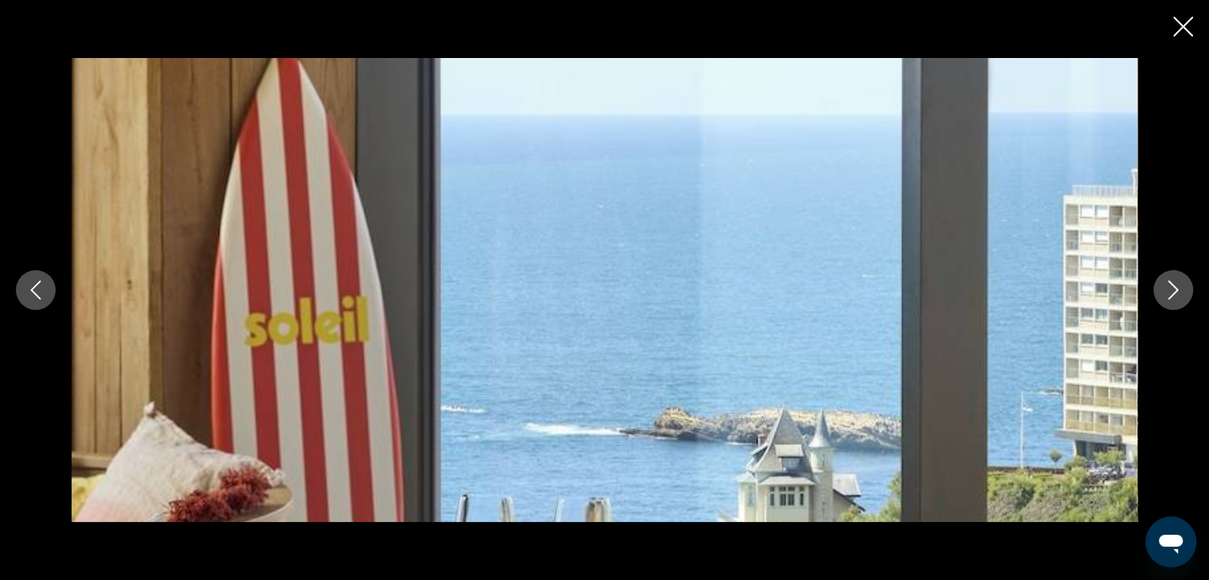
click at [1173, 284] on icon "Next image" at bounding box center [1173, 290] width 19 height 19
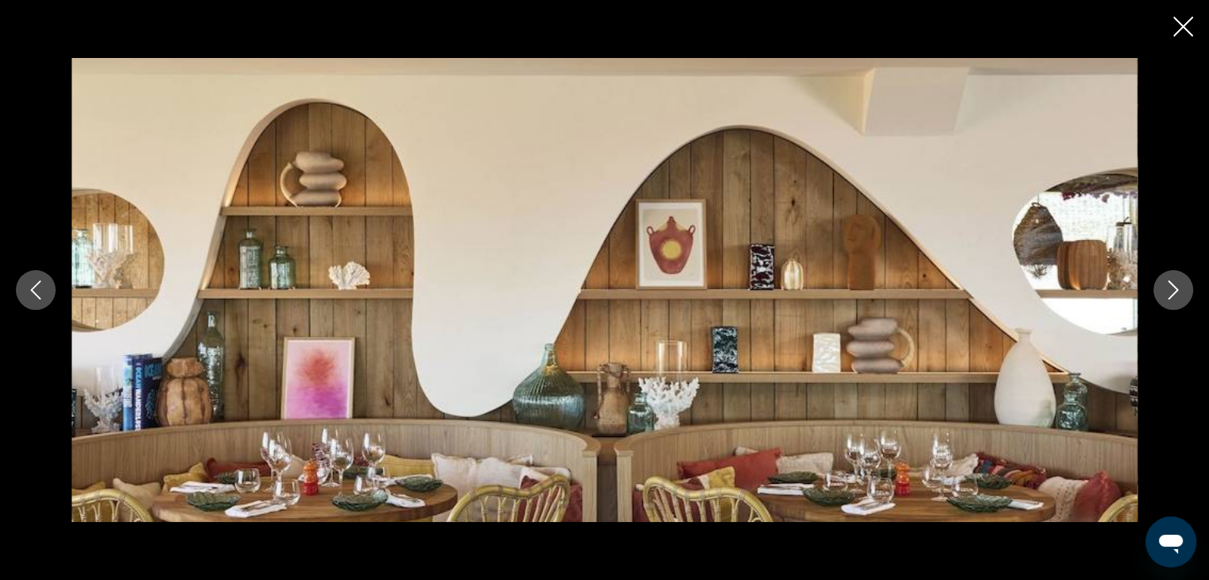
click at [1173, 284] on icon "Next image" at bounding box center [1173, 290] width 19 height 19
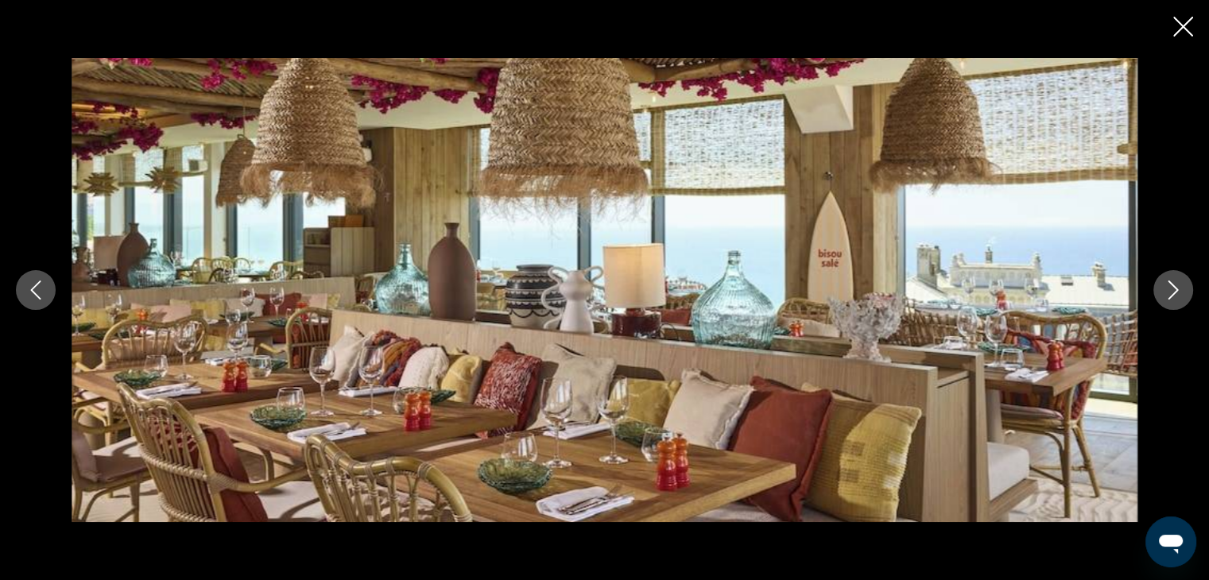
click at [1173, 284] on icon "Next image" at bounding box center [1173, 290] width 19 height 19
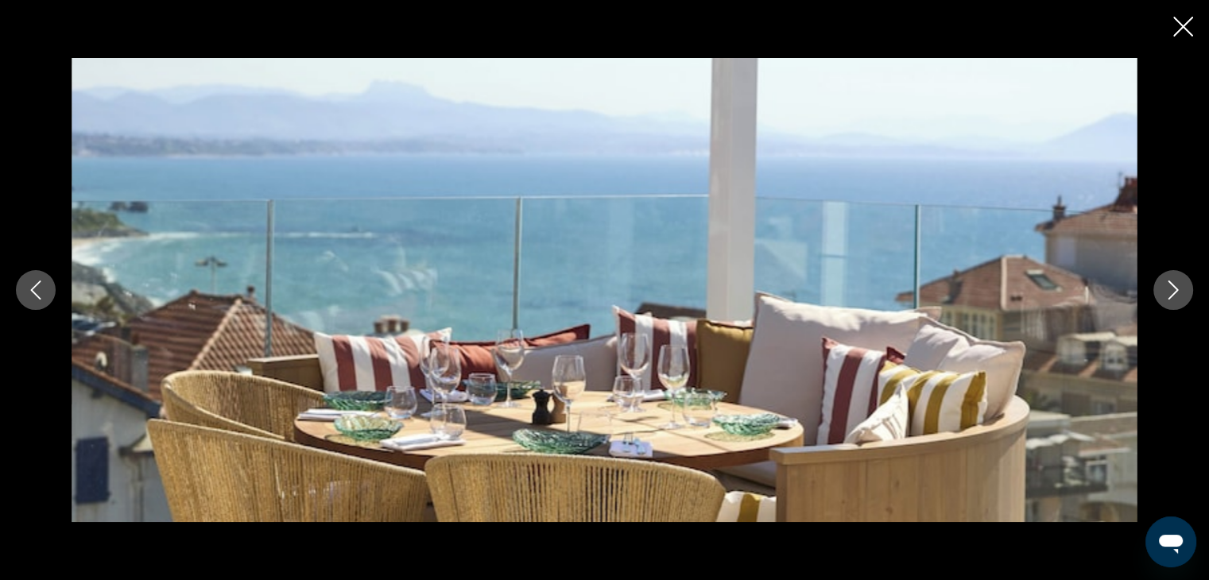
click at [1173, 284] on icon "Next image" at bounding box center [1173, 290] width 19 height 19
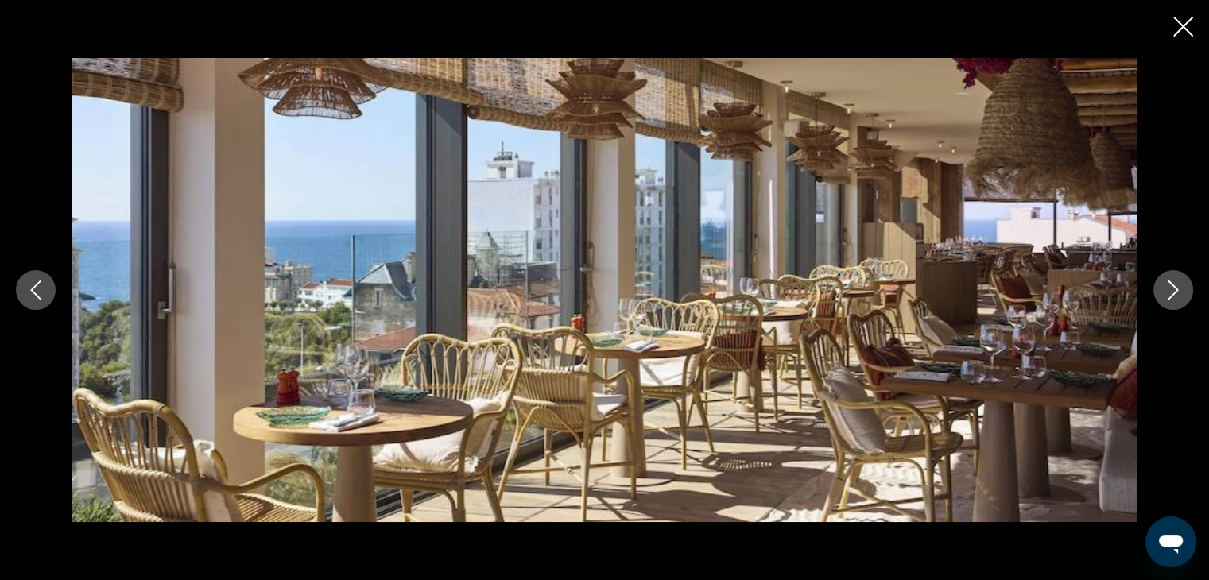
click at [1173, 284] on icon "Next image" at bounding box center [1173, 290] width 19 height 19
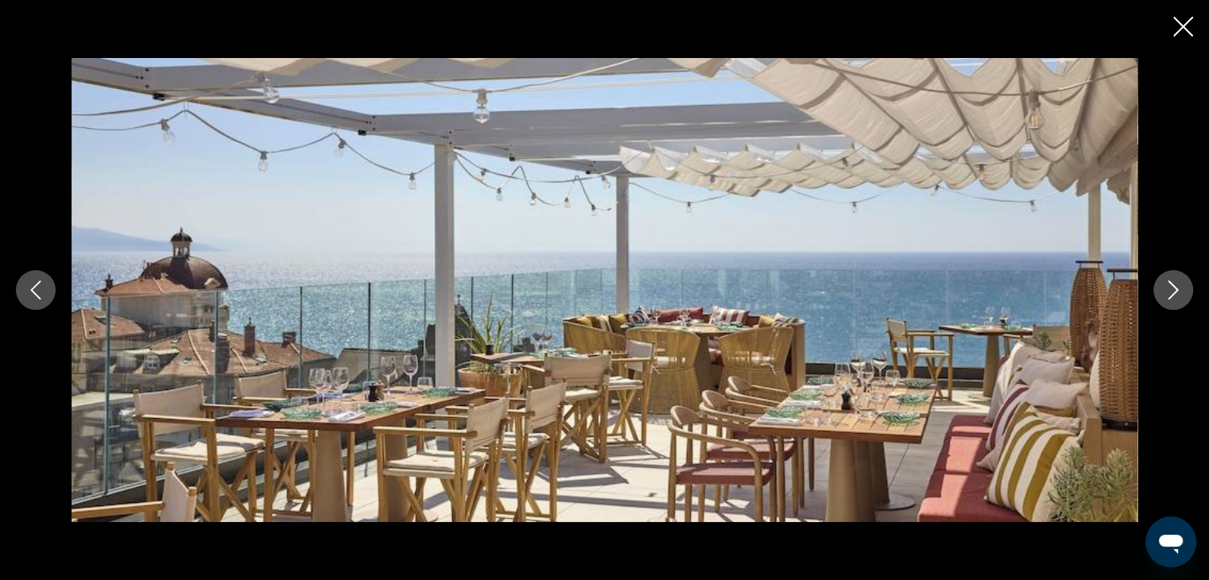
click at [1173, 284] on icon "Next image" at bounding box center [1173, 290] width 19 height 19
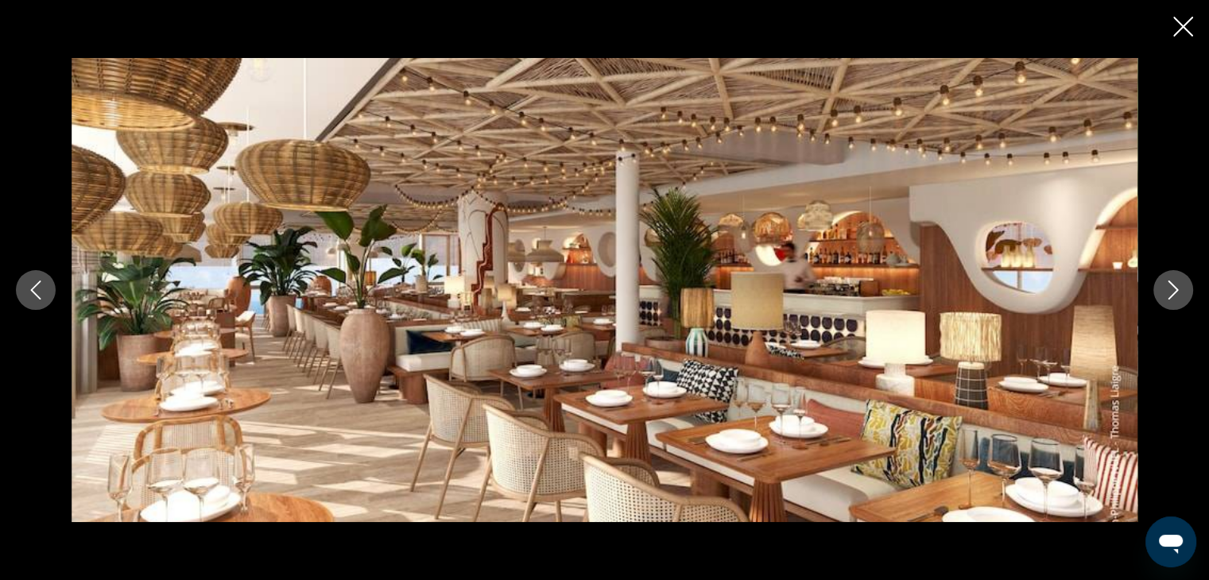
click at [1169, 289] on icon "Next image" at bounding box center [1173, 290] width 19 height 19
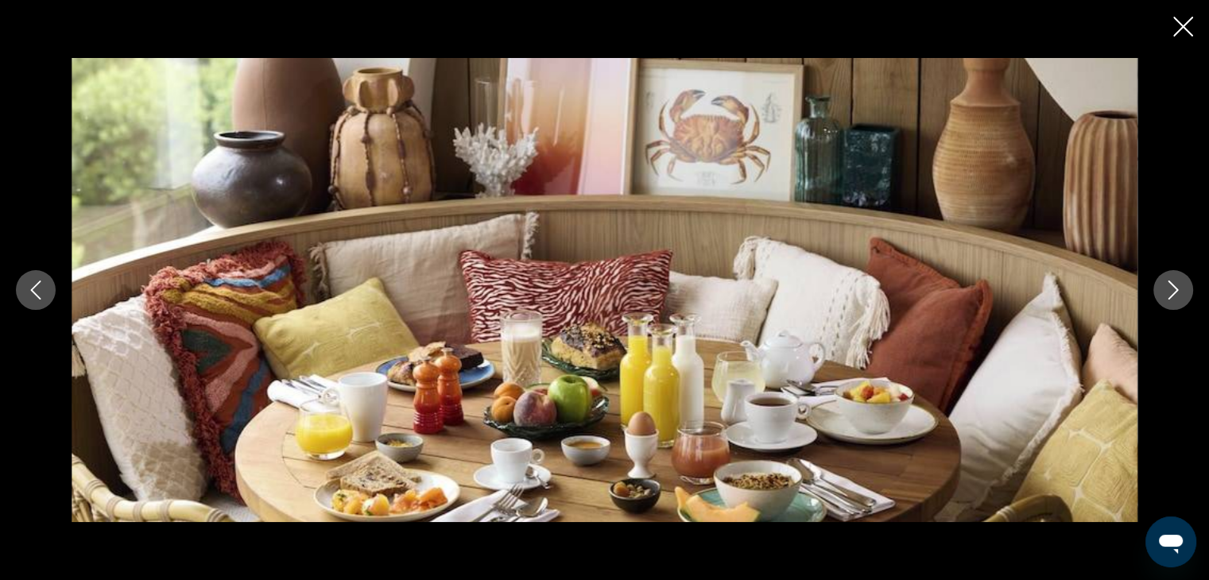
click at [1169, 288] on icon "Next image" at bounding box center [1173, 290] width 19 height 19
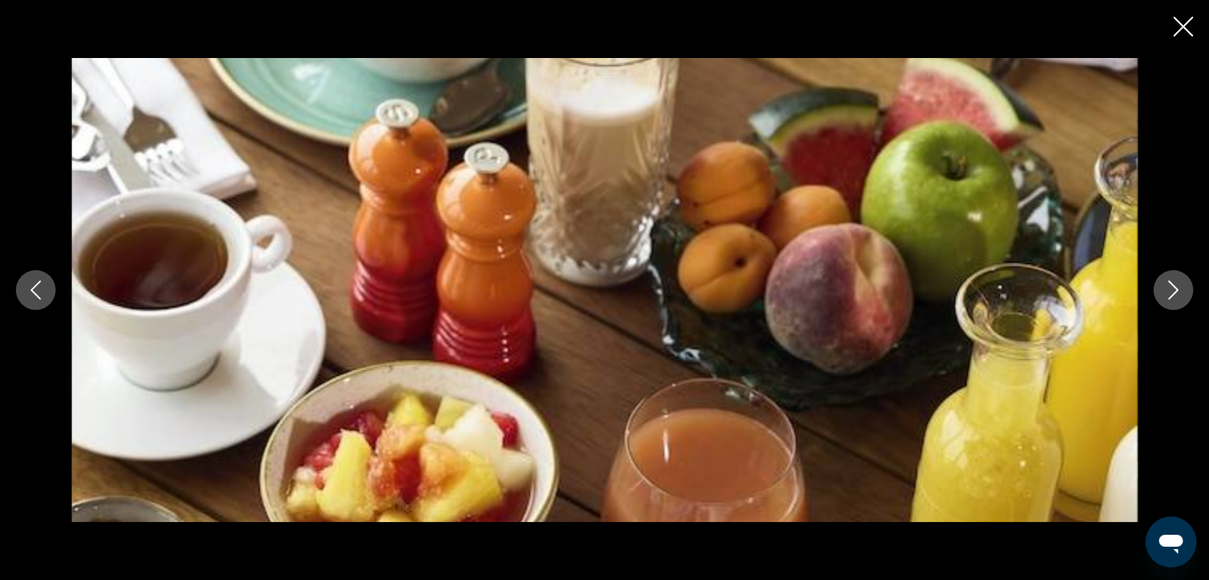
click at [1169, 288] on icon "Next image" at bounding box center [1173, 290] width 19 height 19
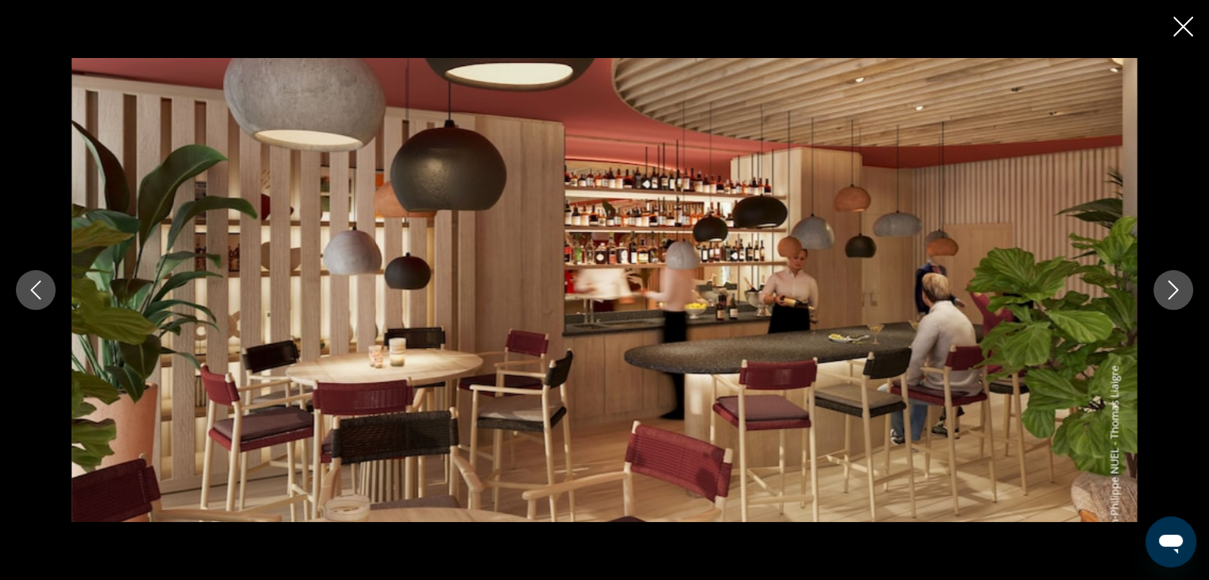
click at [1169, 288] on icon "Next image" at bounding box center [1173, 290] width 19 height 19
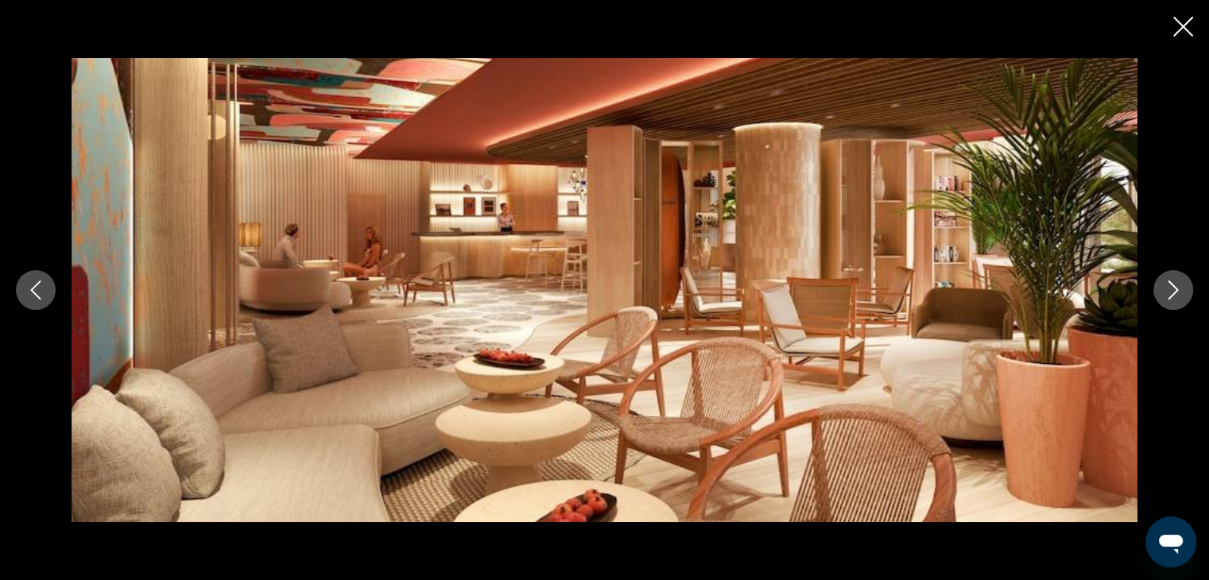
click at [1169, 288] on icon "Next image" at bounding box center [1173, 290] width 19 height 19
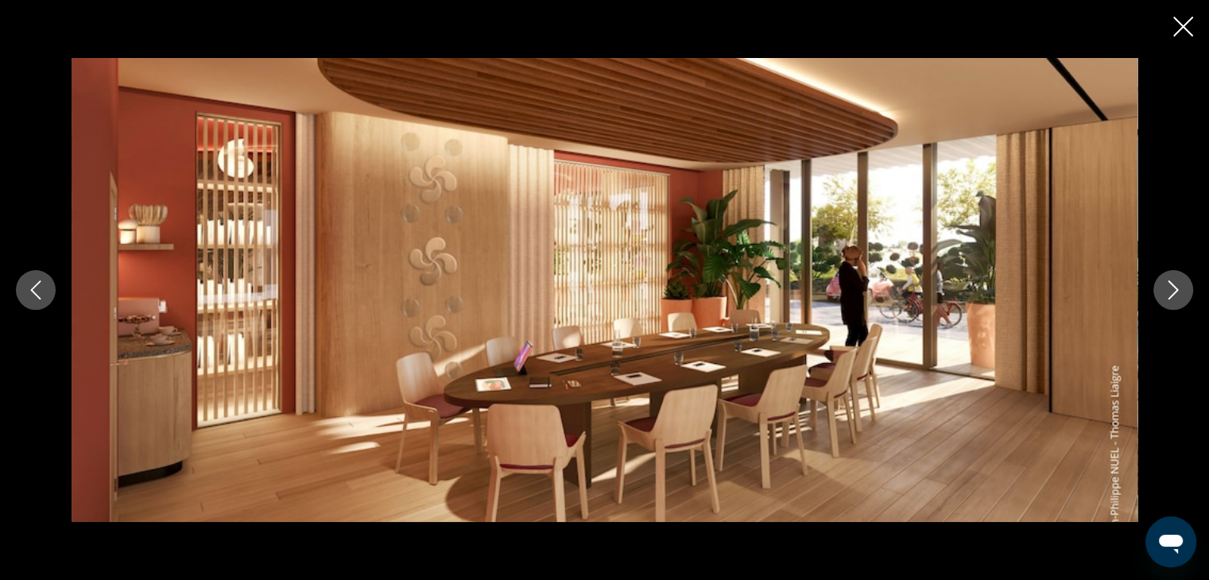
click at [1169, 288] on icon "Next image" at bounding box center [1173, 290] width 19 height 19
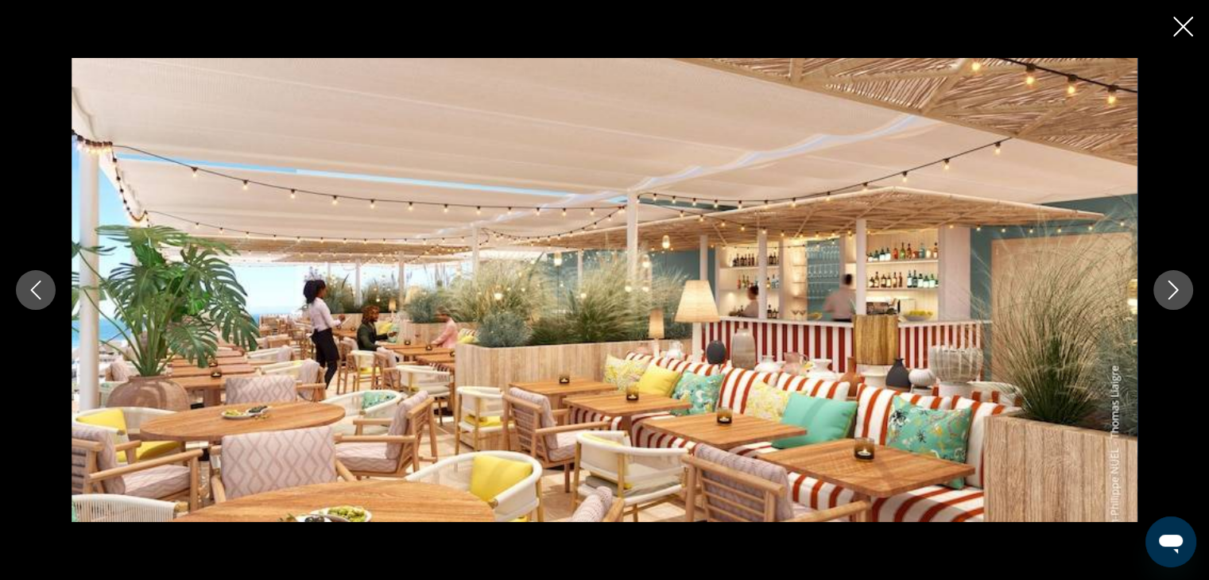
click at [1169, 288] on icon "Next image" at bounding box center [1173, 290] width 19 height 19
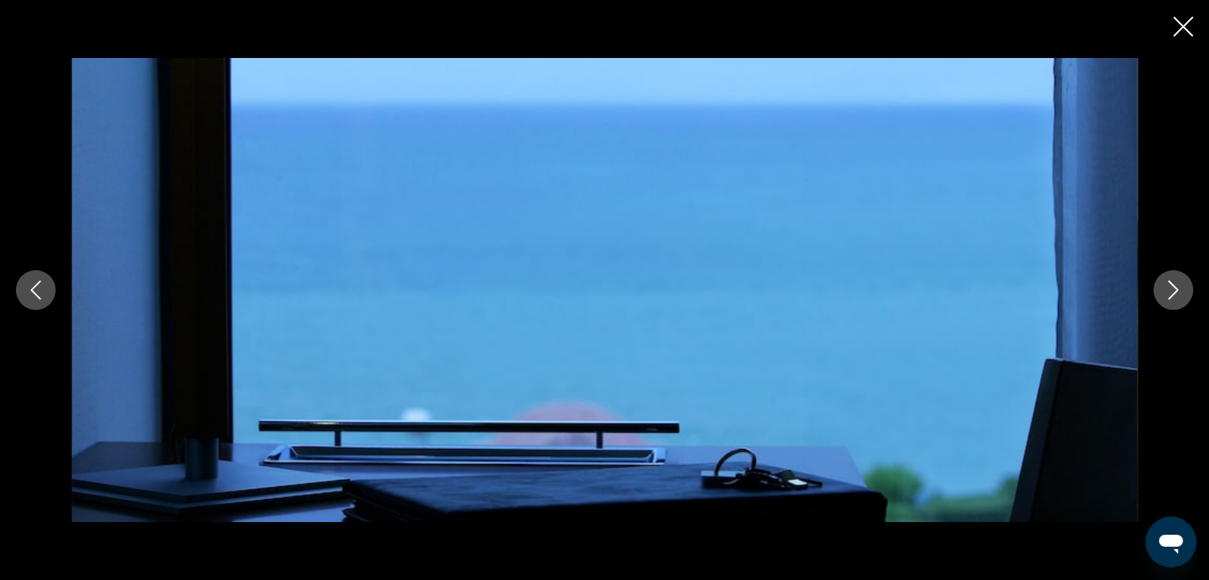
click at [1169, 288] on icon "Next image" at bounding box center [1173, 290] width 19 height 19
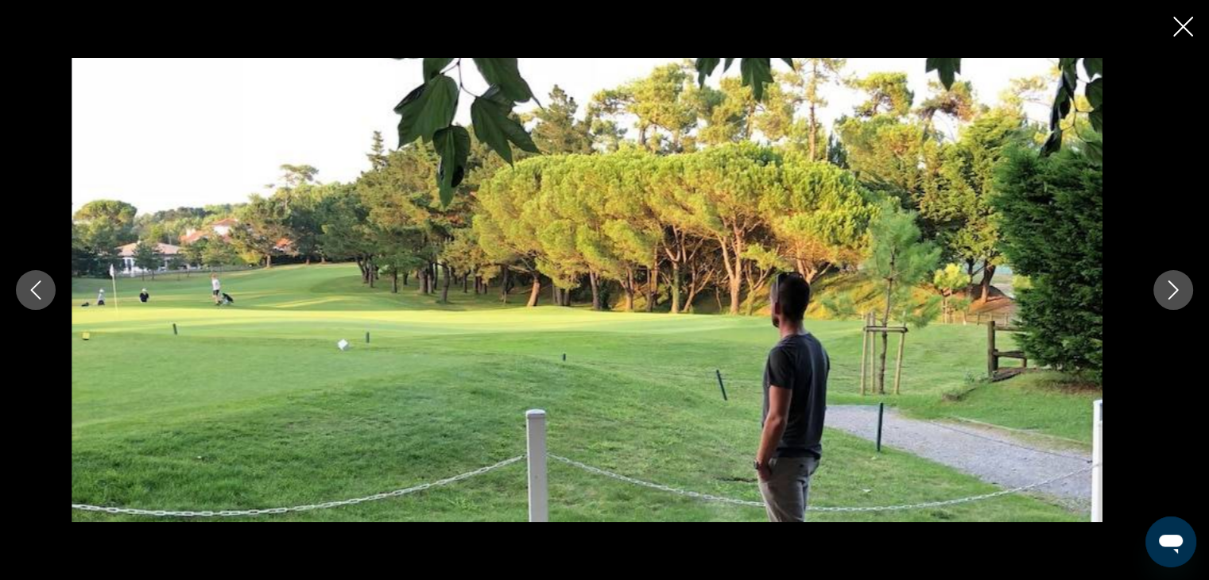
click at [1169, 288] on icon "Next image" at bounding box center [1173, 290] width 19 height 19
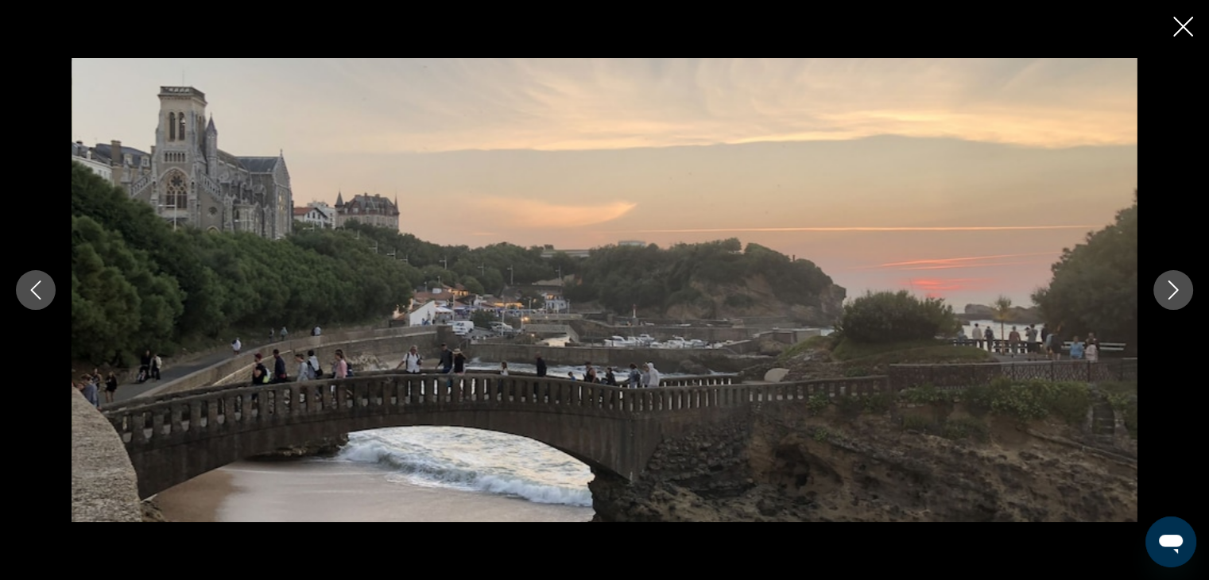
click at [1171, 284] on icon "Next image" at bounding box center [1173, 290] width 10 height 19
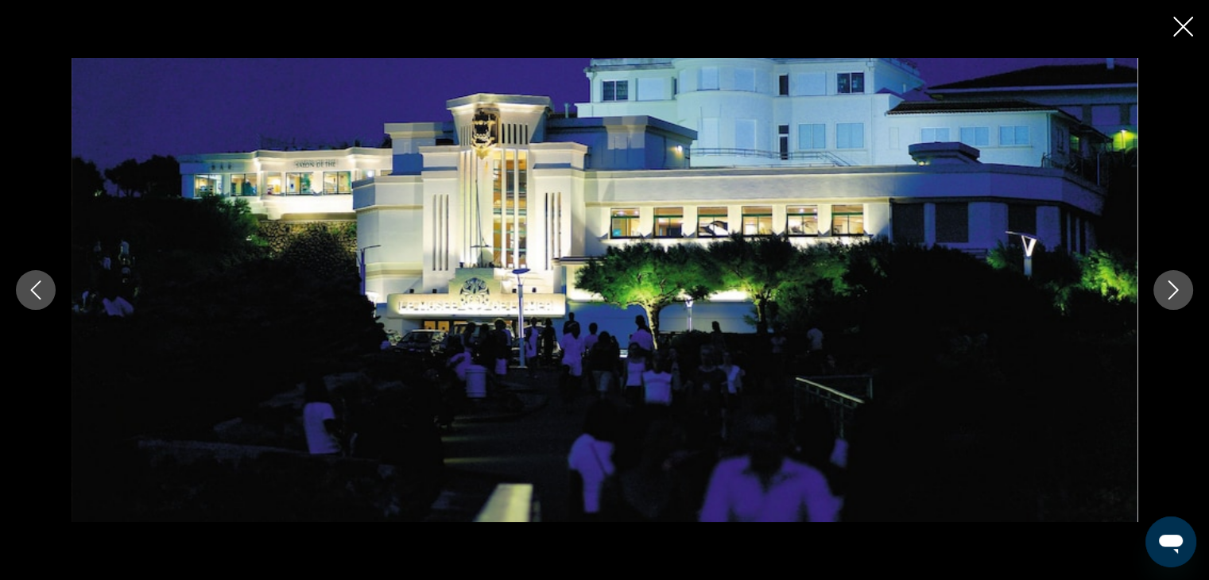
click at [1171, 281] on icon "Next image" at bounding box center [1173, 290] width 19 height 19
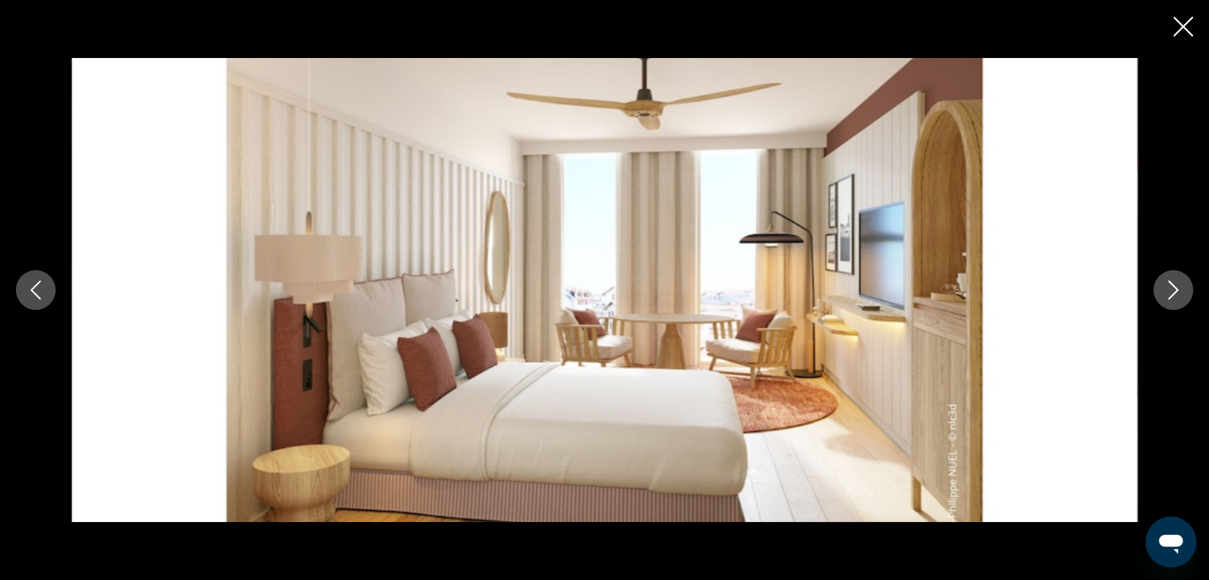
click at [1184, 21] on icon "Close slideshow" at bounding box center [1183, 27] width 20 height 20
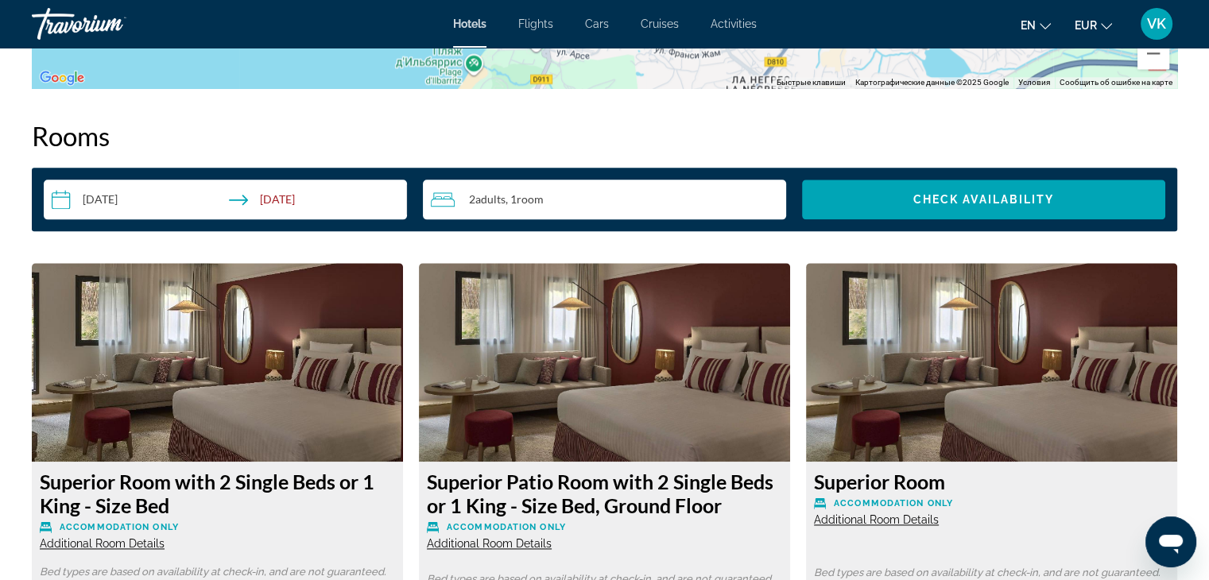
scroll to position [2146, 0]
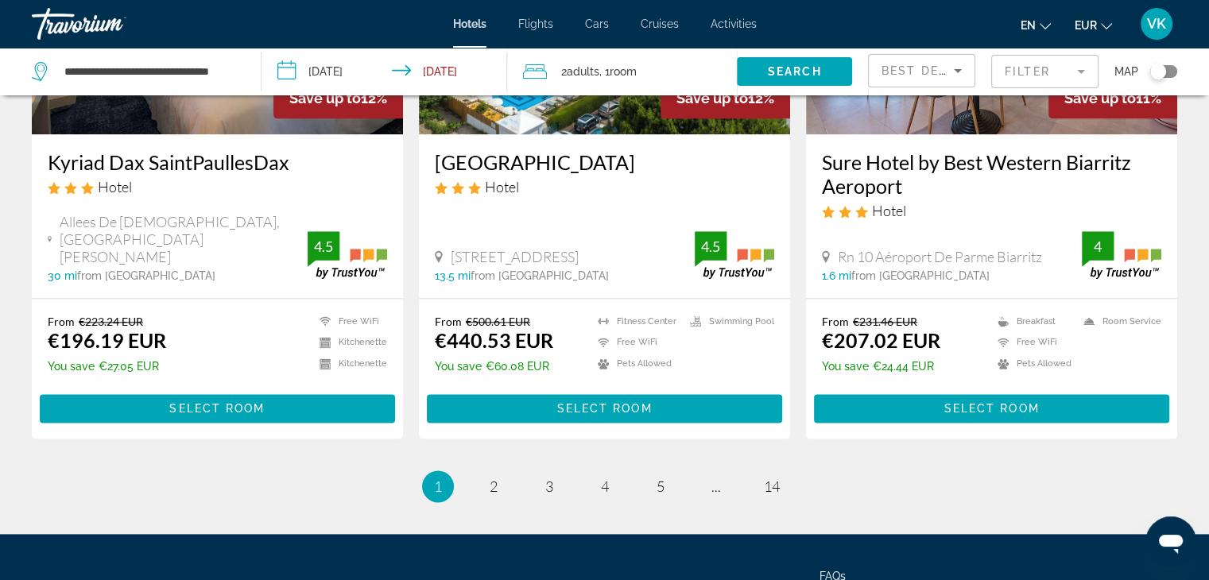
scroll to position [2146, 0]
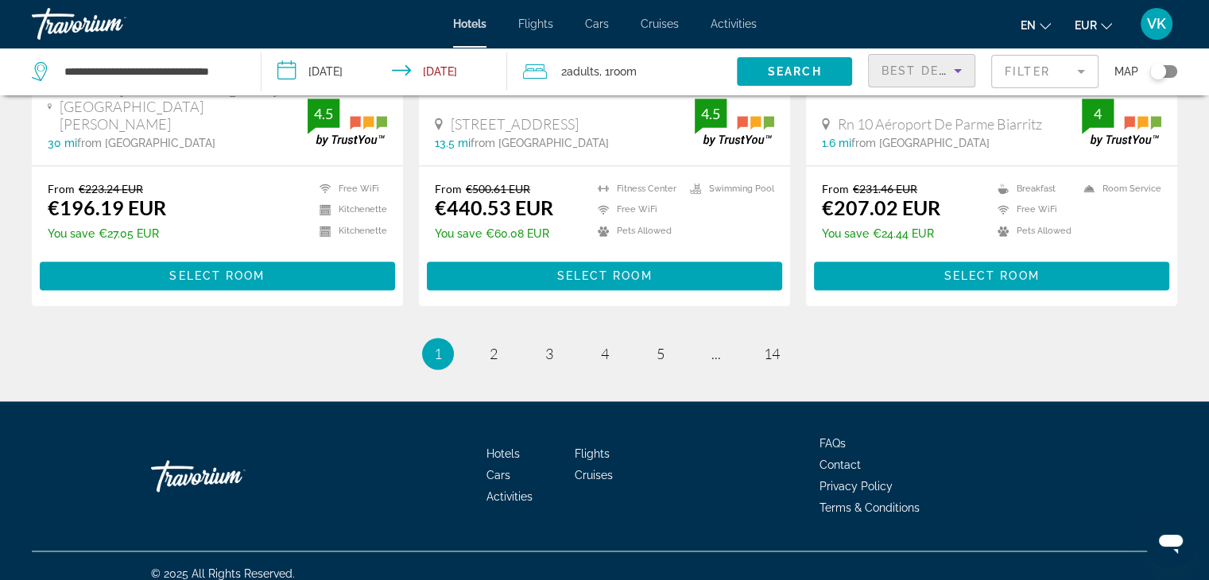
click at [905, 68] on span "Best Deals" at bounding box center [922, 70] width 83 height 13
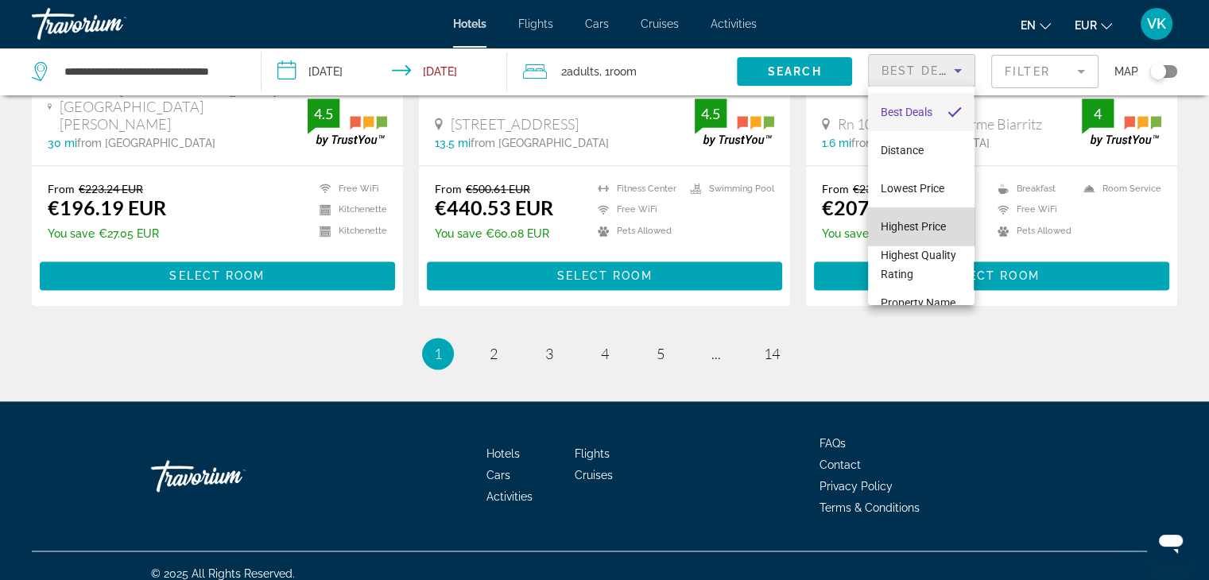
click at [931, 220] on span "Highest Price" at bounding box center [913, 226] width 65 height 13
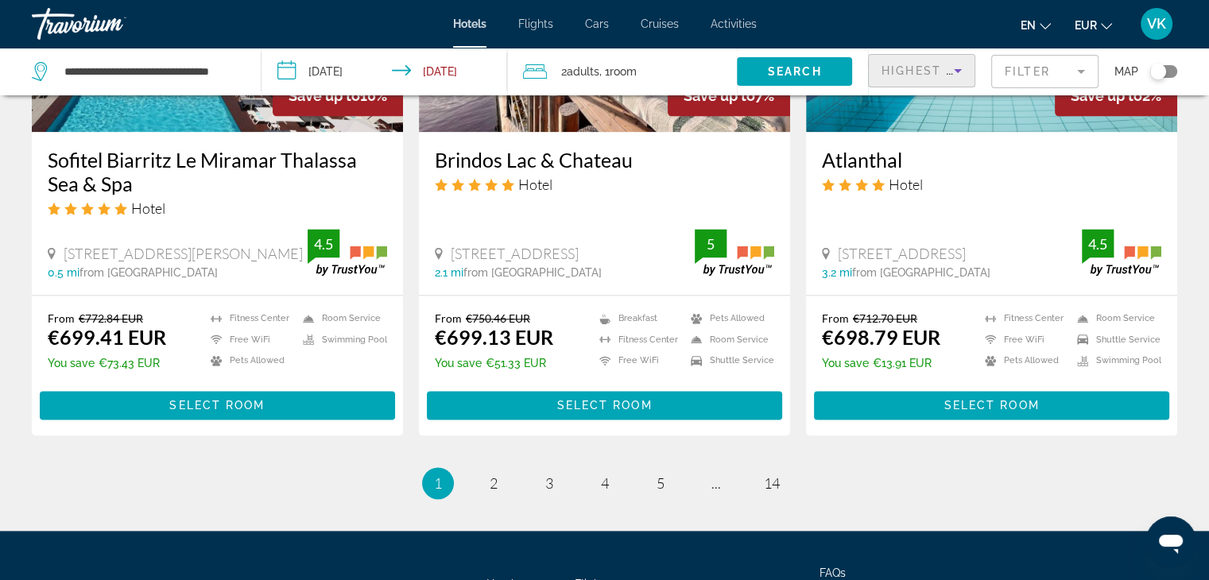
scroll to position [2167, 0]
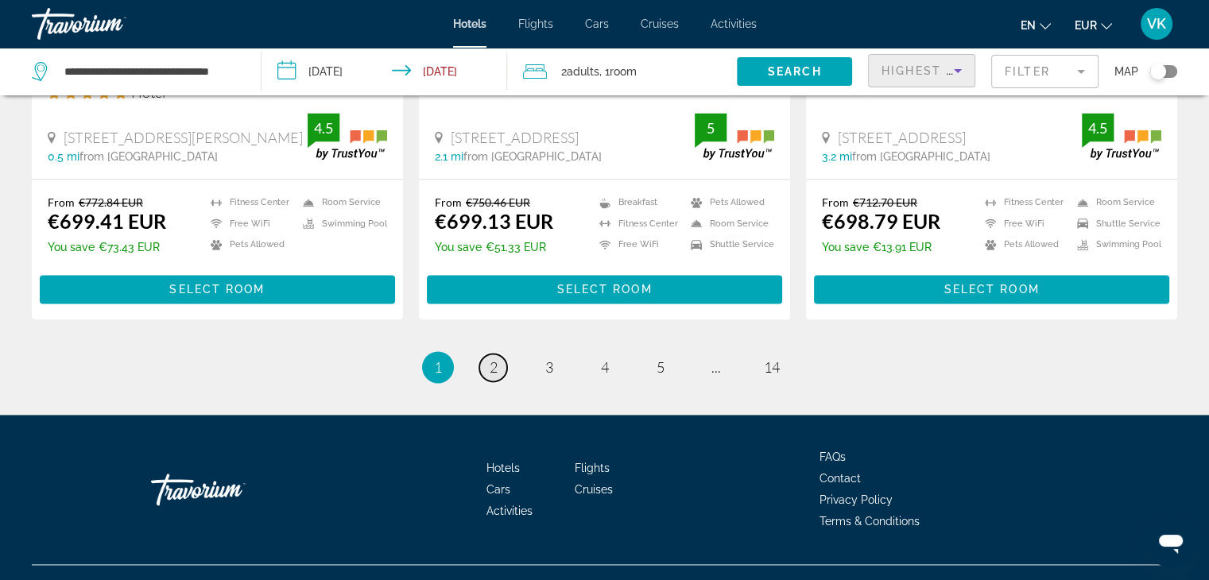
click at [494, 358] on span "2" at bounding box center [494, 366] width 8 height 17
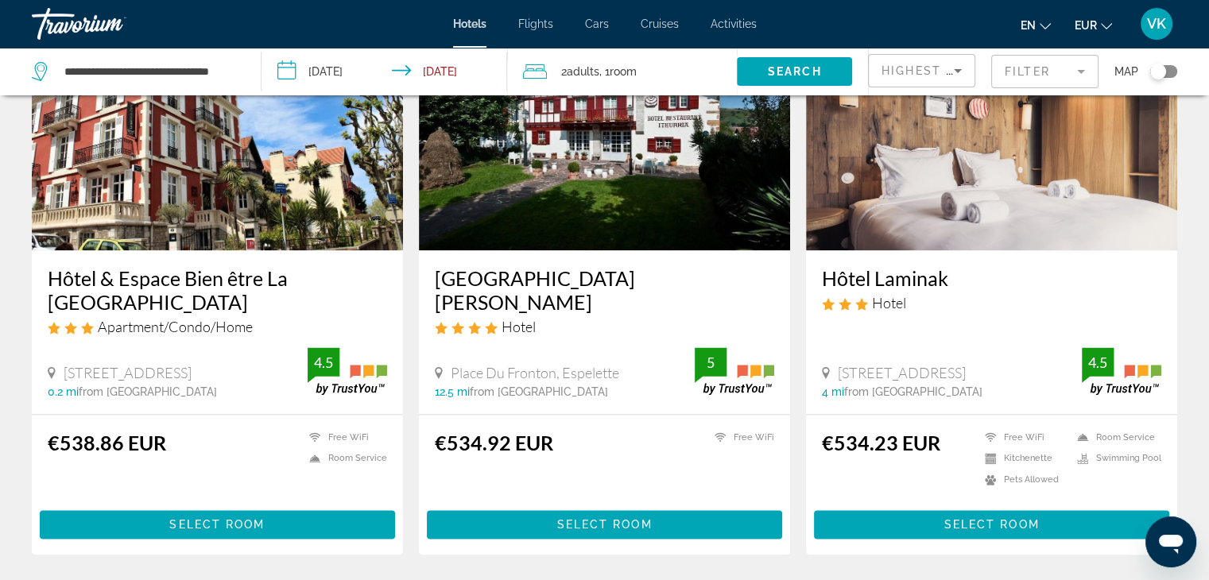
scroll to position [2066, 0]
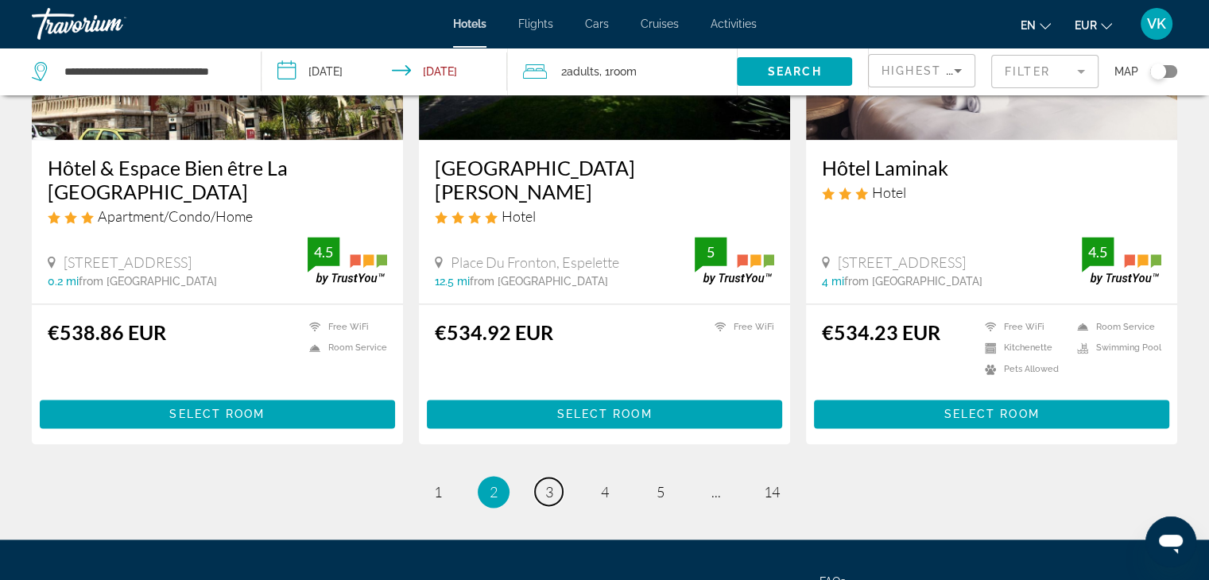
click at [556, 478] on link "page 3" at bounding box center [549, 492] width 28 height 28
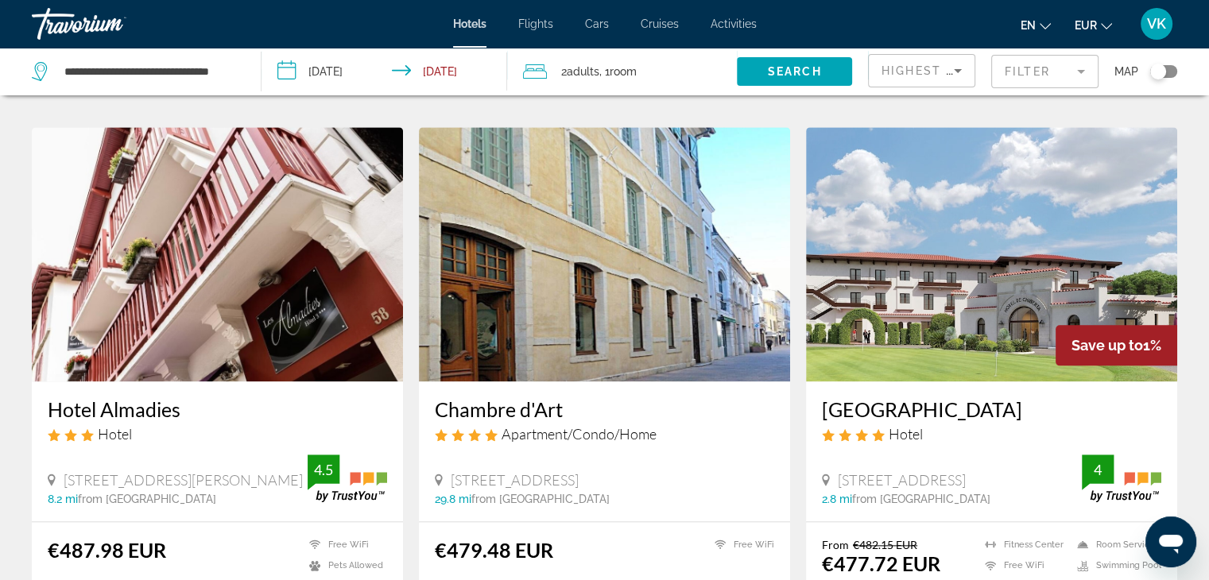
scroll to position [1908, 0]
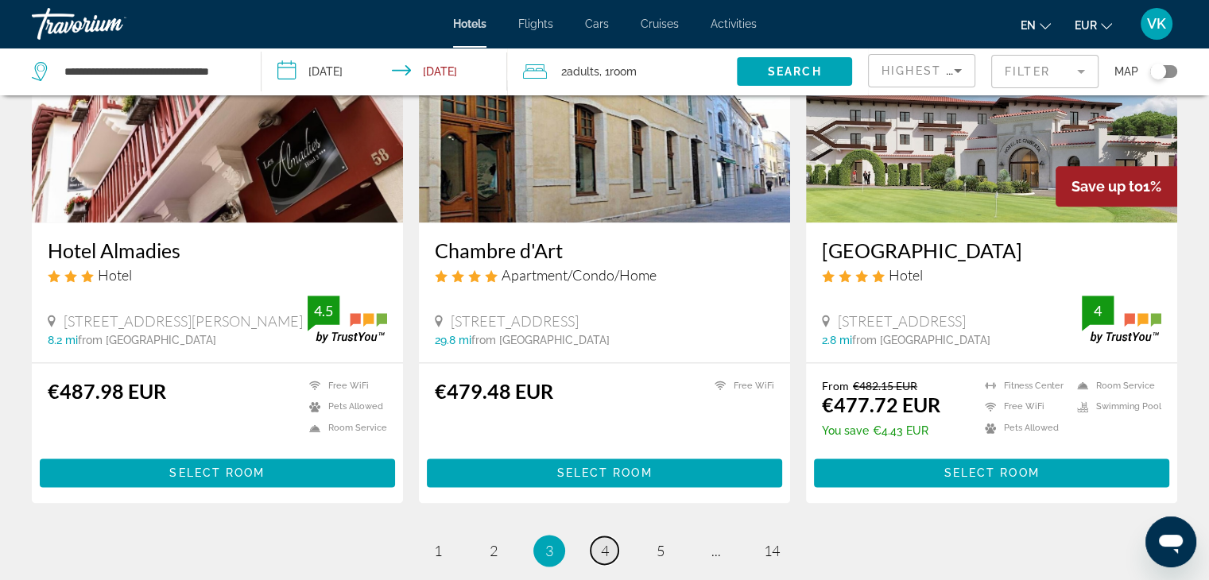
click at [608, 542] on span "4" at bounding box center [605, 550] width 8 height 17
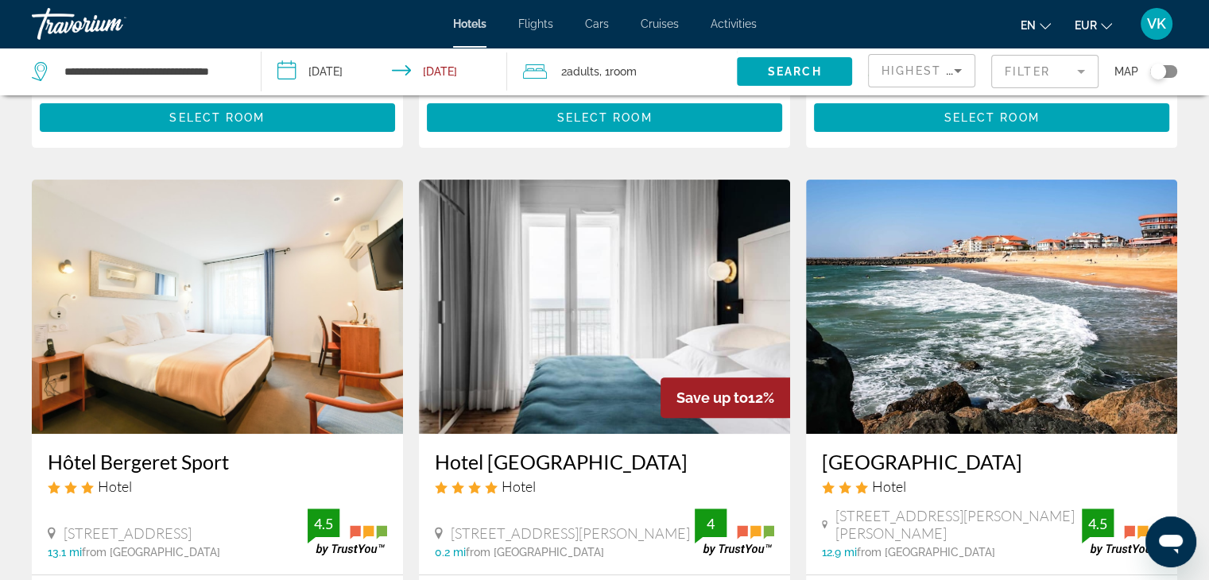
scroll to position [636, 0]
